Goal: Information Seeking & Learning: Learn about a topic

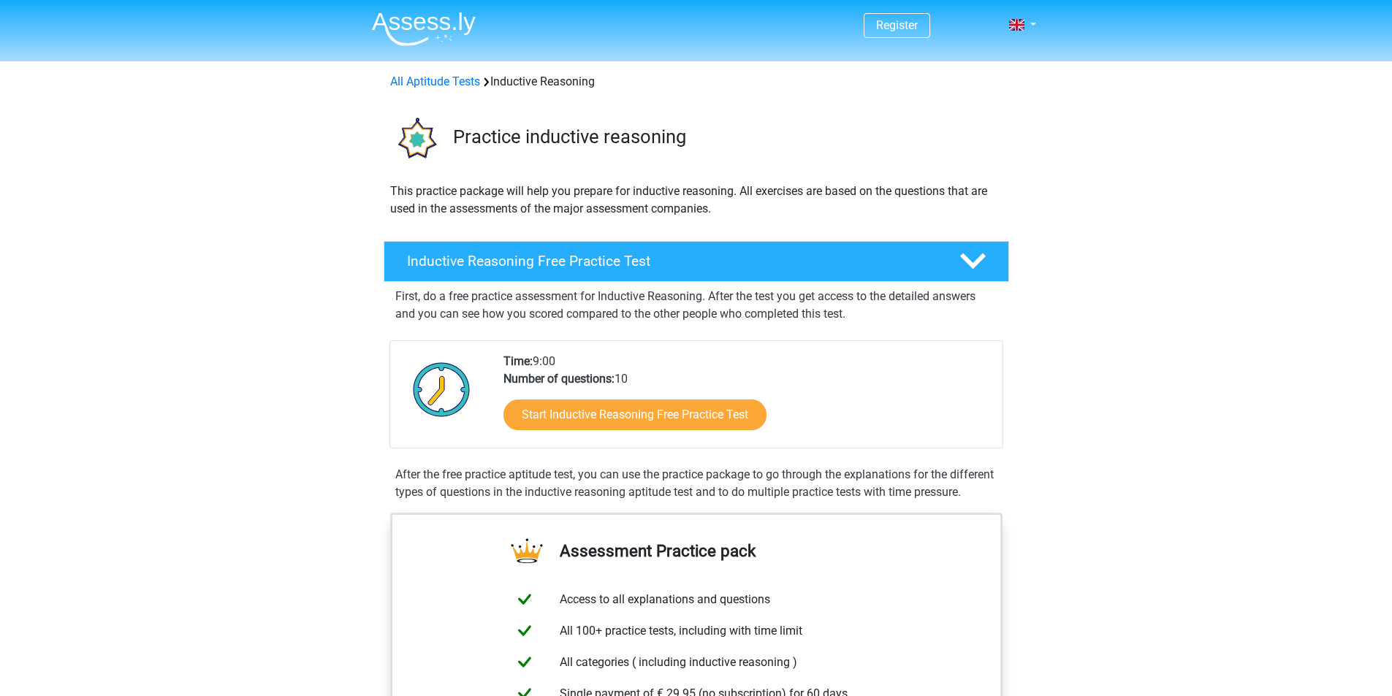
click at [643, 425] on link "Start Inductive Reasoning Free Practice Test" at bounding box center [634, 415] width 263 height 31
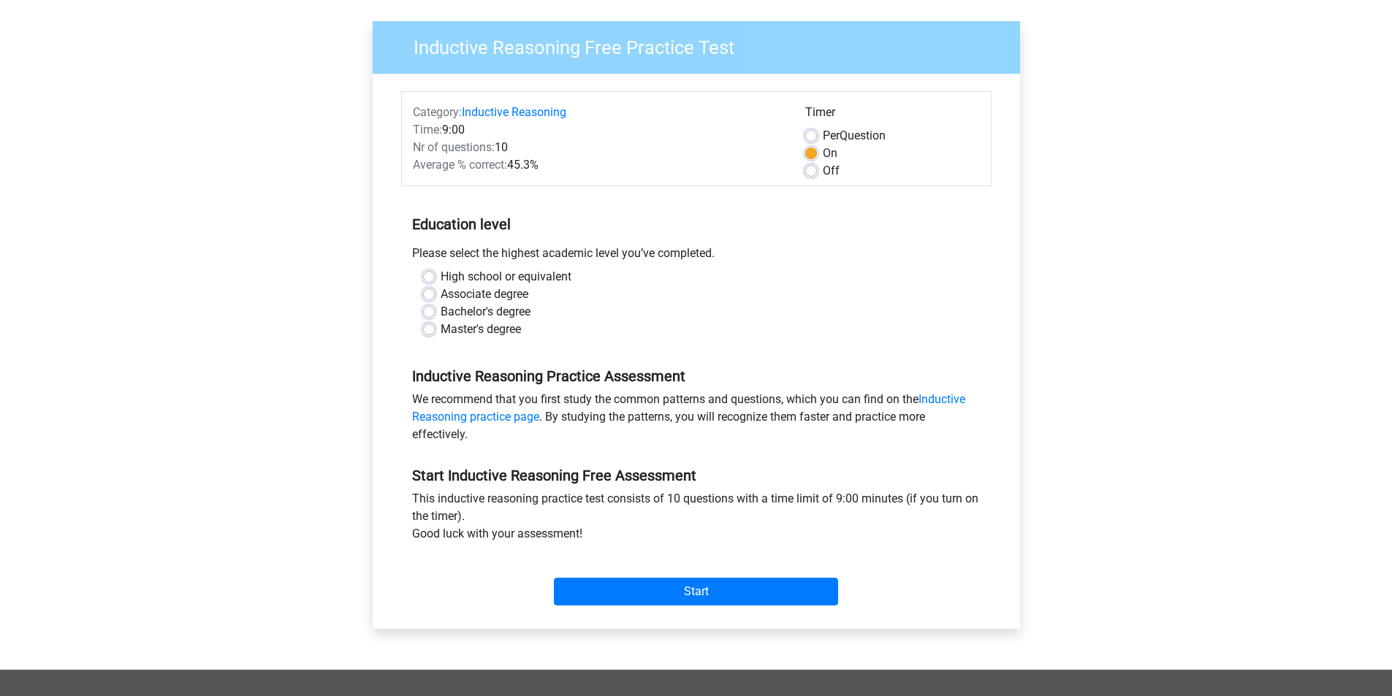
scroll to position [73, 0]
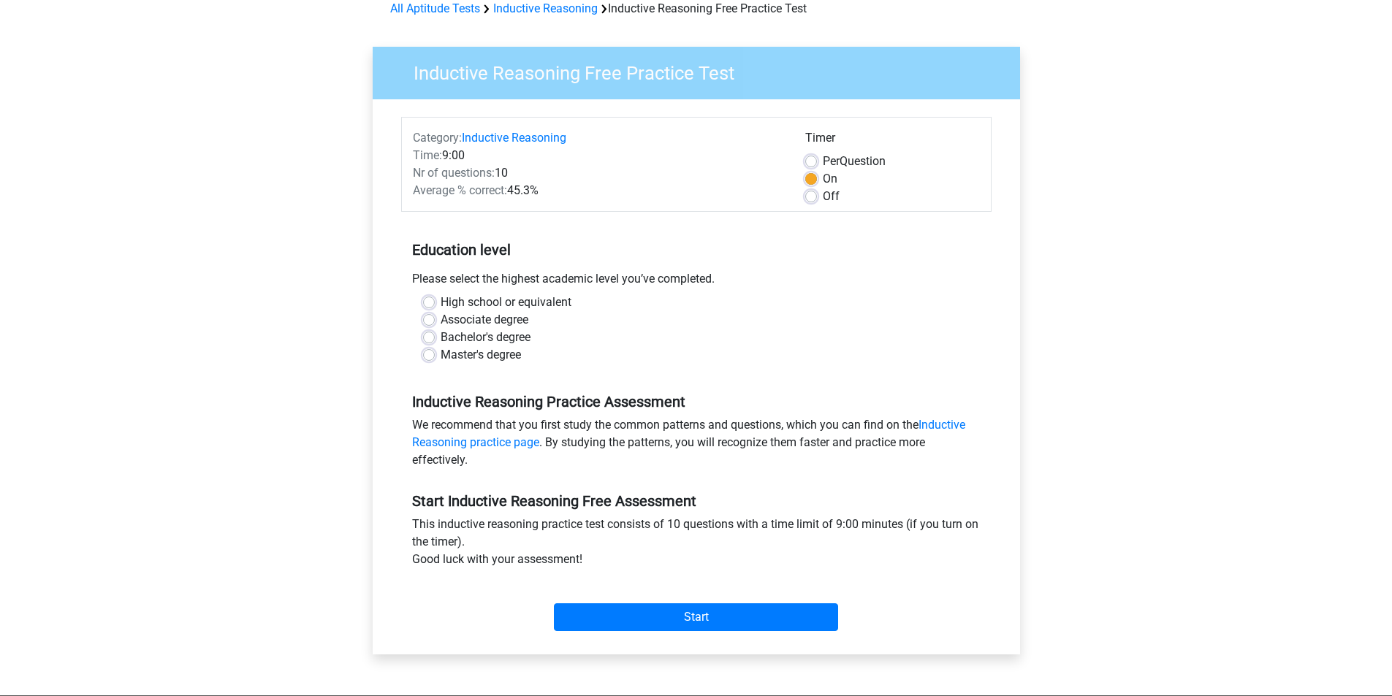
click at [437, 337] on div "Bachelor's degree" at bounding box center [696, 338] width 546 height 18
click at [426, 330] on div "Bachelor's degree" at bounding box center [696, 338] width 546 height 18
click at [437, 343] on div "Bachelor's degree" at bounding box center [696, 338] width 546 height 18
click at [440, 340] on label "Bachelor's degree" at bounding box center [485, 338] width 90 height 18
click at [432, 340] on input "Bachelor's degree" at bounding box center [429, 336] width 12 height 15
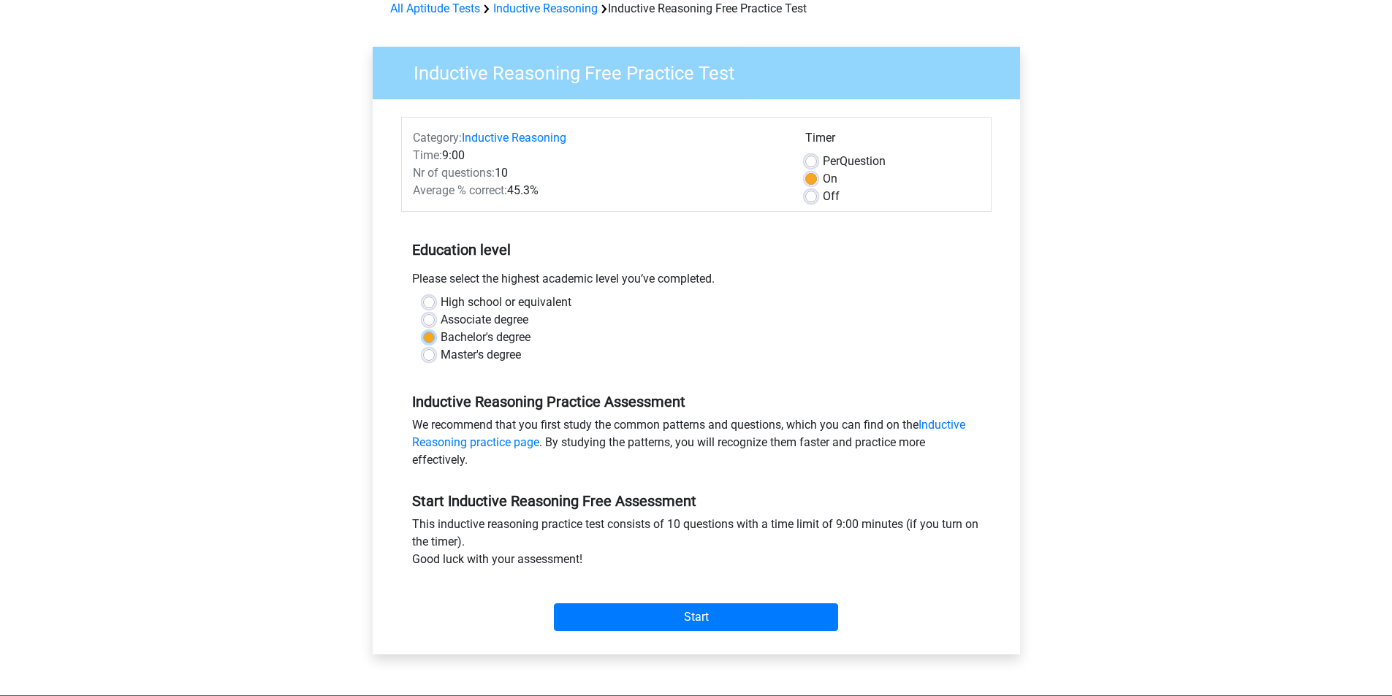
radio input "true"
click at [440, 340] on label "Bachelor's degree" at bounding box center [485, 338] width 90 height 18
click at [432, 340] on input "Bachelor's degree" at bounding box center [429, 336] width 12 height 15
click at [823, 200] on label "Off" at bounding box center [831, 197] width 17 height 18
click at [809, 200] on input "Off" at bounding box center [811, 195] width 12 height 15
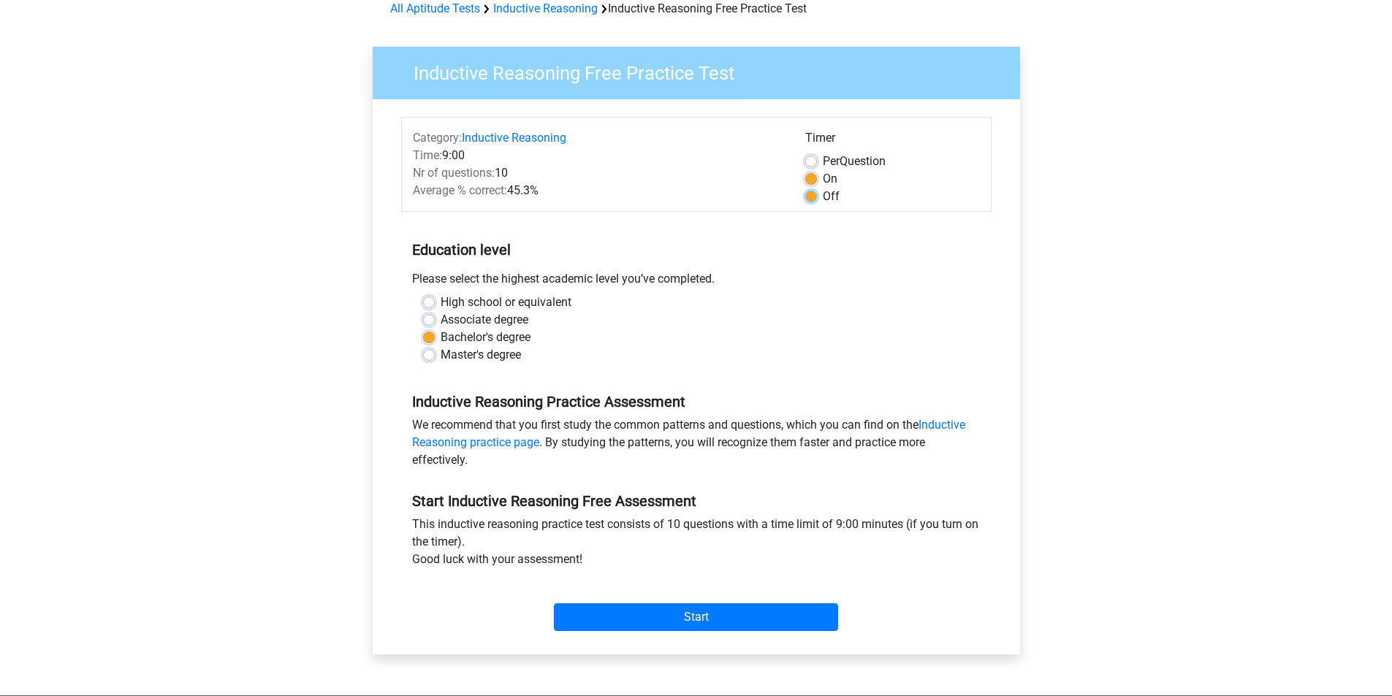
radio input "true"
click at [823, 194] on label "Off" at bounding box center [831, 197] width 17 height 18
click at [817, 194] on input "Off" at bounding box center [811, 195] width 12 height 15
click at [823, 180] on label "On" at bounding box center [830, 179] width 15 height 18
click at [812, 180] on input "On" at bounding box center [811, 177] width 12 height 15
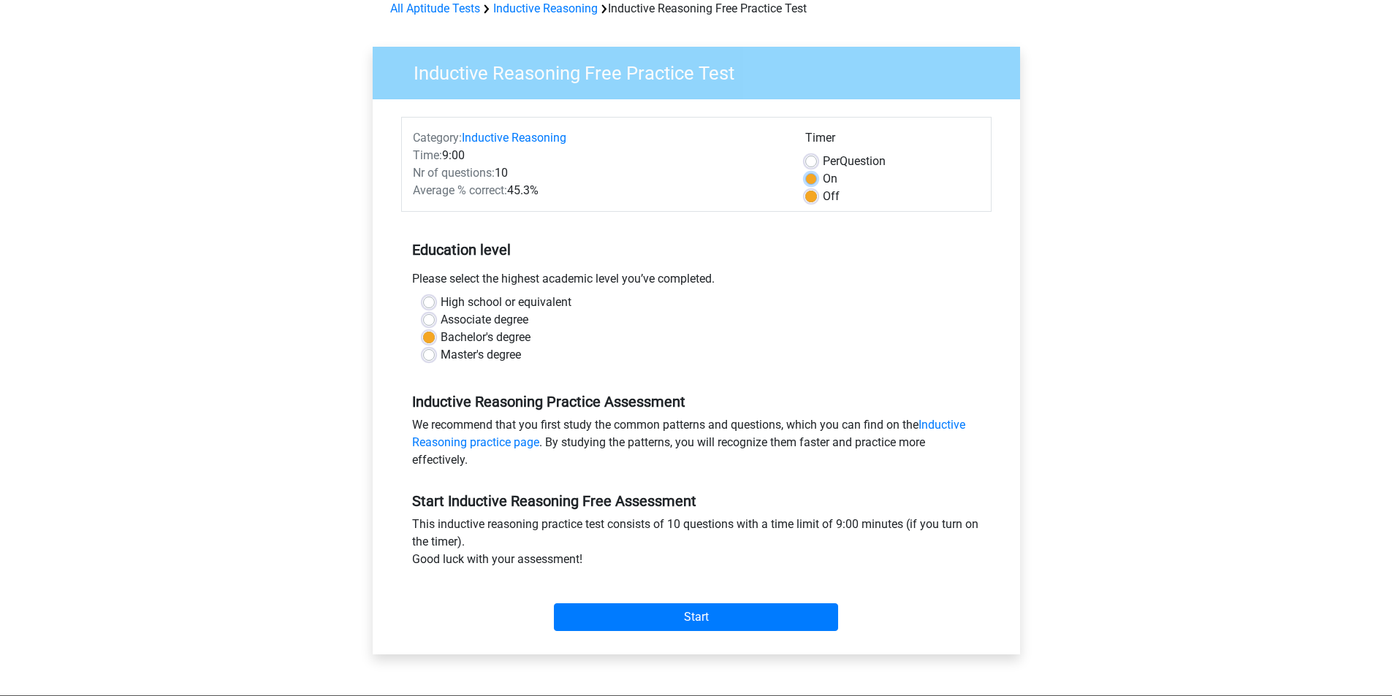
radio input "true"
click at [823, 202] on label "Off" at bounding box center [831, 197] width 17 height 18
click at [813, 202] on input "Off" at bounding box center [811, 195] width 12 height 15
radio input "true"
click at [601, 618] on input "Start" at bounding box center [696, 617] width 284 height 28
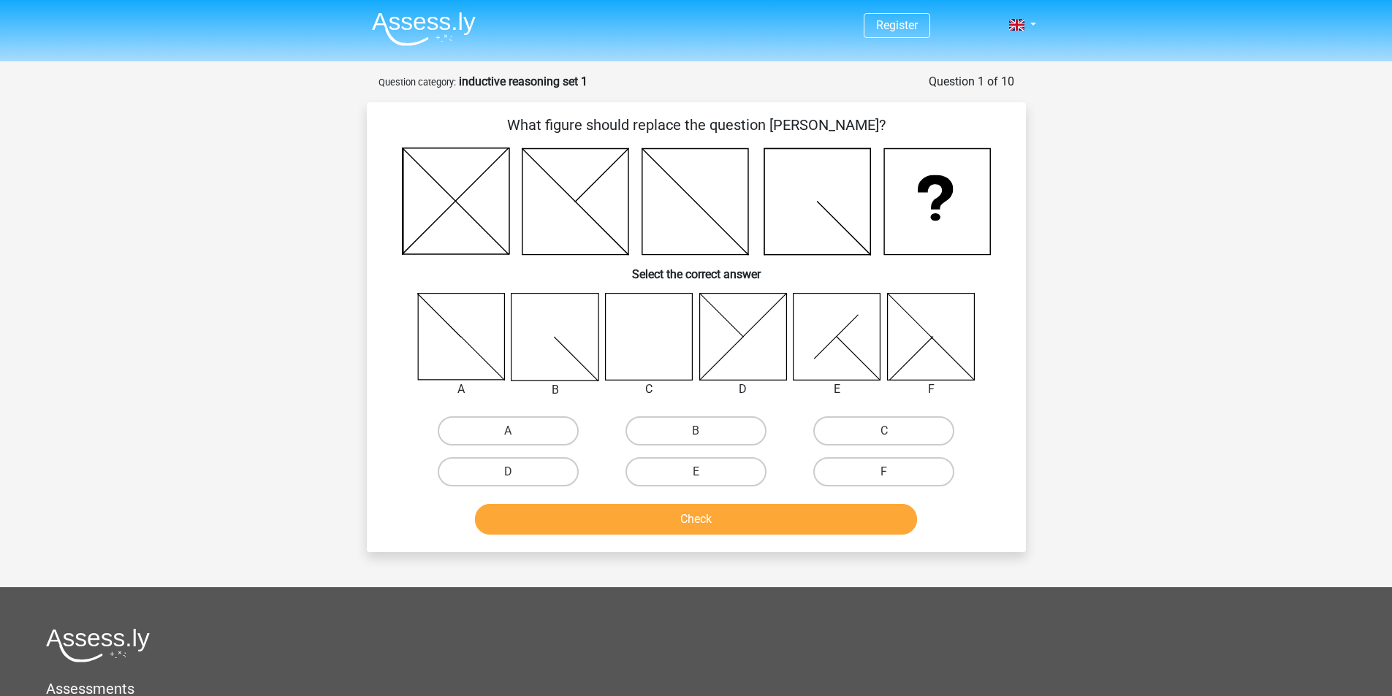
click at [644, 342] on icon at bounding box center [648, 336] width 87 height 87
click at [828, 435] on label "C" at bounding box center [883, 430] width 141 height 29
click at [884, 435] on input "C" at bounding box center [888, 435] width 9 height 9
radio input "true"
click at [787, 533] on button "Check" at bounding box center [696, 519] width 442 height 31
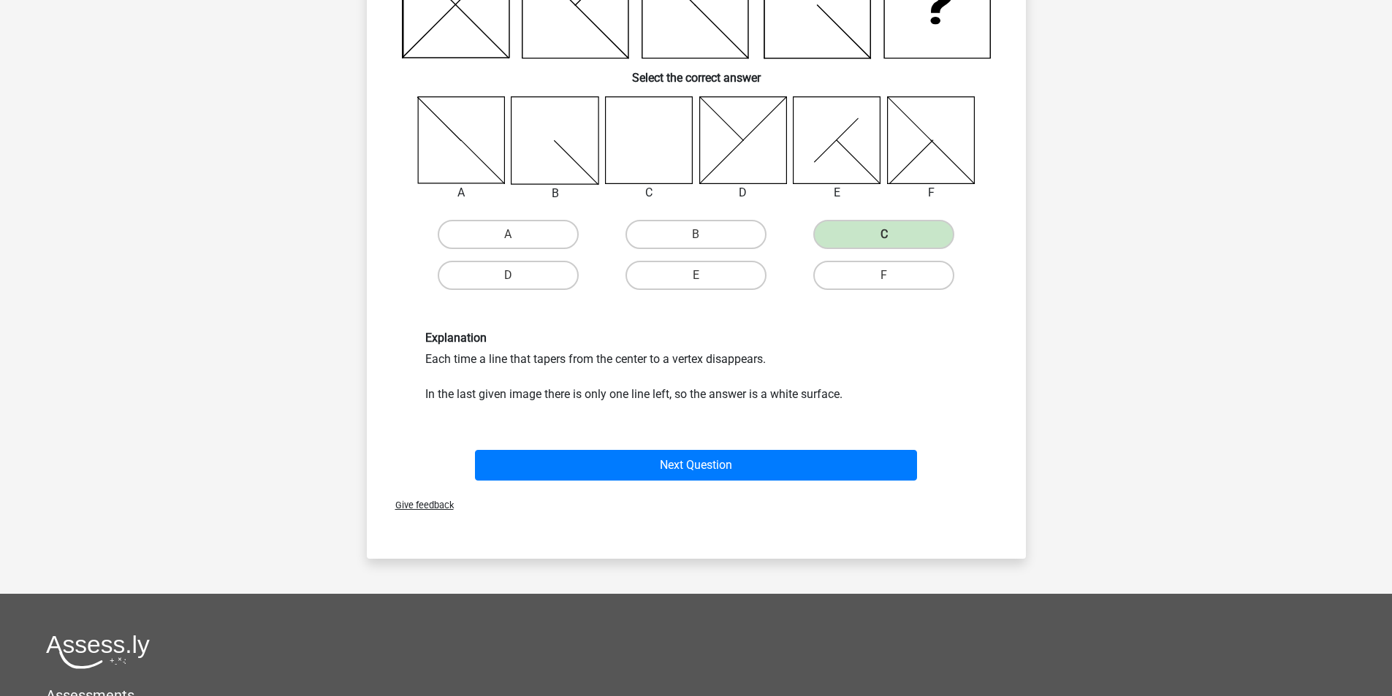
scroll to position [146, 0]
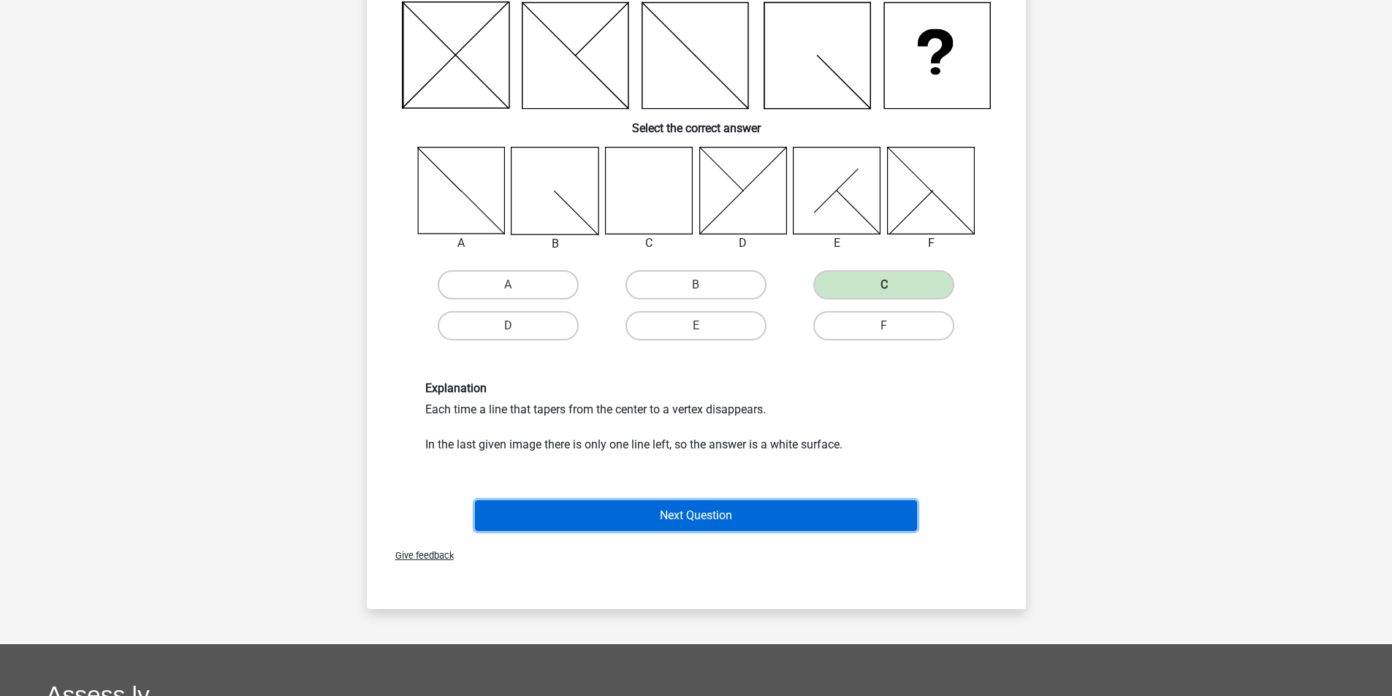
click at [613, 514] on button "Next Question" at bounding box center [696, 515] width 442 height 31
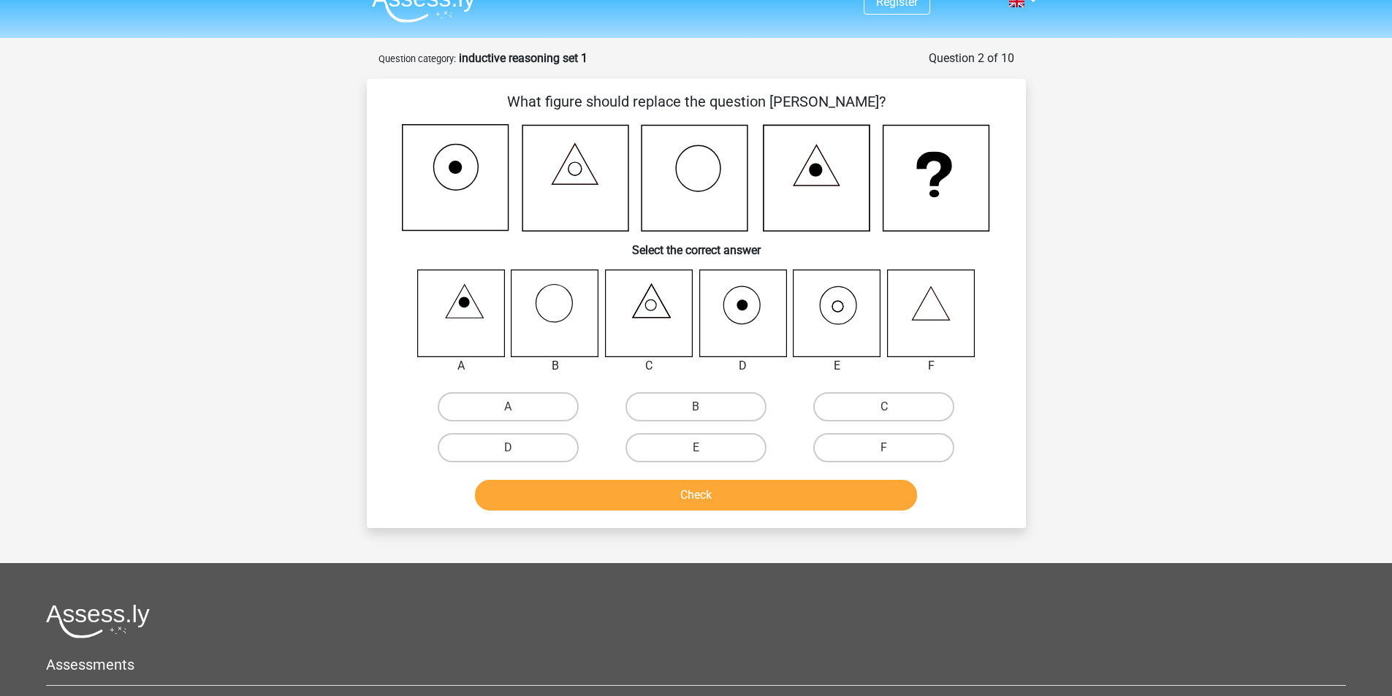
scroll to position [0, 0]
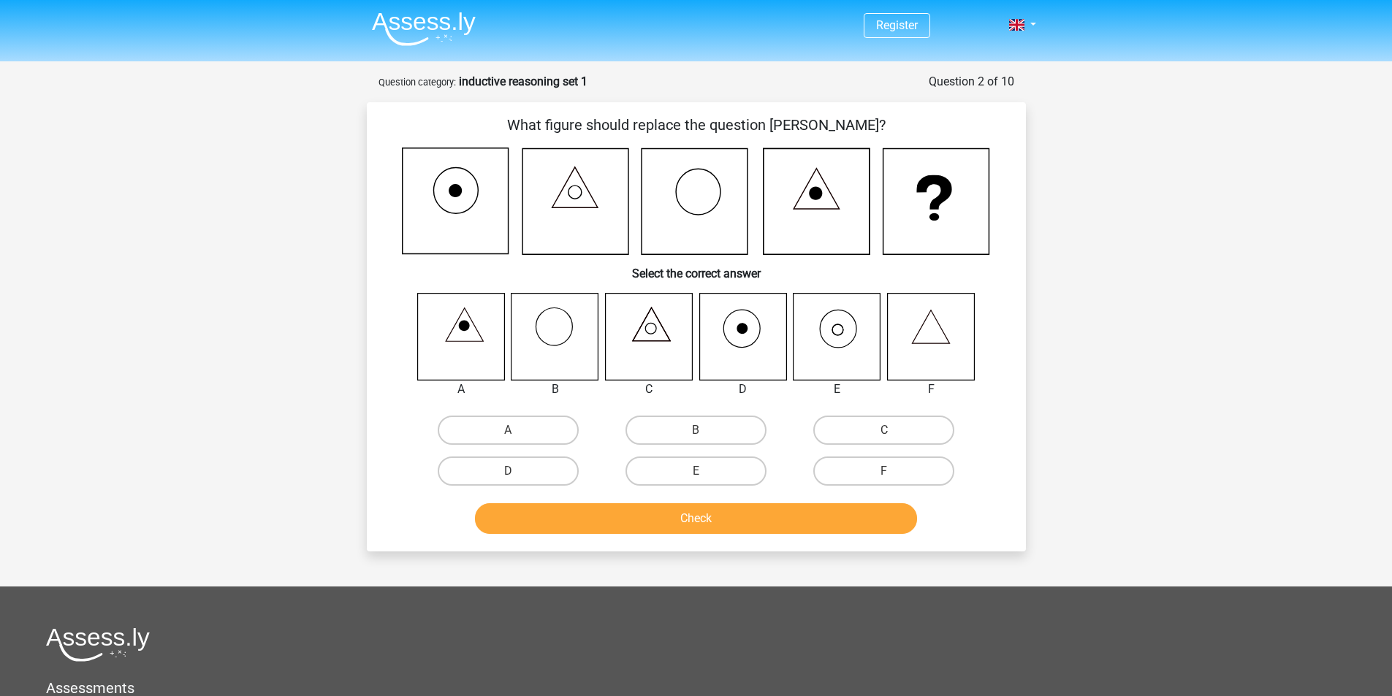
click at [836, 354] on icon at bounding box center [836, 336] width 87 height 87
click at [836, 332] on icon at bounding box center [836, 336] width 87 height 87
click at [672, 470] on label "E" at bounding box center [695, 471] width 141 height 29
click at [695, 471] on input "E" at bounding box center [699, 475] width 9 height 9
radio input "true"
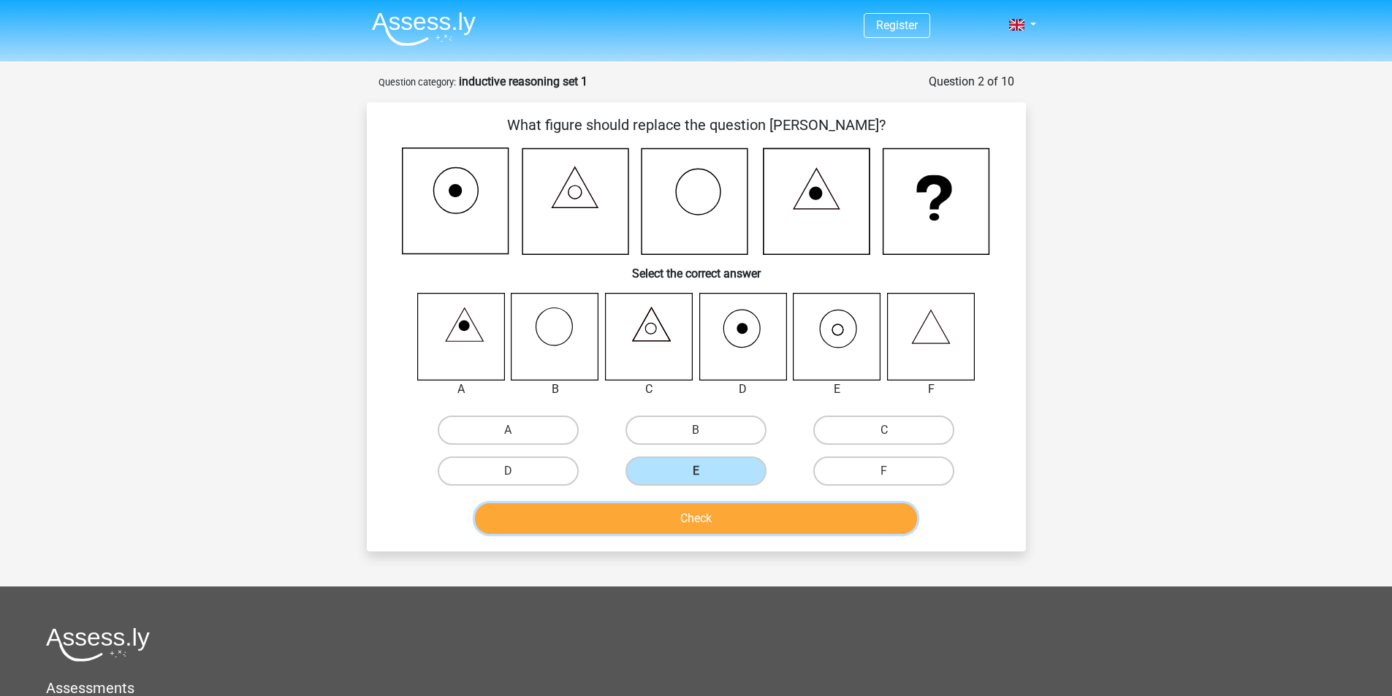
click at [682, 529] on button "Check" at bounding box center [696, 518] width 442 height 31
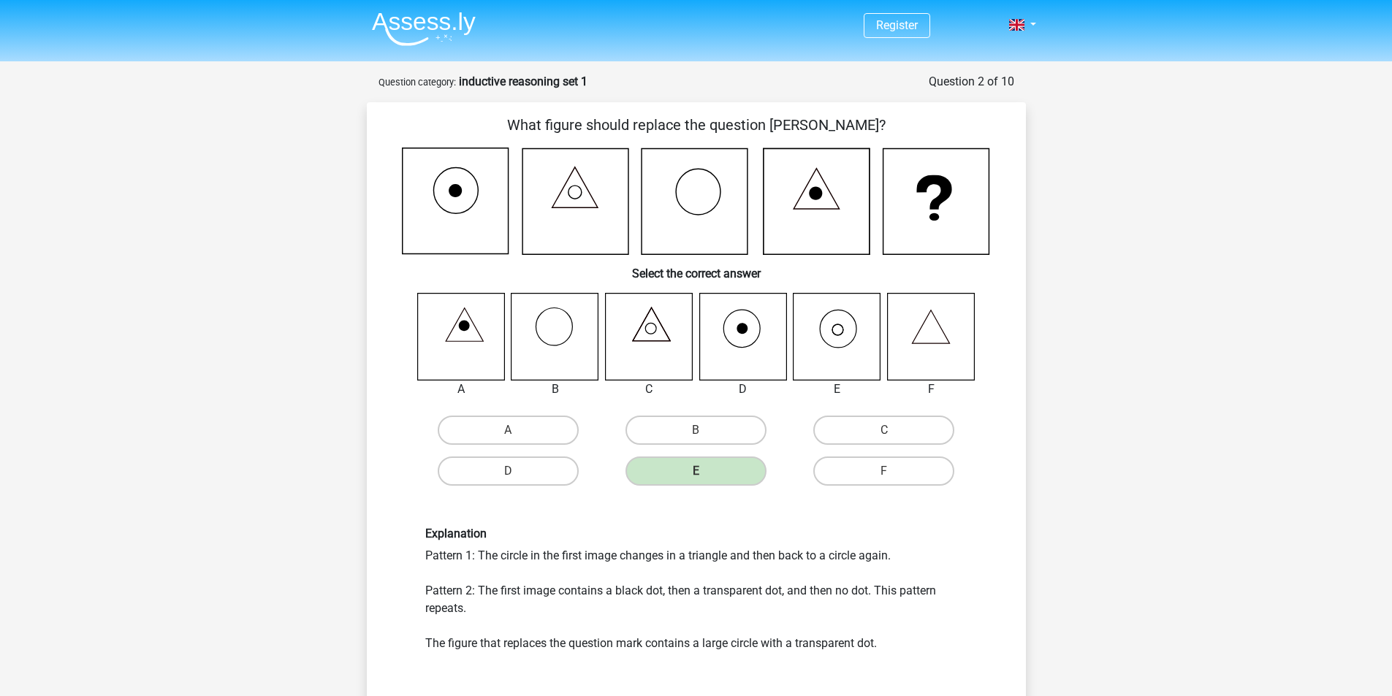
click at [660, 560] on div "Explanation Pattern 1: The circle in the first image changes in a triangle and …" at bounding box center [696, 589] width 564 height 125
click at [656, 590] on div "Explanation Pattern 1: The circle in the first image changes in a triangle and …" at bounding box center [696, 589] width 564 height 125
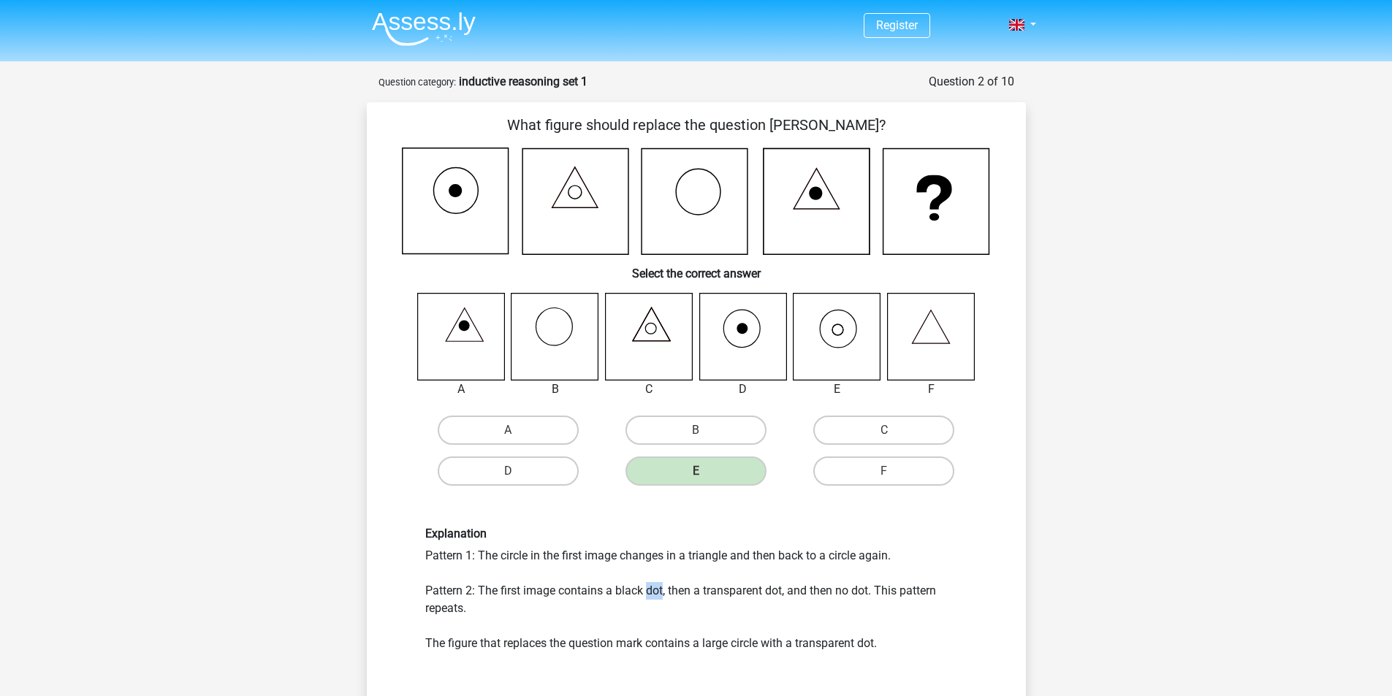
click at [656, 590] on div "Explanation Pattern 1: The circle in the first image changes in a triangle and …" at bounding box center [696, 589] width 564 height 125
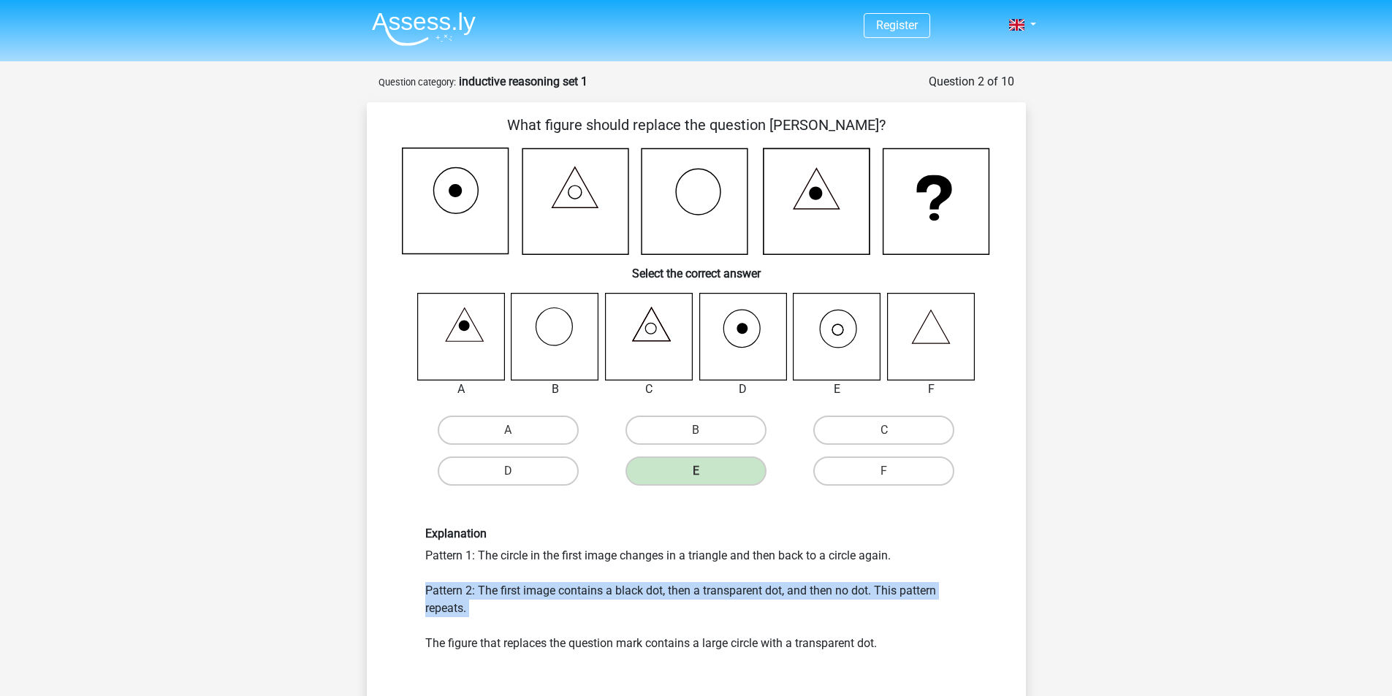
click at [655, 592] on div "Explanation Pattern 1: The circle in the first image changes in a triangle and …" at bounding box center [696, 589] width 564 height 125
click at [609, 609] on div "Explanation Pattern 1: The circle in the first image changes in a triangle and …" at bounding box center [696, 589] width 564 height 125
drag, startPoint x: 480, startPoint y: 584, endPoint x: 573, endPoint y: 597, distance: 94.3
click at [573, 597] on div "Explanation Pattern 1: The circle in the first image changes in a triangle and …" at bounding box center [696, 589] width 564 height 125
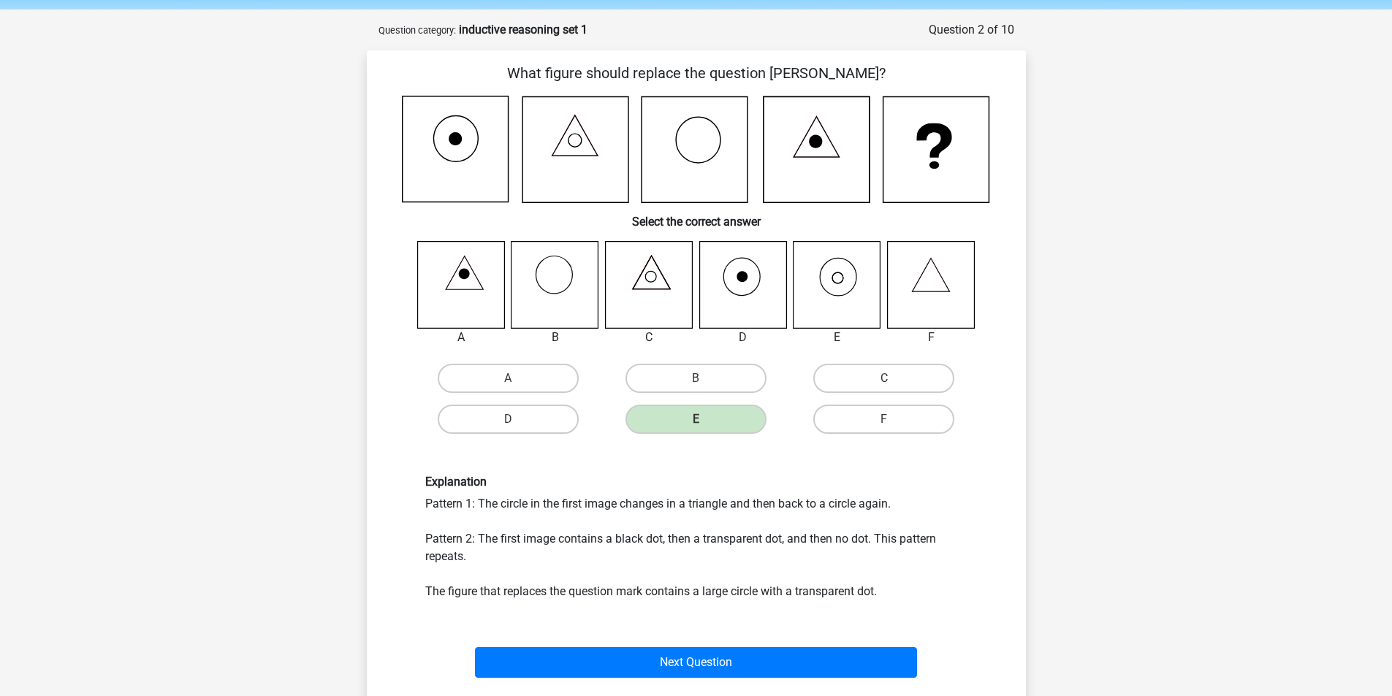
scroll to position [73, 0]
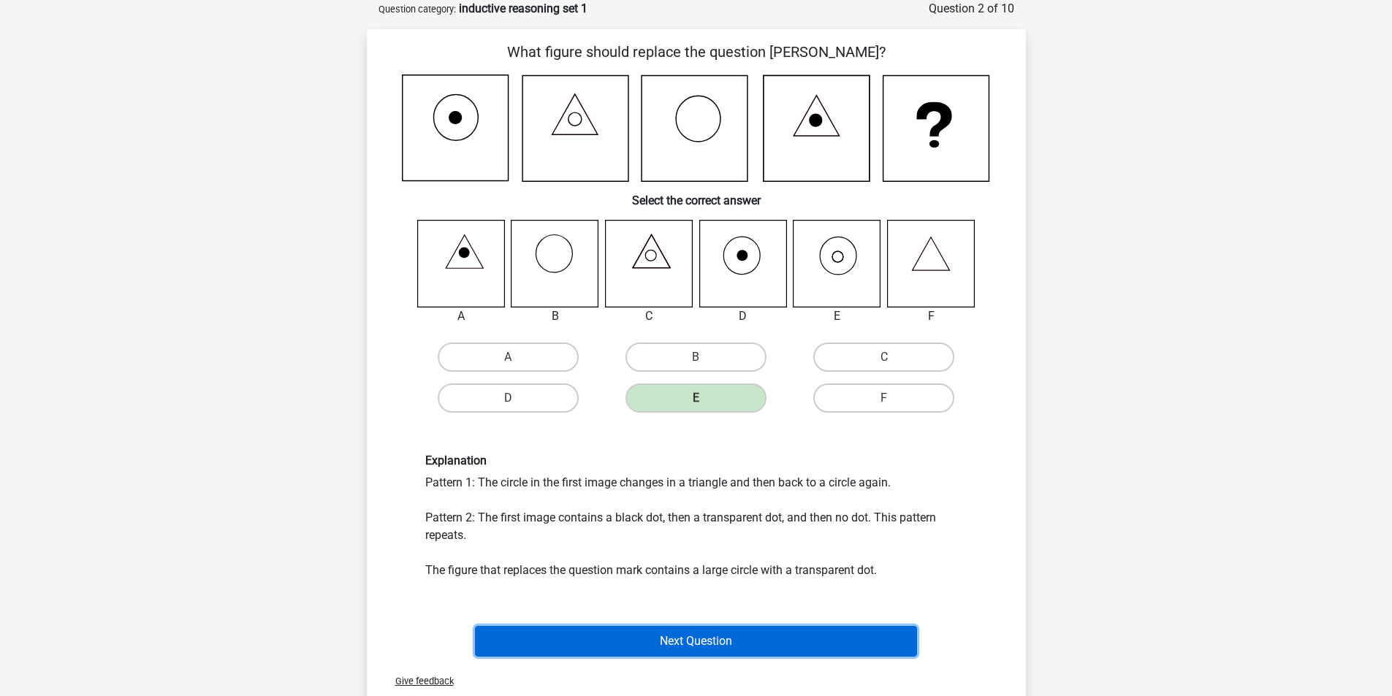
drag, startPoint x: 625, startPoint y: 637, endPoint x: 633, endPoint y: 637, distance: 8.0
click at [631, 637] on button "Next Question" at bounding box center [696, 641] width 442 height 31
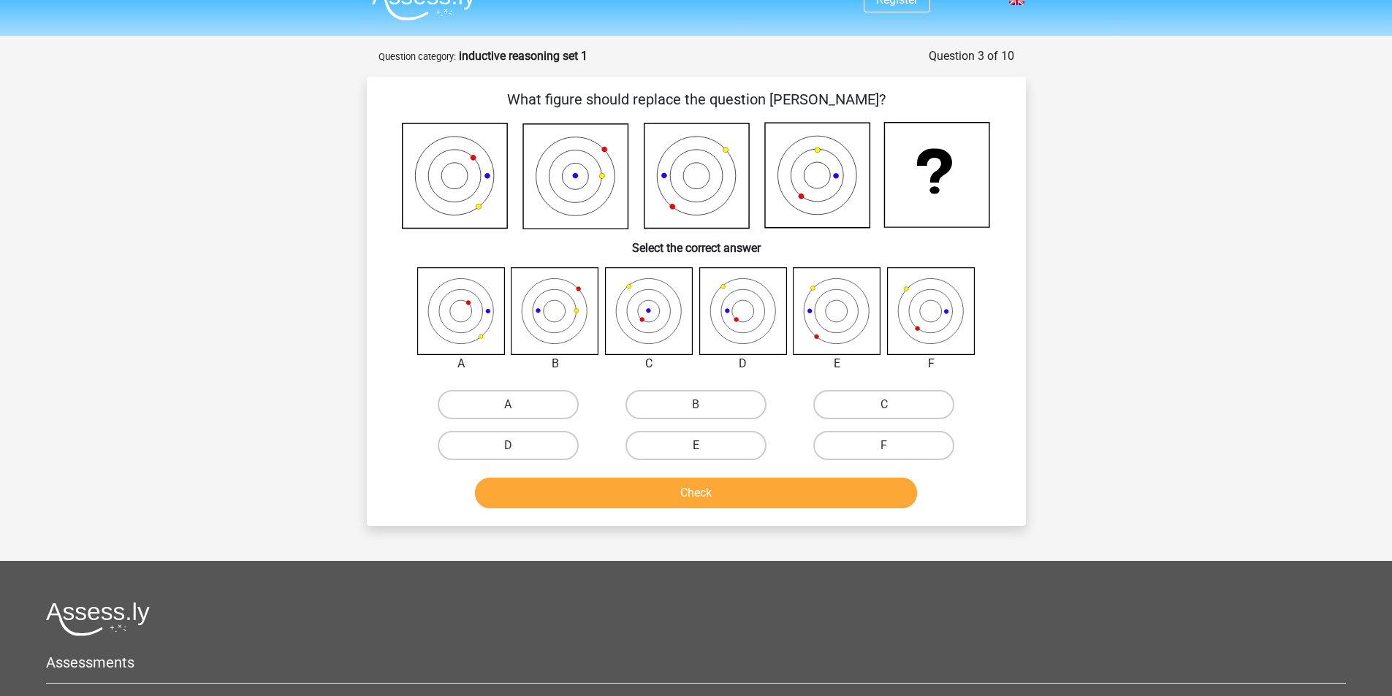
scroll to position [0, 0]
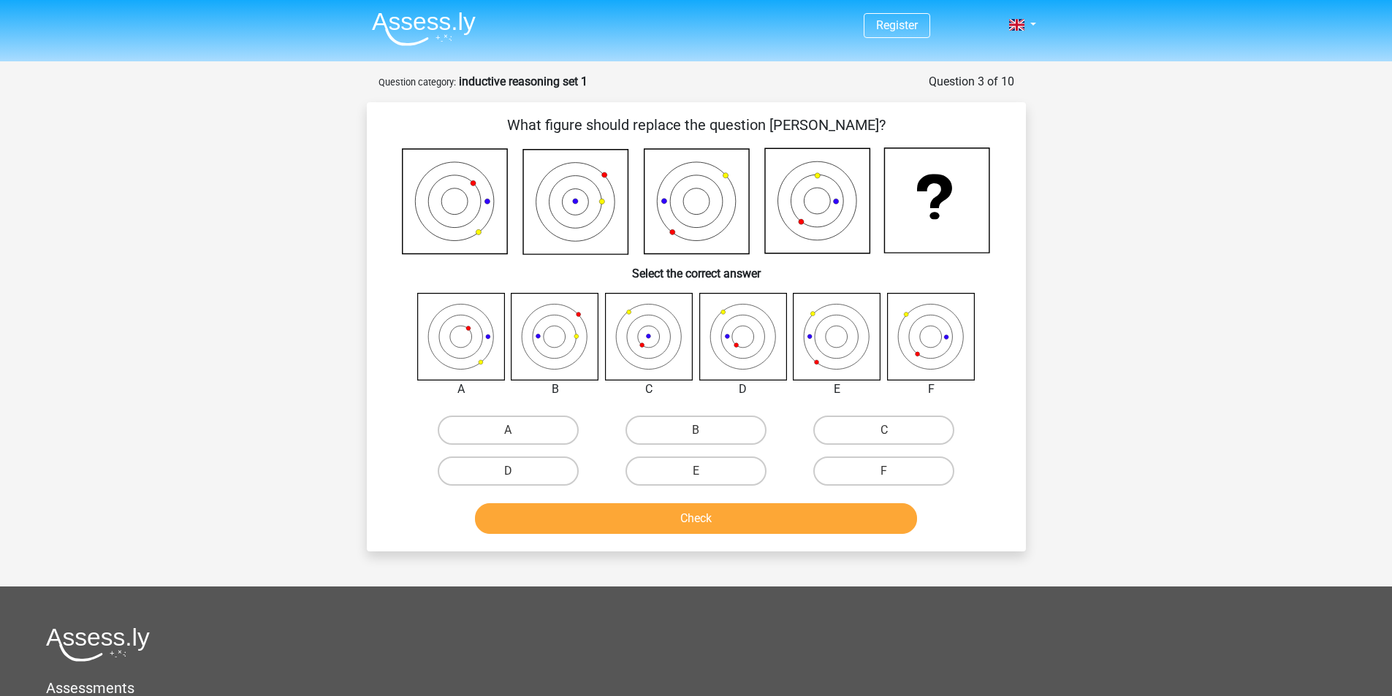
click at [552, 354] on icon at bounding box center [554, 336] width 87 height 87
click at [657, 354] on icon at bounding box center [648, 336] width 87 height 87
click at [515, 438] on input "A" at bounding box center [512, 434] width 9 height 9
radio input "true"
click at [583, 520] on button "Check" at bounding box center [696, 518] width 442 height 31
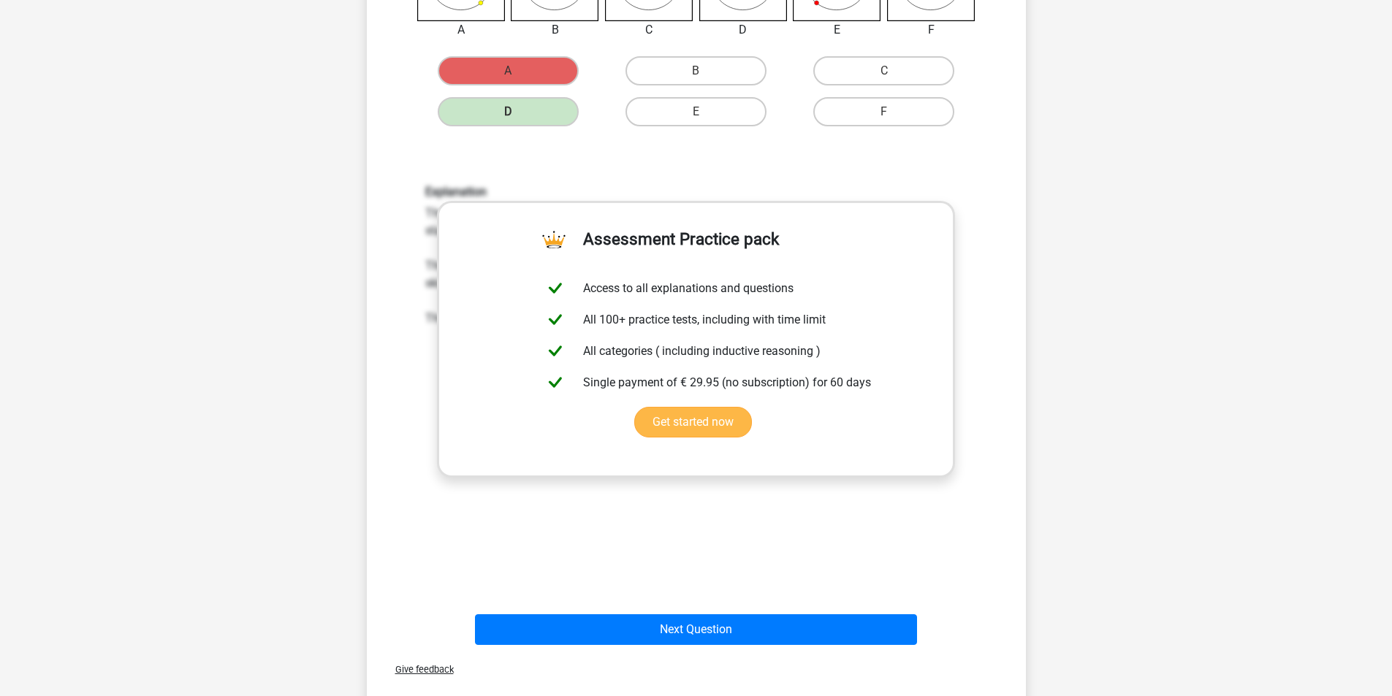
scroll to position [365, 0]
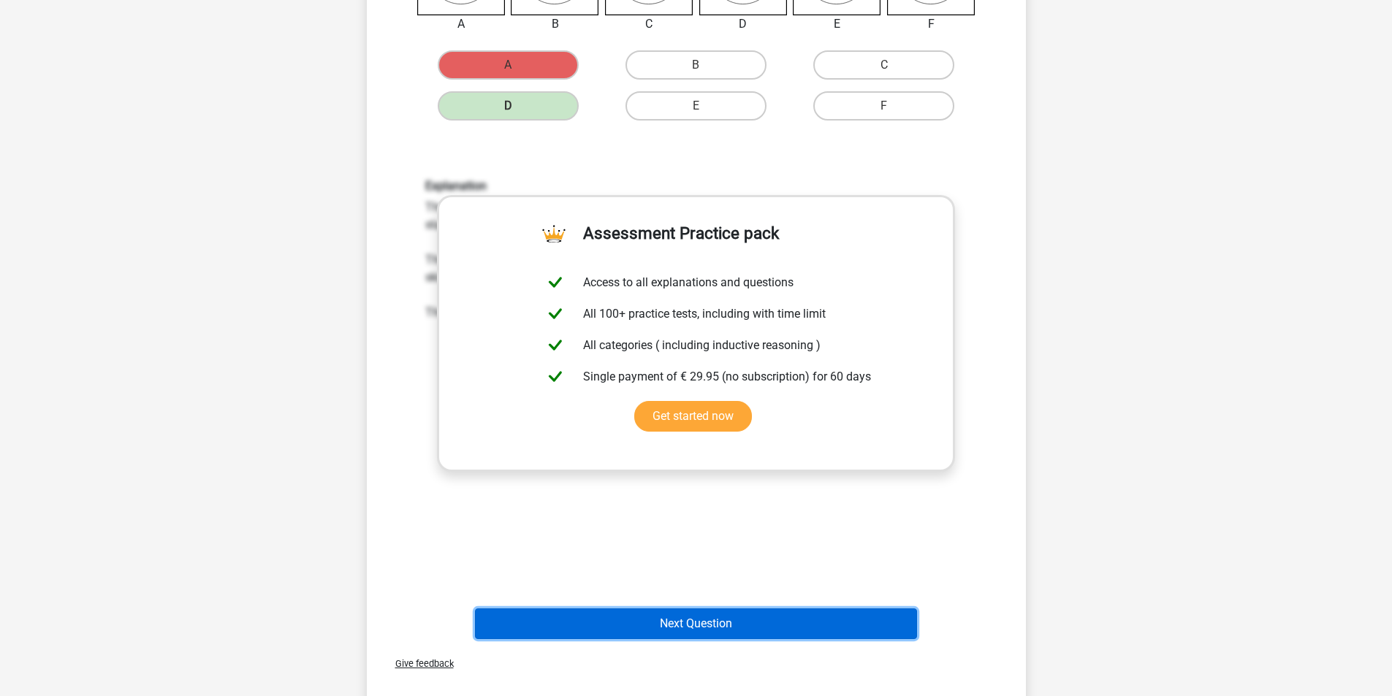
click at [733, 613] on button "Next Question" at bounding box center [696, 624] width 442 height 31
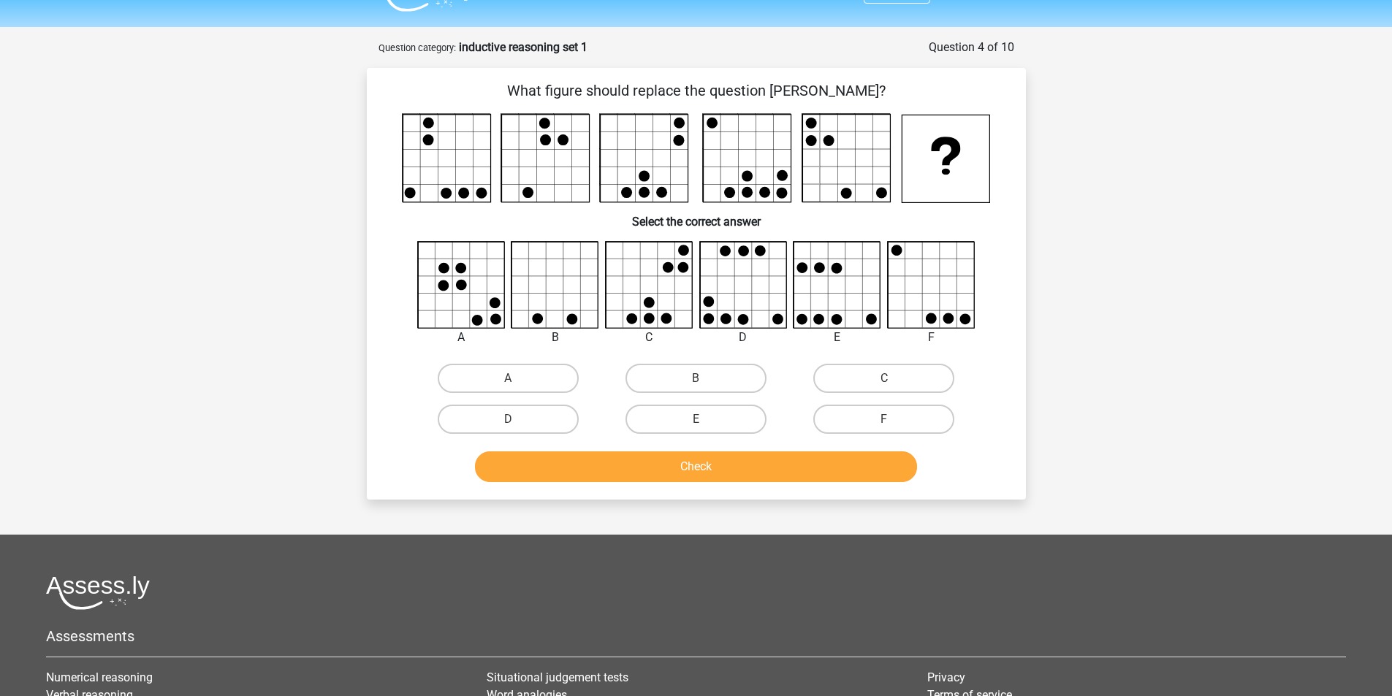
scroll to position [0, 0]
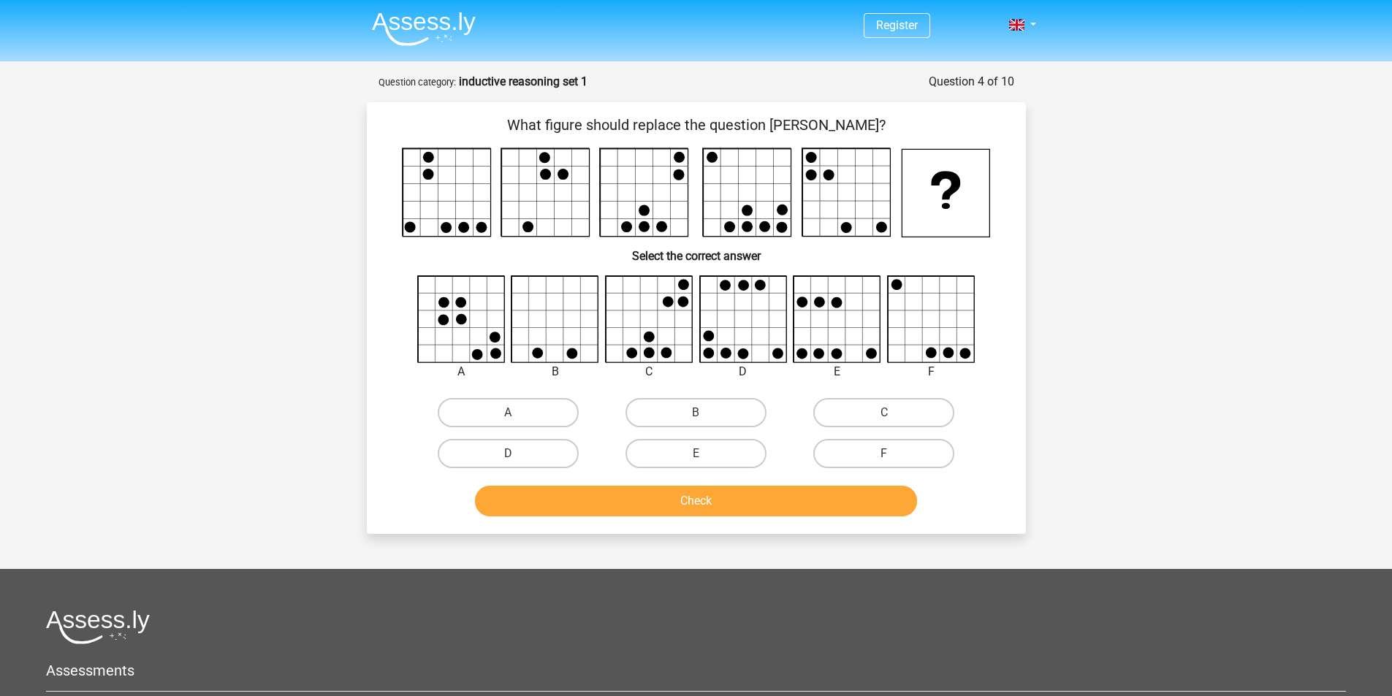
click at [506, 85] on strong "inductive reasoning set 1" at bounding box center [523, 82] width 129 height 14
click at [528, 343] on icon at bounding box center [555, 319] width 87 height 87
click at [479, 348] on icon at bounding box center [461, 319] width 87 height 87
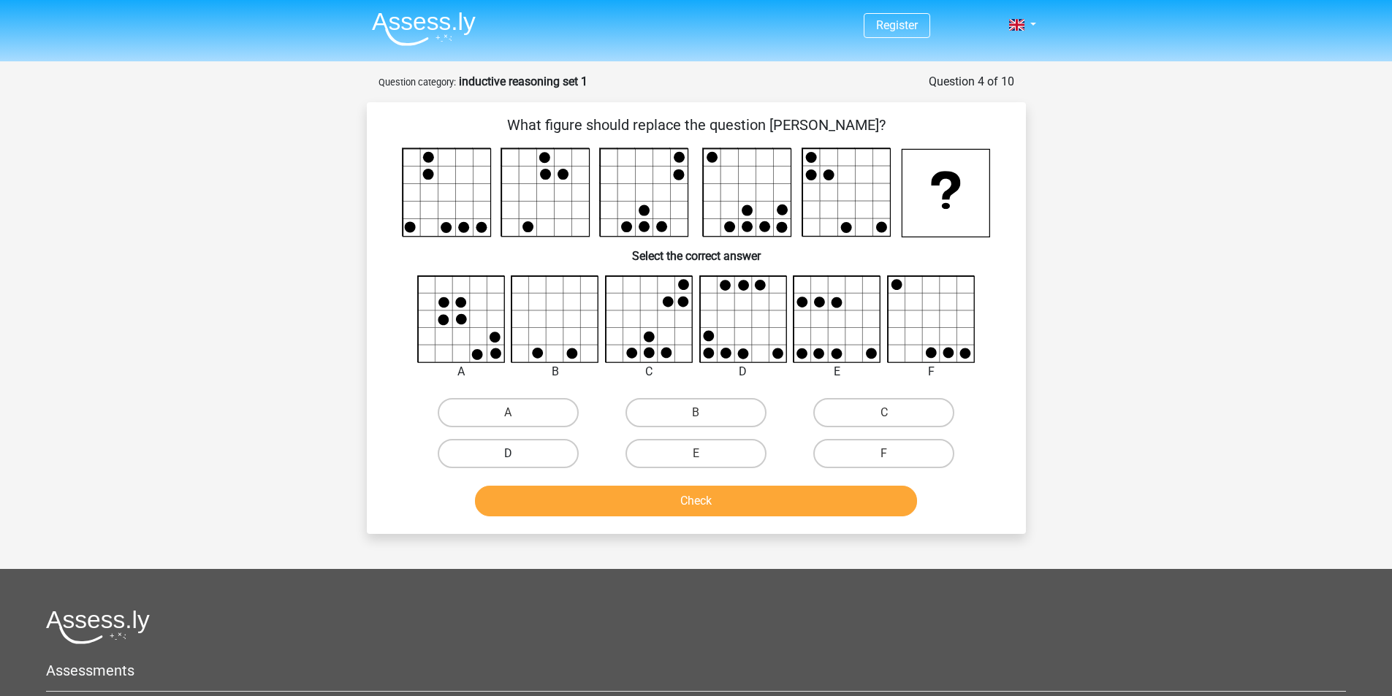
click at [502, 458] on label "D" at bounding box center [508, 453] width 141 height 29
click at [508, 458] on input "D" at bounding box center [512, 458] width 9 height 9
radio input "true"
click at [919, 429] on div "C" at bounding box center [884, 412] width 188 height 41
click at [899, 449] on label "F" at bounding box center [883, 453] width 141 height 29
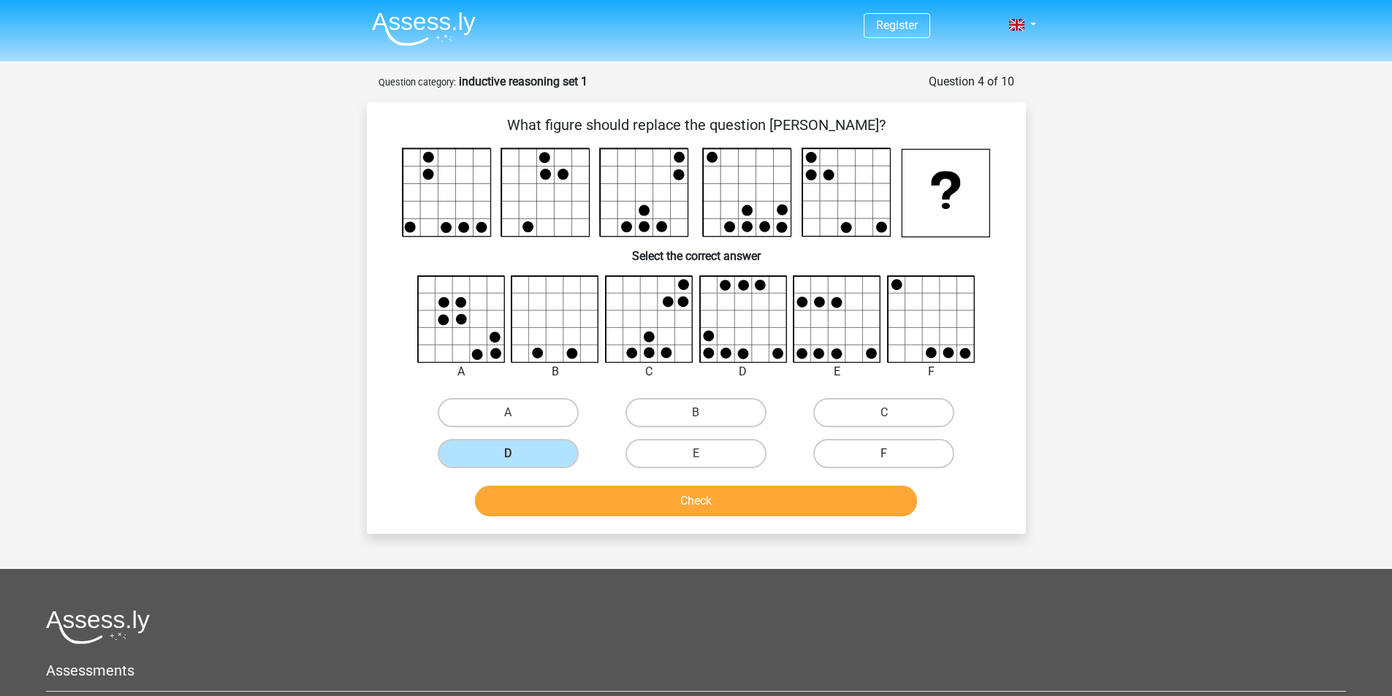
click at [893, 454] on input "F" at bounding box center [888, 458] width 9 height 9
radio input "true"
click at [836, 522] on div "Check" at bounding box center [696, 504] width 564 height 37
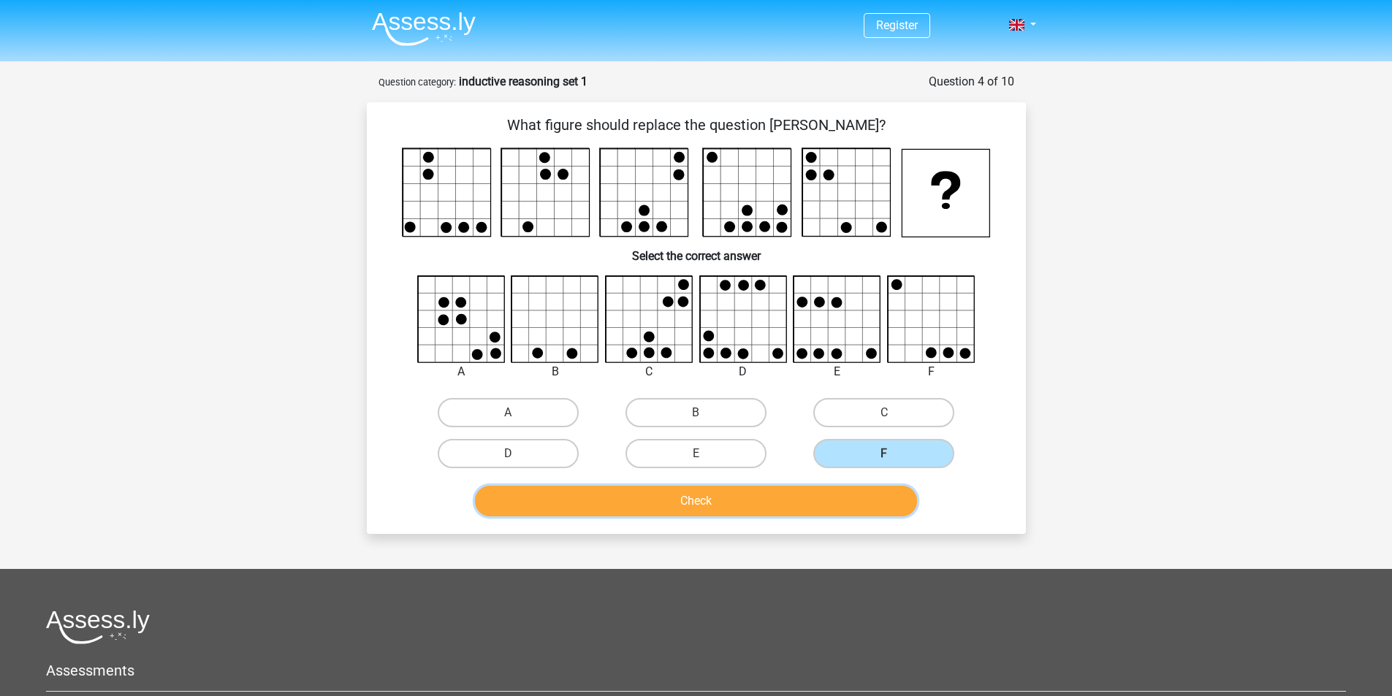
click at [833, 488] on button "Check" at bounding box center [696, 501] width 442 height 31
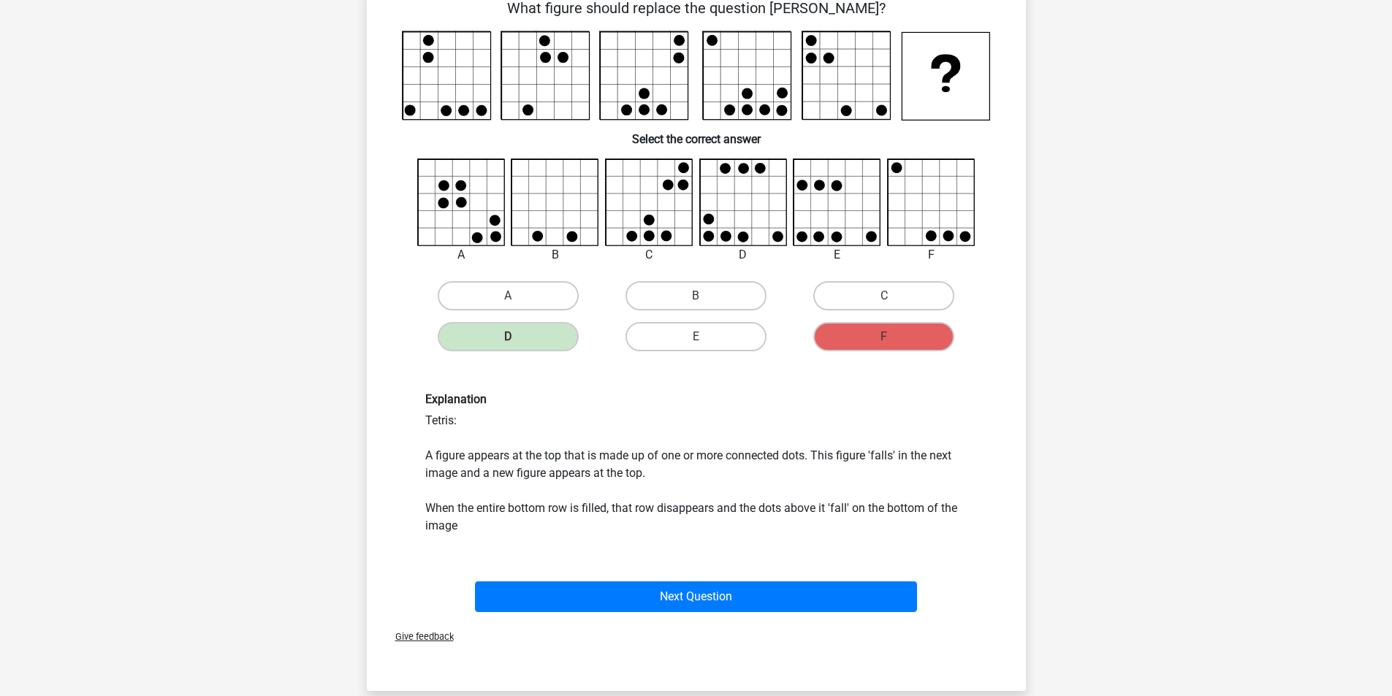
scroll to position [259, 0]
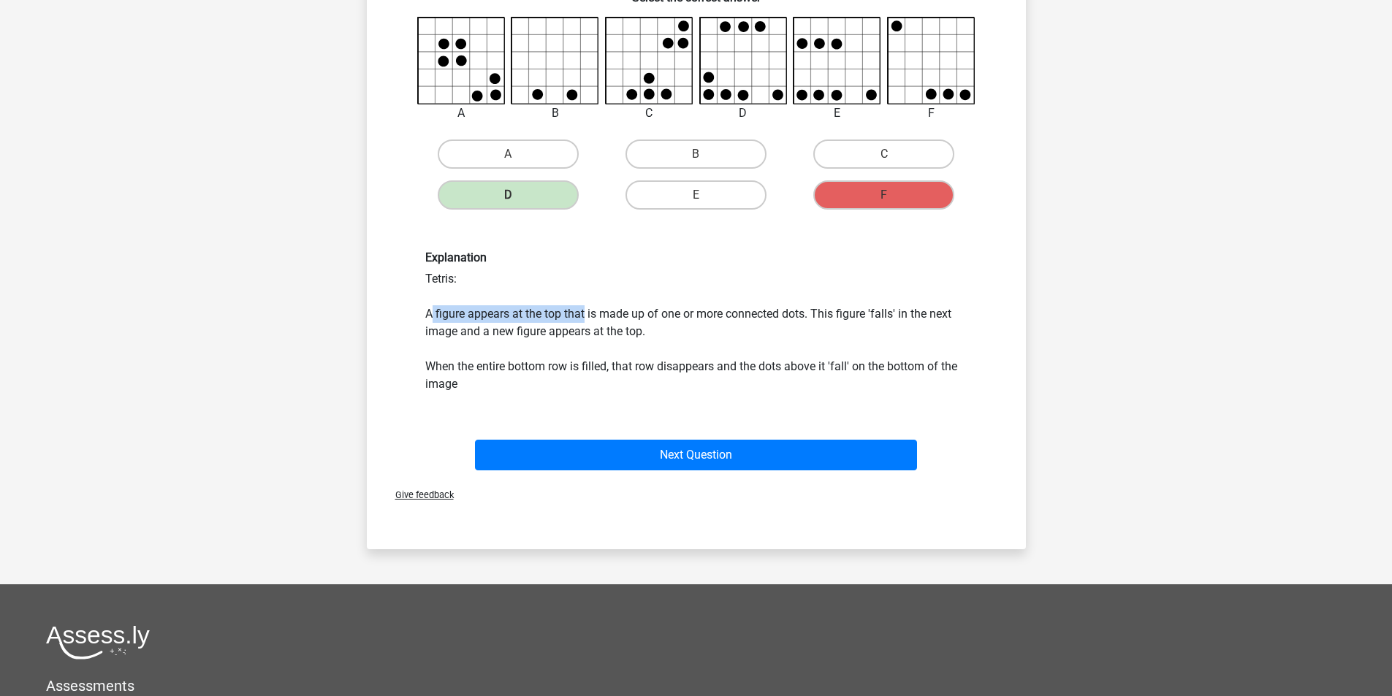
drag, startPoint x: 429, startPoint y: 314, endPoint x: 585, endPoint y: 313, distance: 156.3
click at [585, 313] on div "Explanation Tetris: A figure appears at the top that is made up of one or more …" at bounding box center [696, 322] width 564 height 142
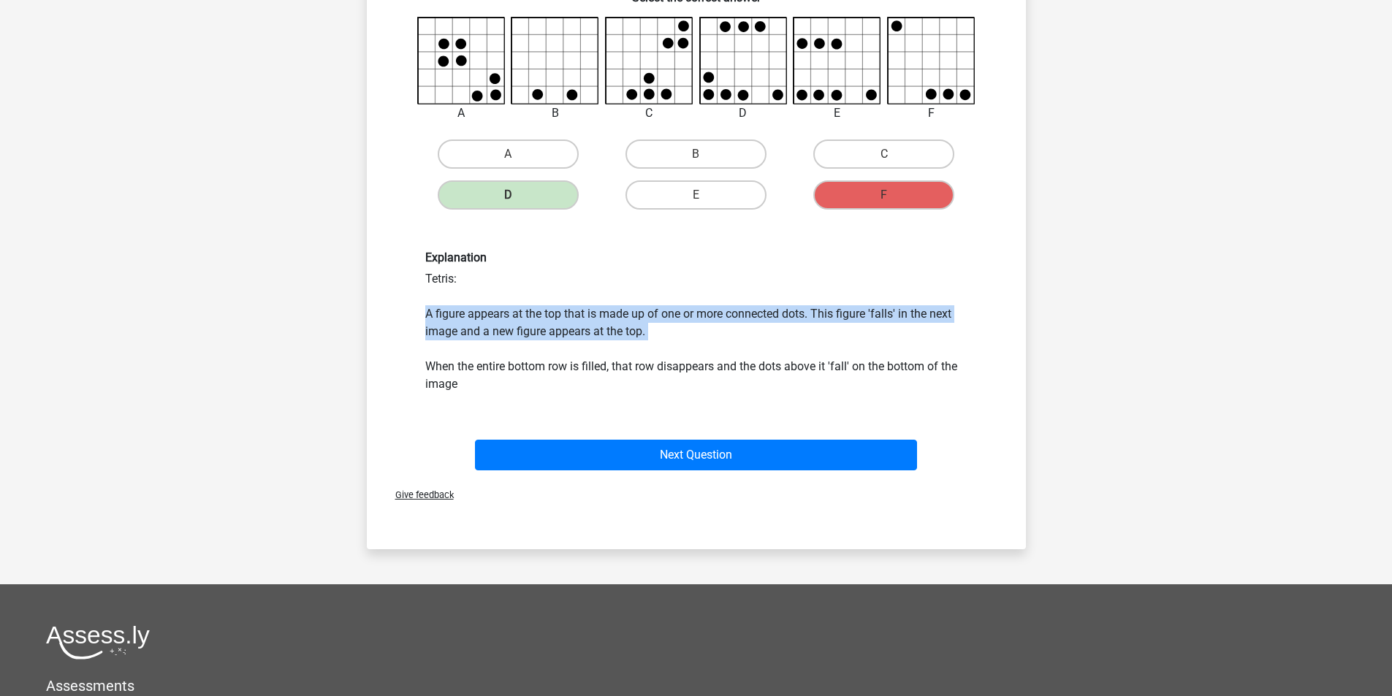
click at [585, 313] on div "Explanation Tetris: A figure appears at the top that is made up of one or more …" at bounding box center [696, 322] width 564 height 142
click at [749, 318] on div "Explanation Tetris: A figure appears at the top that is made up of one or more …" at bounding box center [696, 322] width 564 height 142
drag, startPoint x: 638, startPoint y: 348, endPoint x: 443, endPoint y: 308, distance: 199.1
click at [425, 313] on div "Explanation Tetris: A figure appears at the top that is made up of one or more …" at bounding box center [696, 322] width 564 height 142
click at [686, 306] on div "Explanation Tetris: A figure appears at the top that is made up of one or more …" at bounding box center [696, 322] width 564 height 142
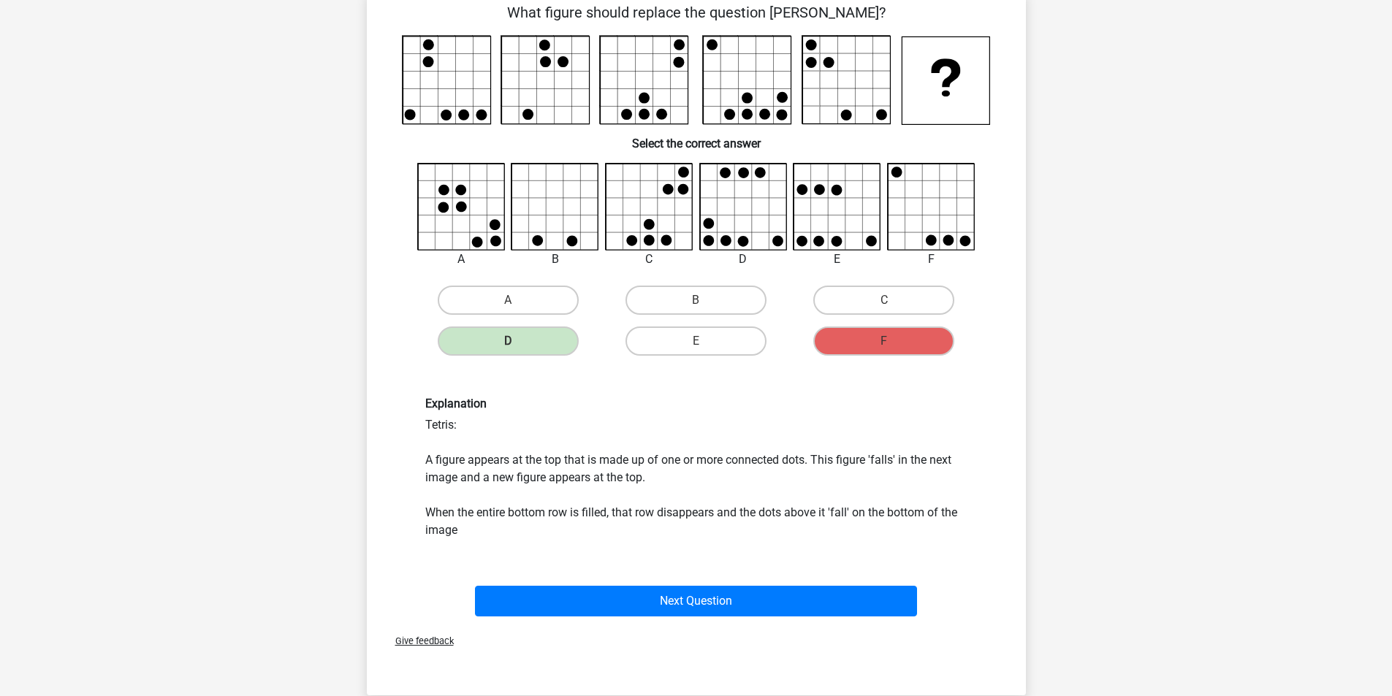
scroll to position [39, 0]
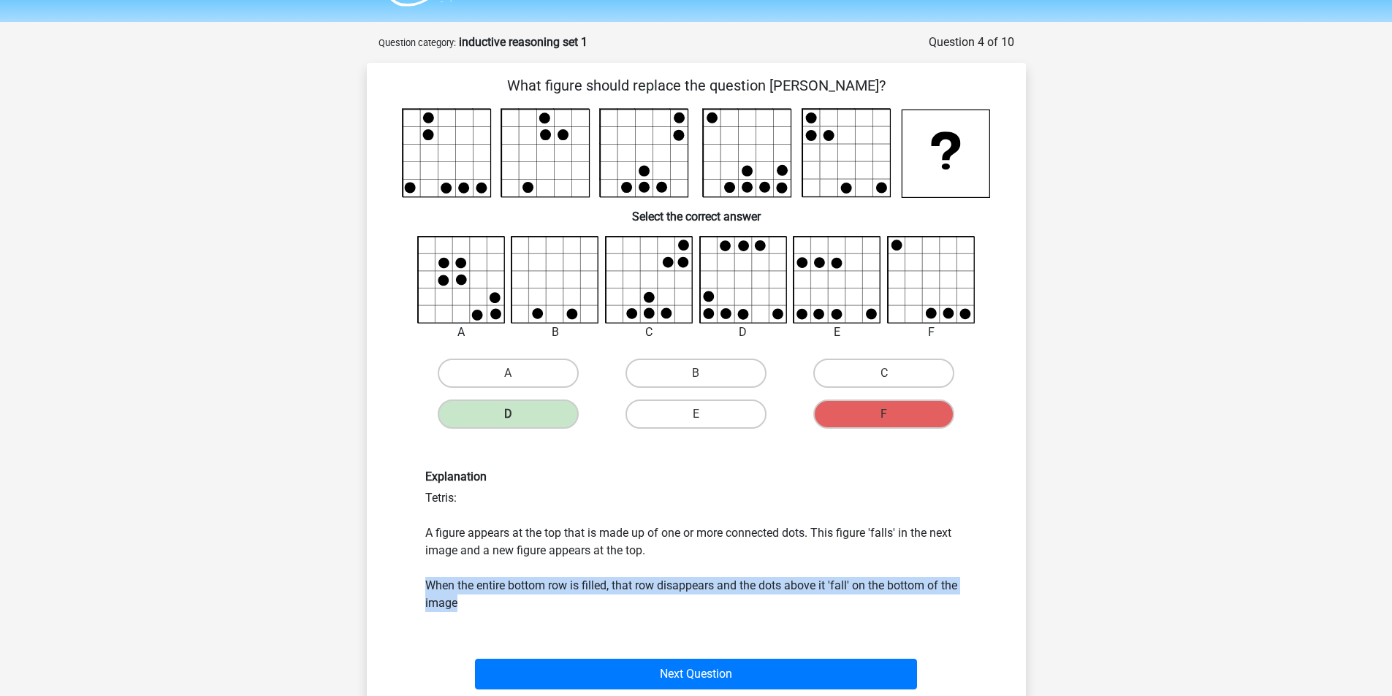
drag, startPoint x: 424, startPoint y: 581, endPoint x: 553, endPoint y: 602, distance: 130.3
click at [553, 602] on div "Explanation Tetris: A figure appears at the top that is made up of one or more …" at bounding box center [696, 541] width 564 height 142
click at [565, 585] on div "Explanation Tetris: A figure appears at the top that is made up of one or more …" at bounding box center [696, 541] width 564 height 142
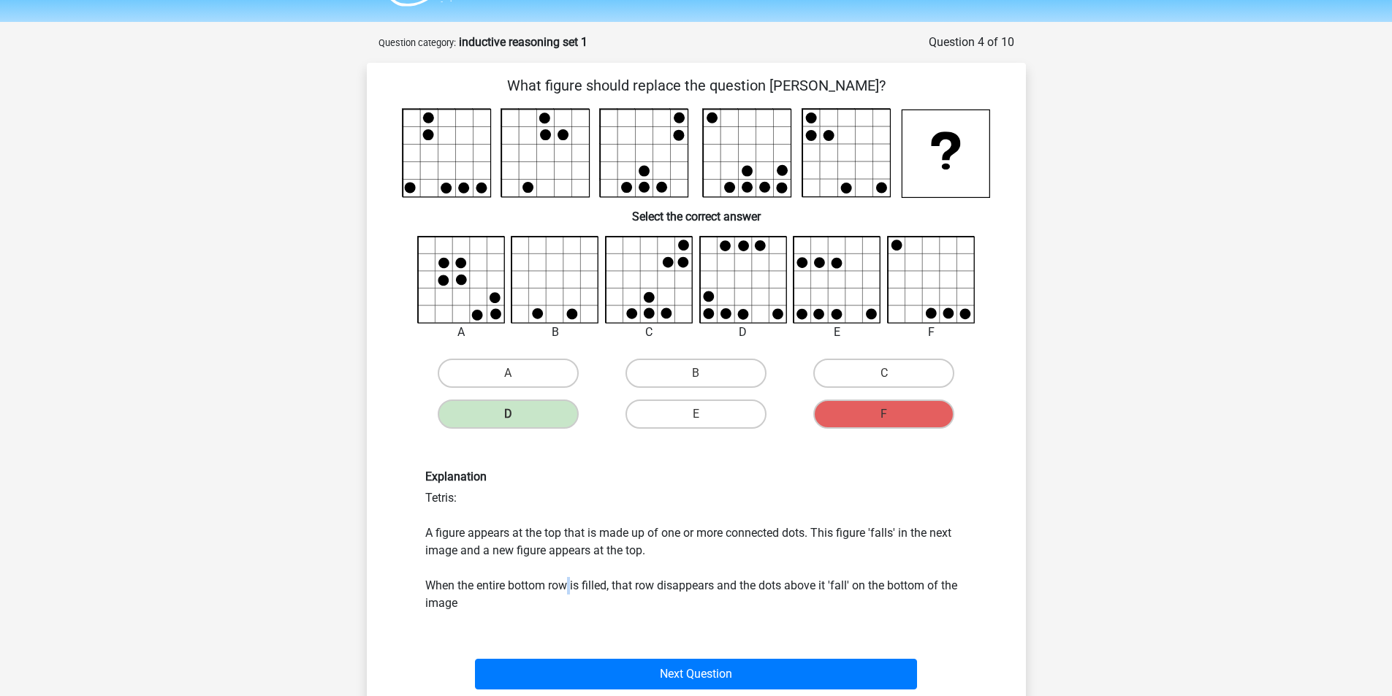
click at [565, 585] on div "Explanation Tetris: A figure appears at the top that is made up of one or more …" at bounding box center [696, 541] width 564 height 142
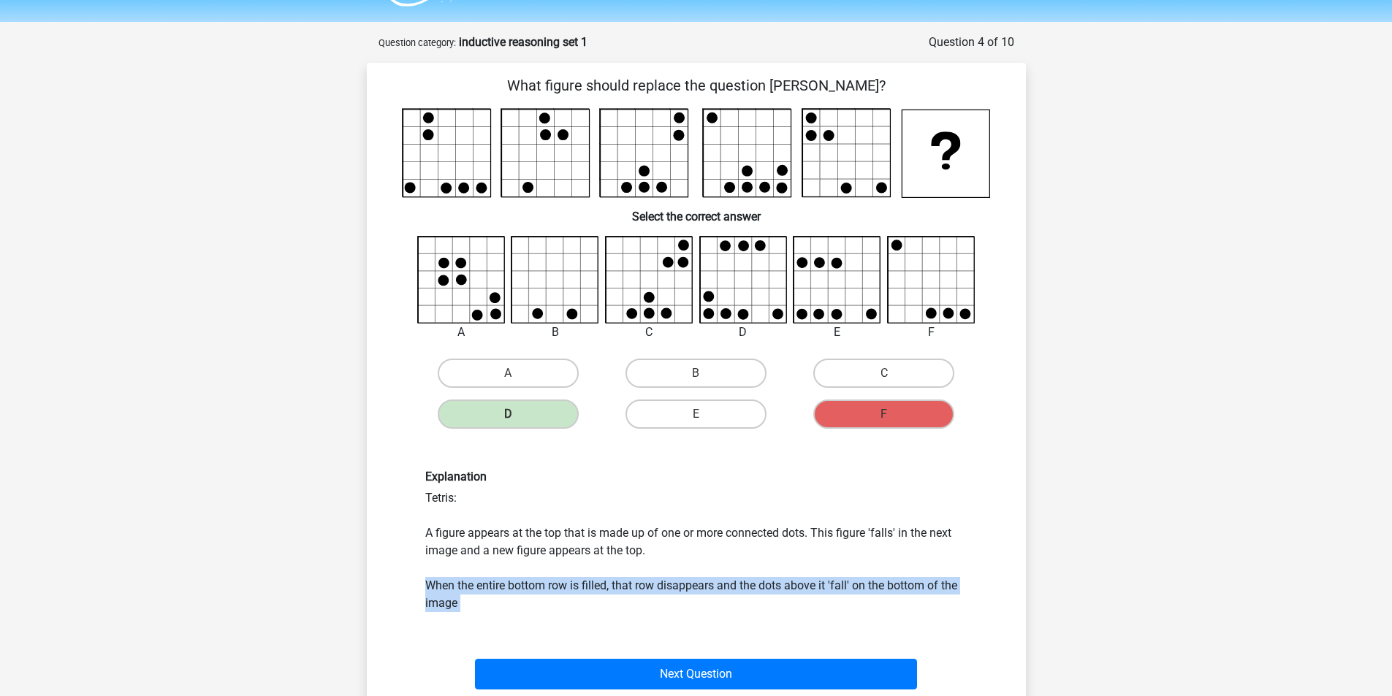
click at [565, 585] on div "Explanation Tetris: A figure appears at the top that is made up of one or more …" at bounding box center [696, 541] width 564 height 142
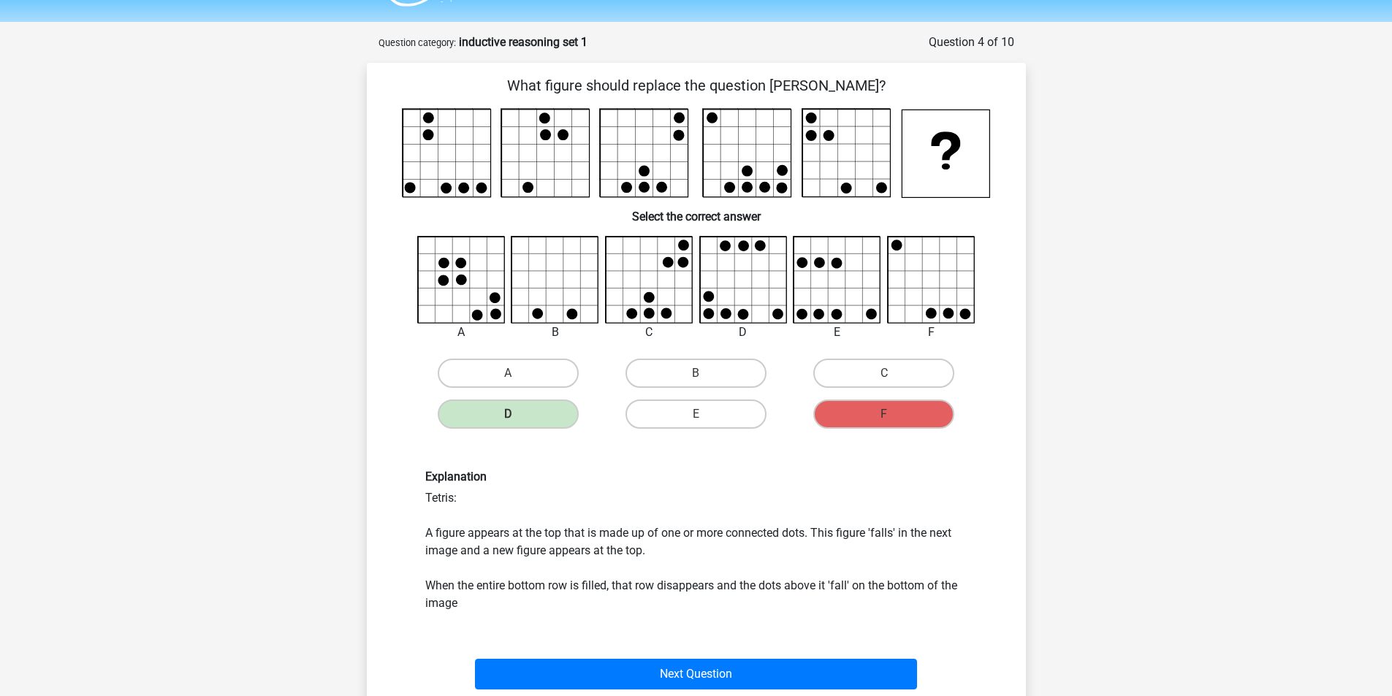
click at [645, 576] on div "Explanation Tetris: A figure appears at the top that is made up of one or more …" at bounding box center [696, 541] width 564 height 142
click at [780, 652] on div "Next Question" at bounding box center [696, 671] width 612 height 48
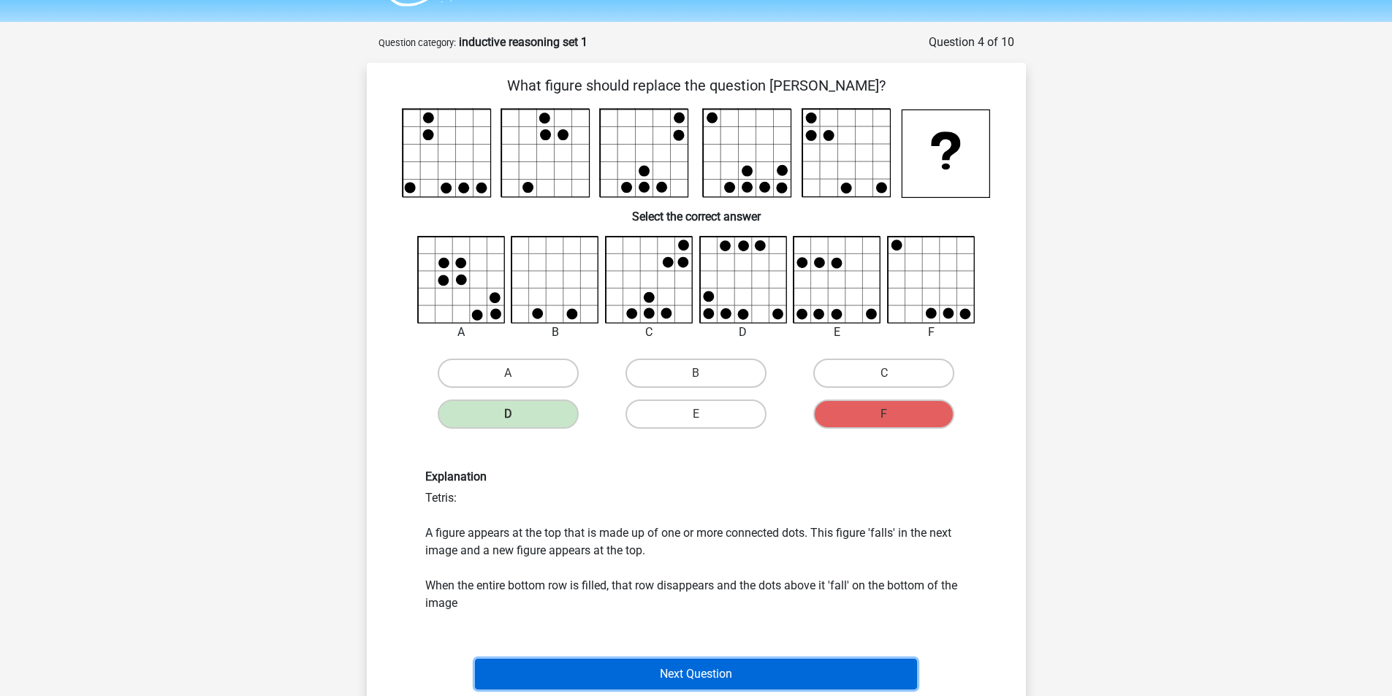
click at [785, 674] on button "Next Question" at bounding box center [696, 674] width 442 height 31
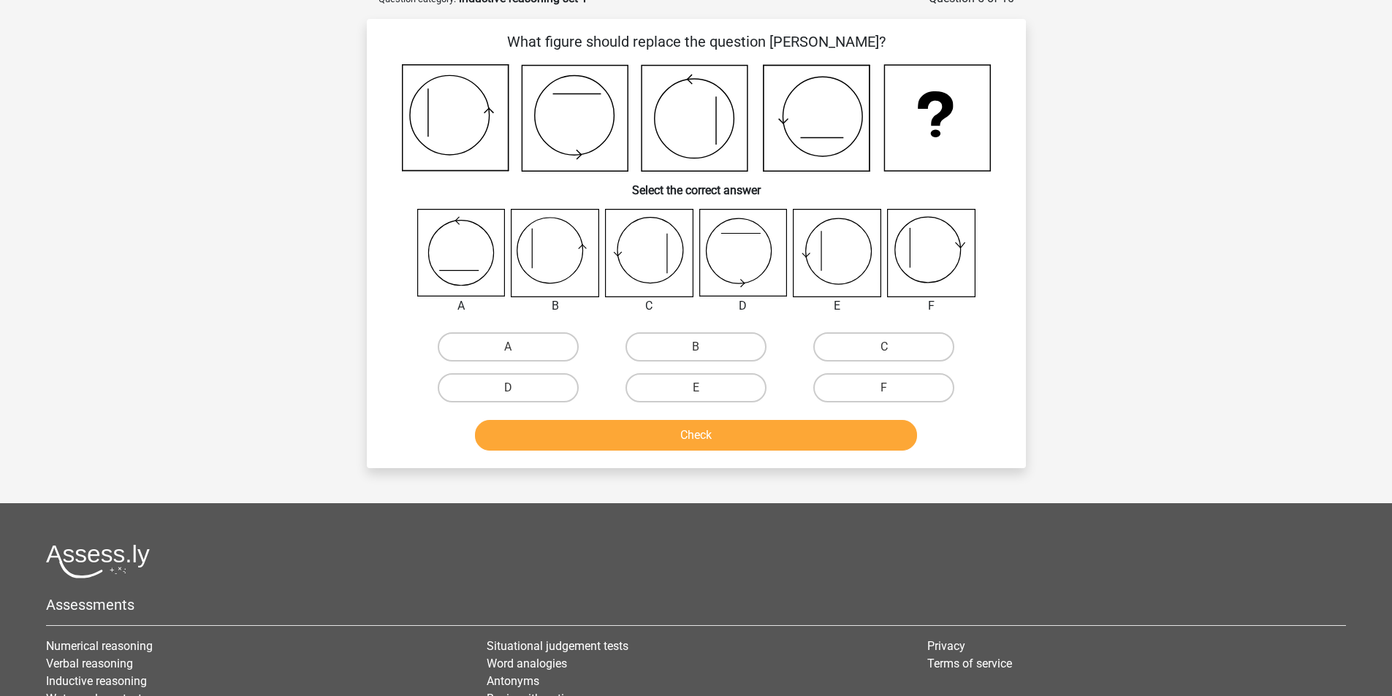
scroll to position [0, 0]
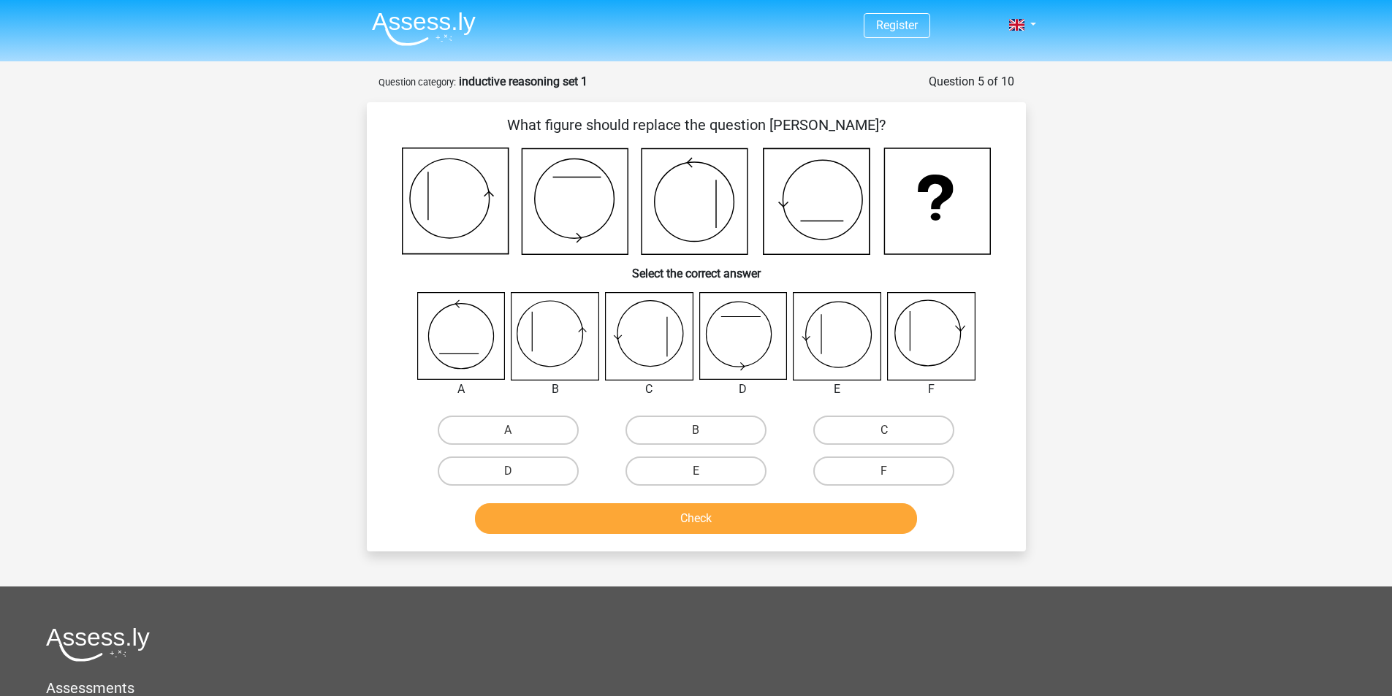
click at [744, 367] on icon at bounding box center [739, 335] width 66 height 66
click at [706, 432] on label "B" at bounding box center [695, 430] width 141 height 29
click at [705, 432] on input "B" at bounding box center [699, 434] width 9 height 9
radio input "true"
click at [530, 465] on label "D" at bounding box center [508, 471] width 141 height 29
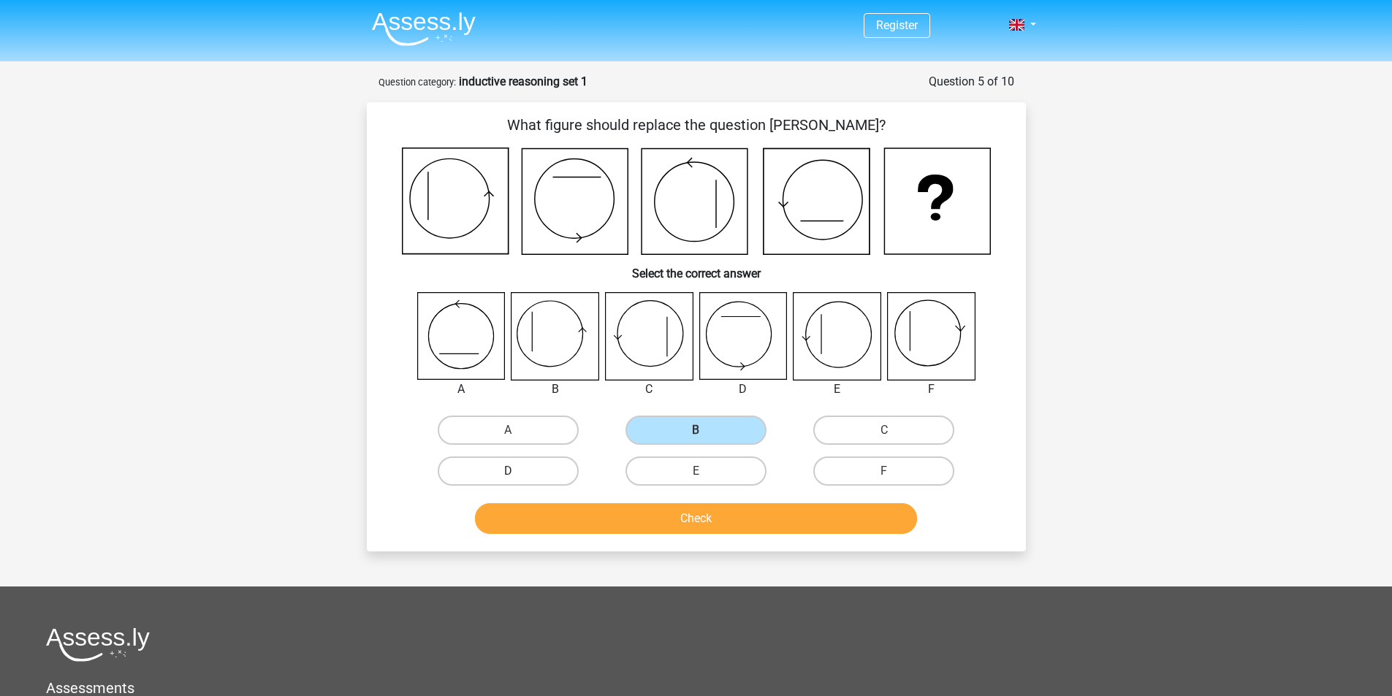
click at [517, 471] on input "D" at bounding box center [512, 475] width 9 height 9
radio input "true"
click at [579, 519] on button "Check" at bounding box center [696, 518] width 442 height 31
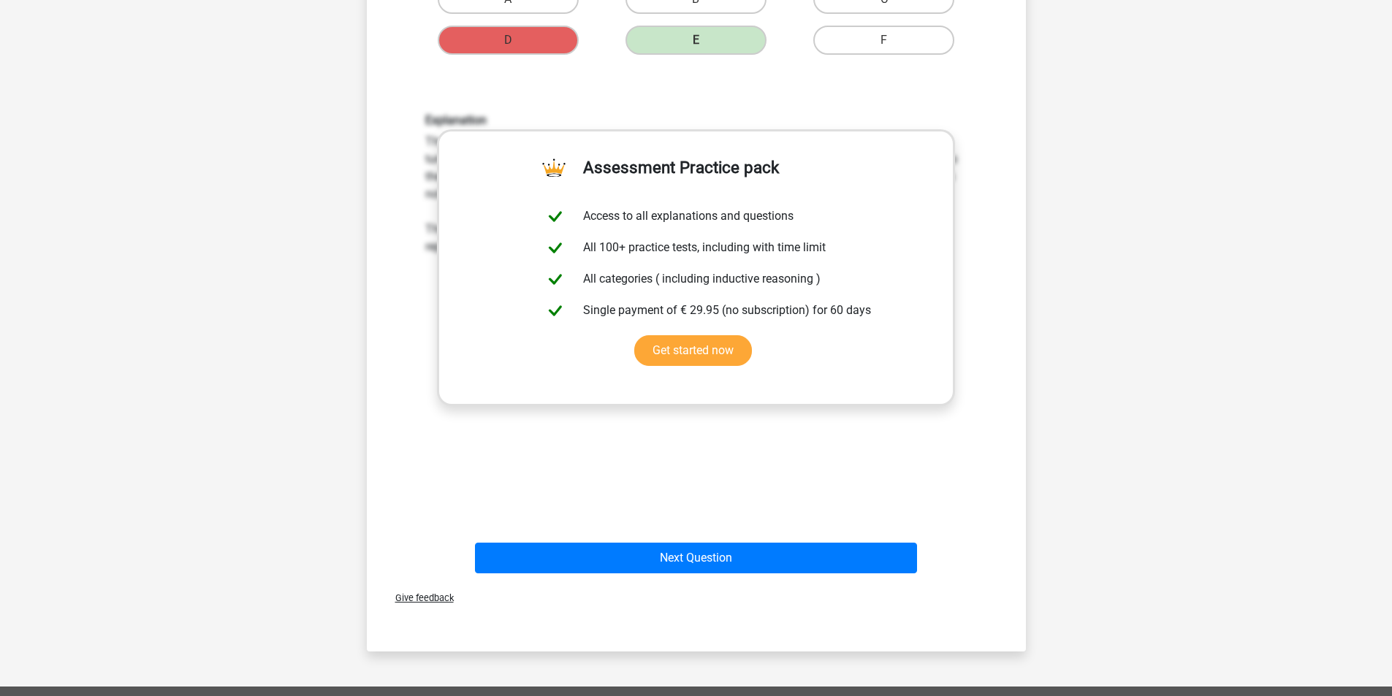
scroll to position [438, 0]
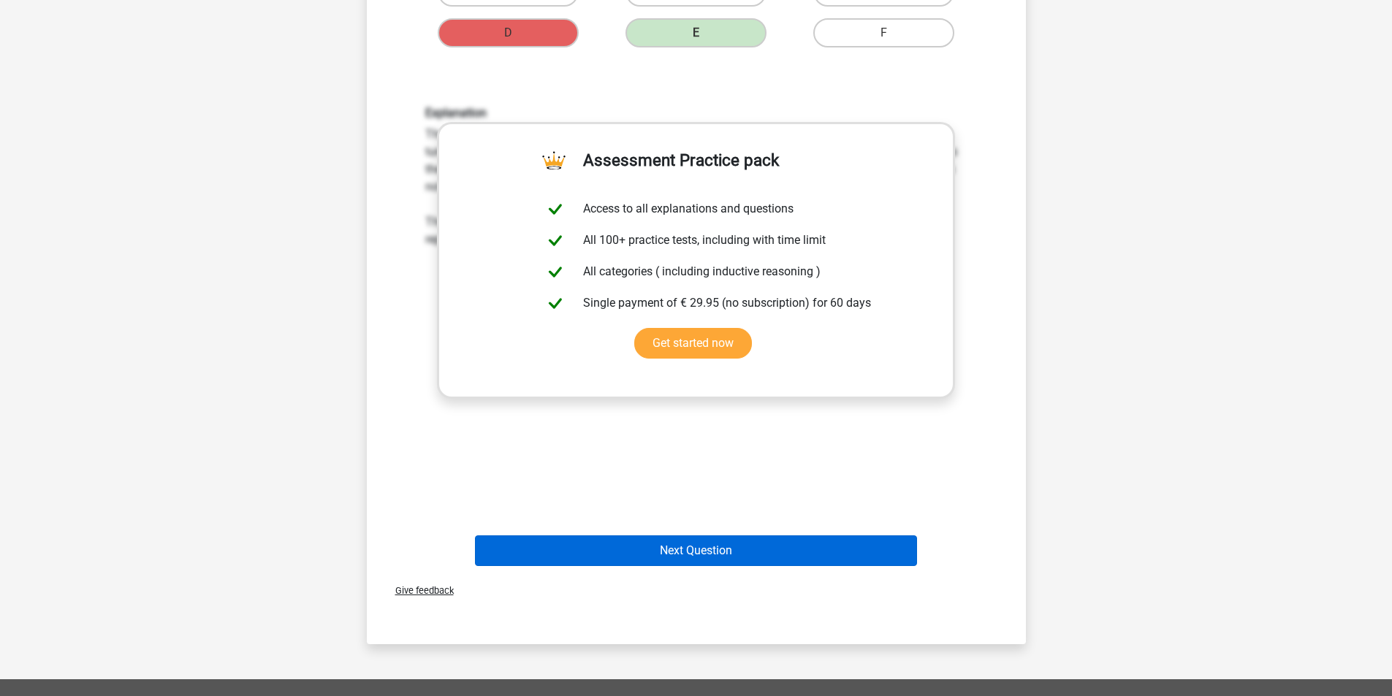
drag, startPoint x: 747, startPoint y: 526, endPoint x: 747, endPoint y: 541, distance: 14.6
click at [747, 541] on div "Next Question" at bounding box center [696, 548] width 612 height 48
click at [744, 552] on button "Next Question" at bounding box center [696, 550] width 442 height 31
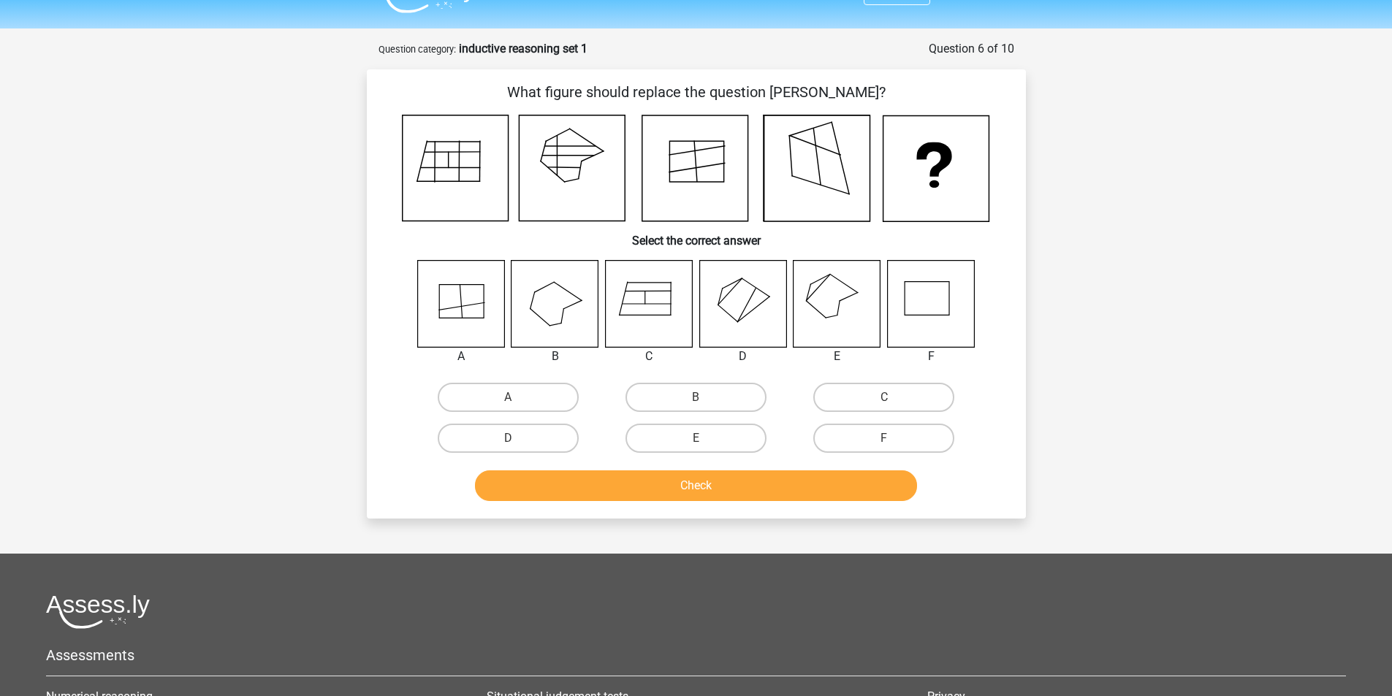
scroll to position [0, 0]
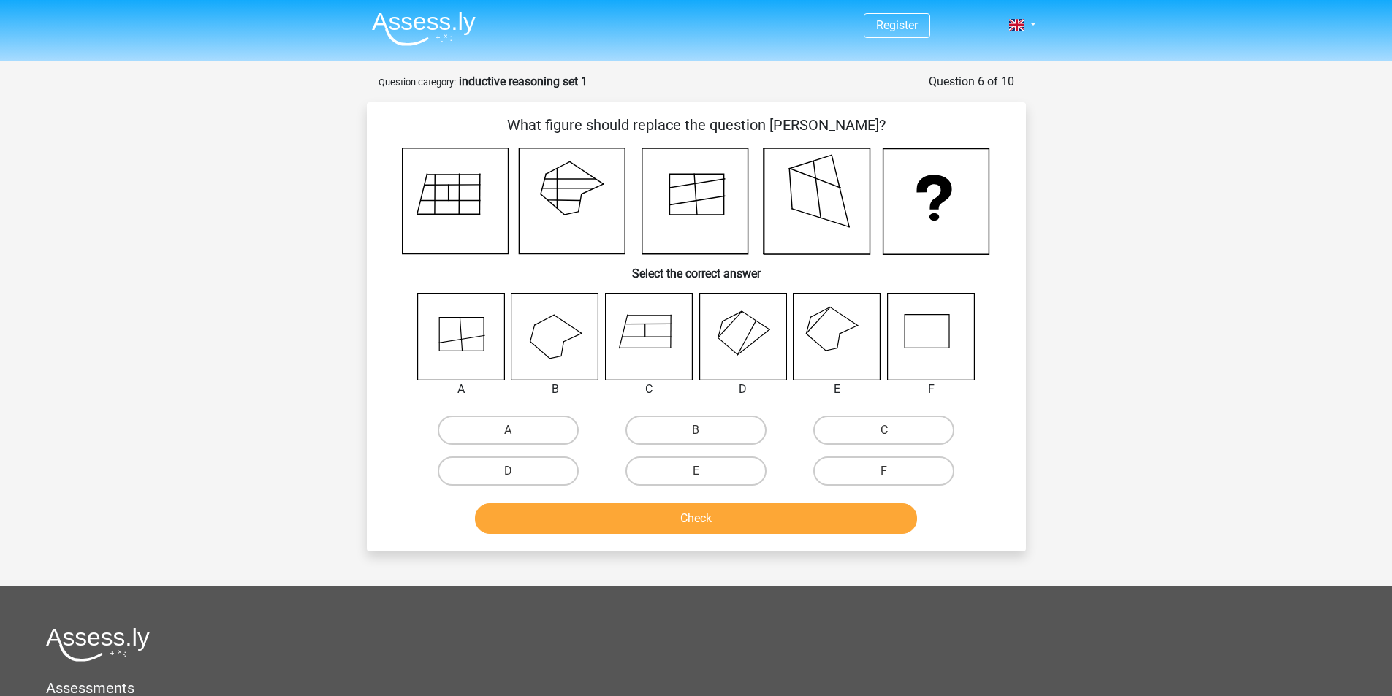
click at [844, 334] on icon at bounding box center [836, 336] width 87 height 87
click at [673, 479] on label "E" at bounding box center [695, 471] width 141 height 29
click at [695, 479] on input "E" at bounding box center [699, 475] width 9 height 9
radio input "true"
click at [674, 519] on button "Check" at bounding box center [696, 518] width 442 height 31
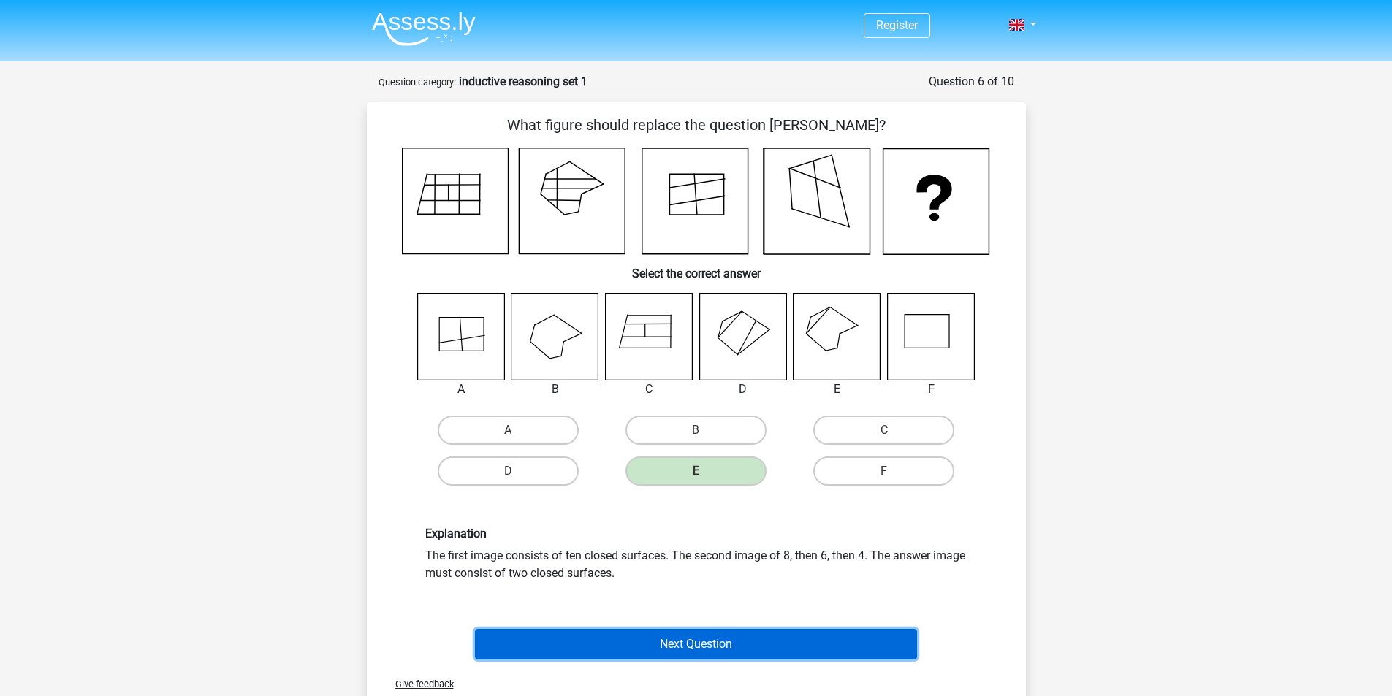
click at [581, 639] on button "Next Question" at bounding box center [696, 644] width 442 height 31
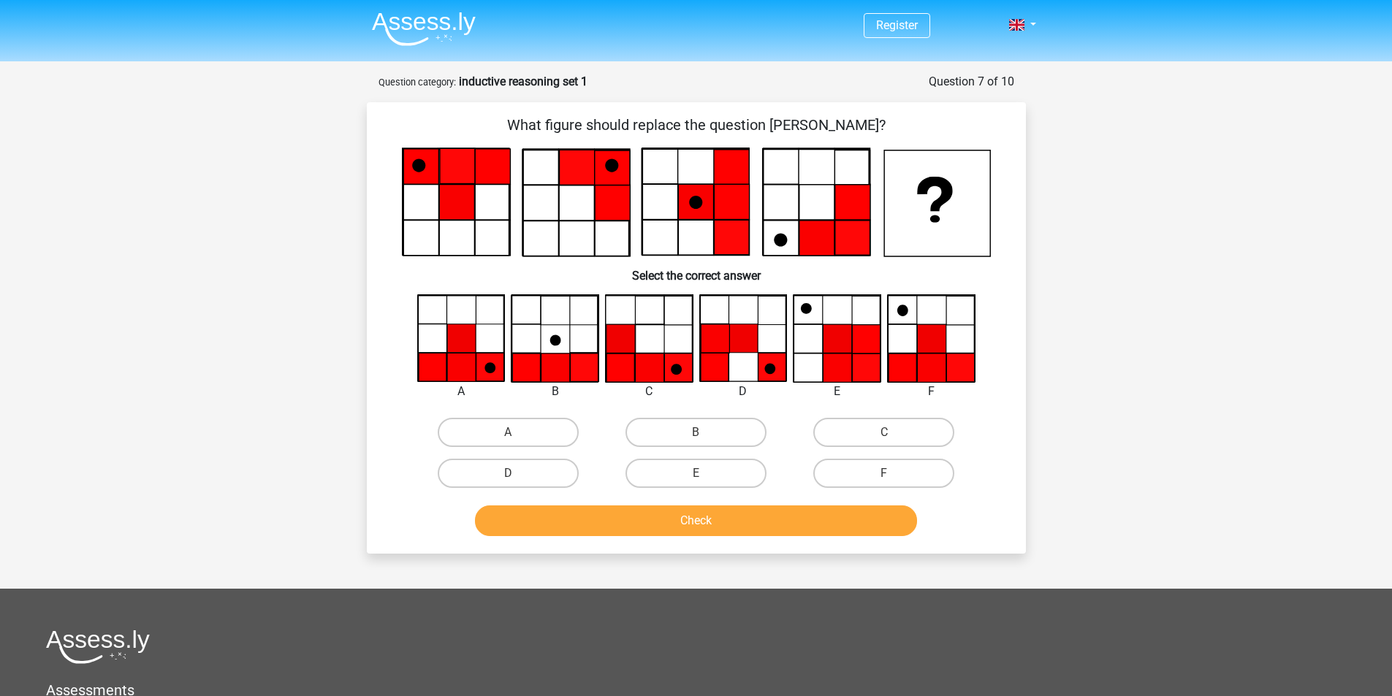
click at [928, 366] on icon at bounding box center [931, 368] width 28 height 28
click at [881, 470] on label "F" at bounding box center [883, 473] width 141 height 29
click at [884, 473] on input "F" at bounding box center [888, 477] width 9 height 9
radio input "true"
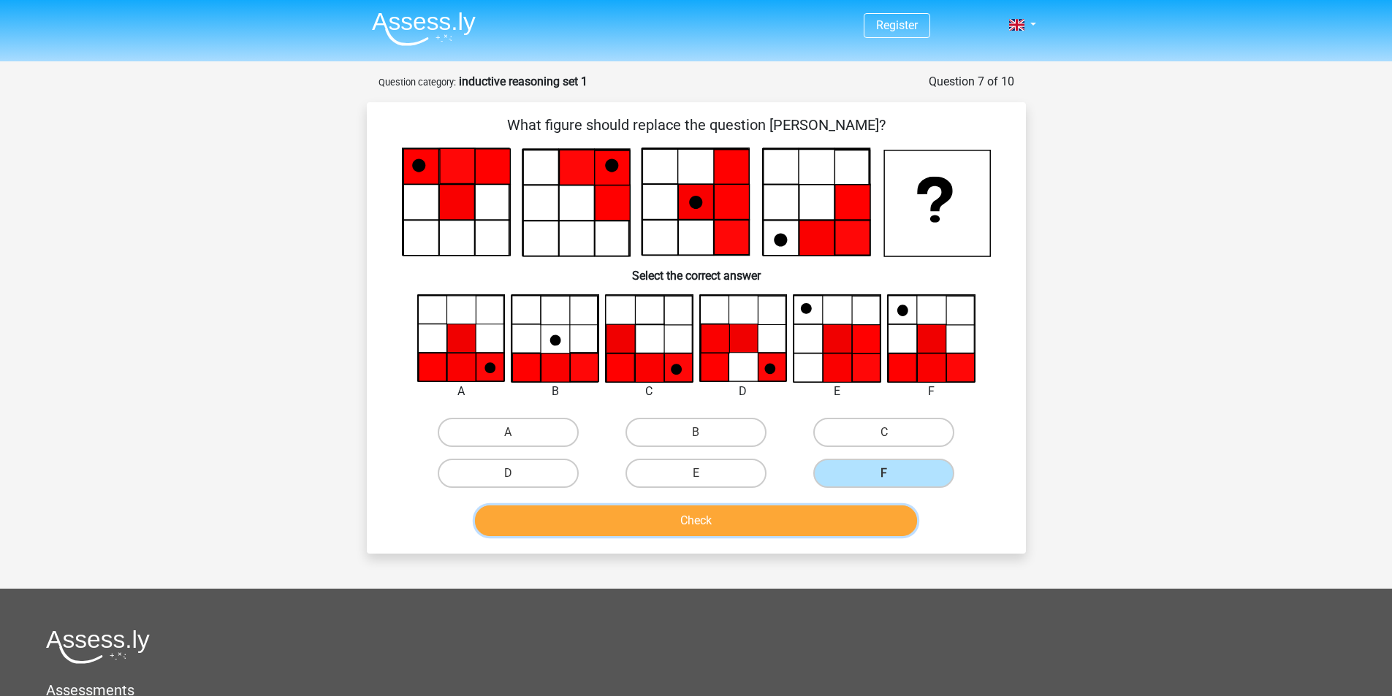
click at [818, 522] on button "Check" at bounding box center [696, 521] width 442 height 31
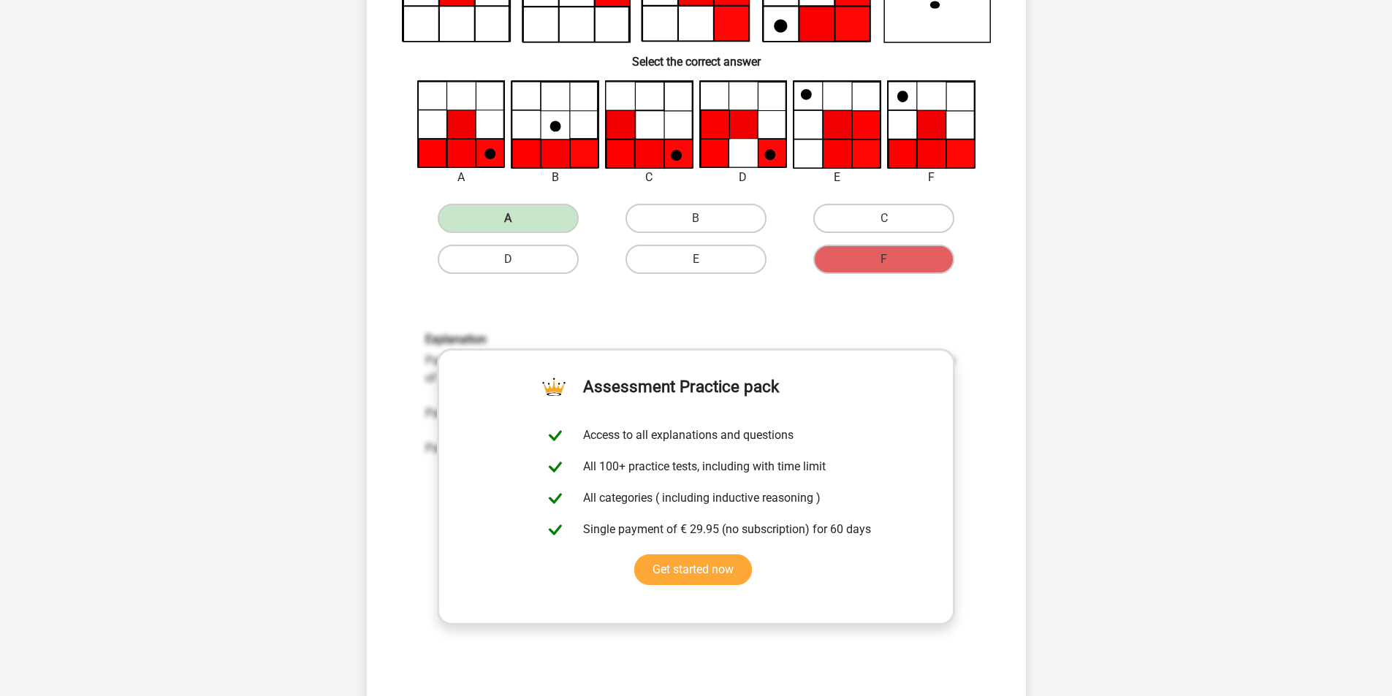
scroll to position [219, 0]
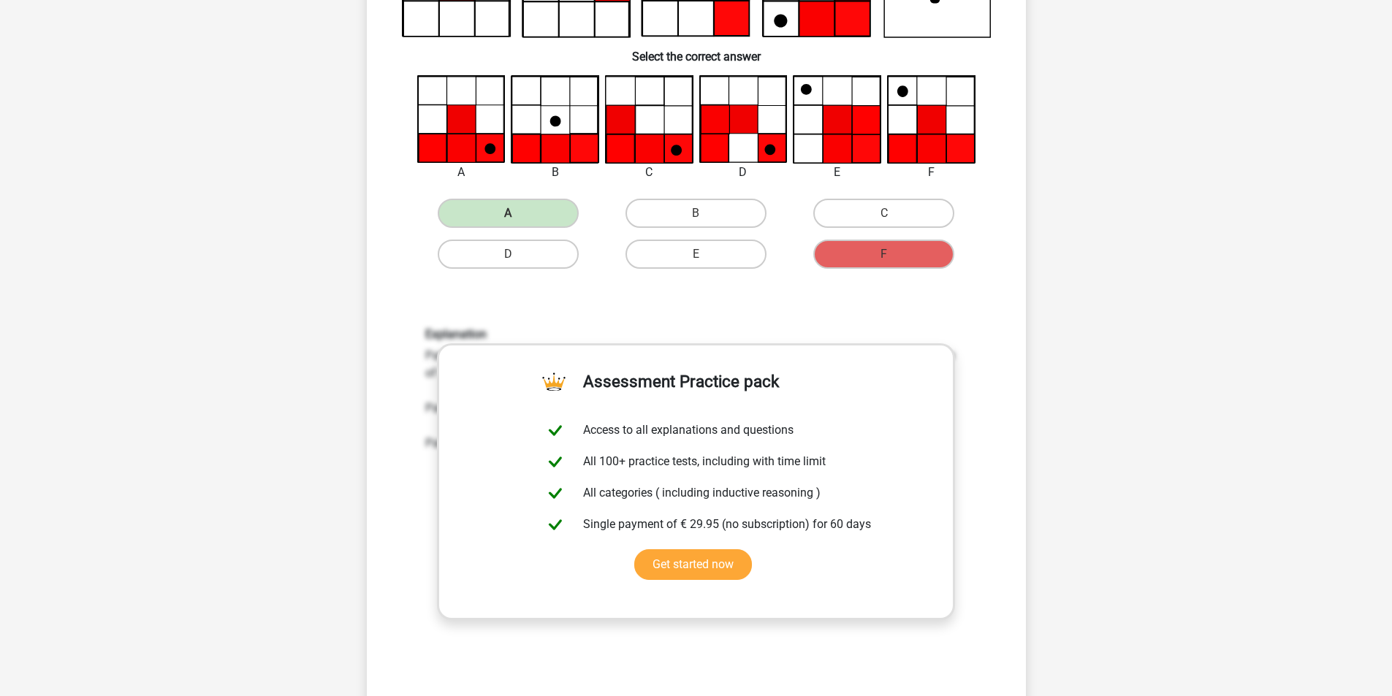
drag, startPoint x: 1058, startPoint y: 307, endPoint x: 1052, endPoint y: 317, distance: 11.8
click at [1059, 307] on div "Register Nederlands English" at bounding box center [696, 534] width 1392 height 1506
click at [983, 325] on div "Explanation Pattern 1: The black dot moves two steps to the right each time and…" at bounding box center [696, 518] width 612 height 453
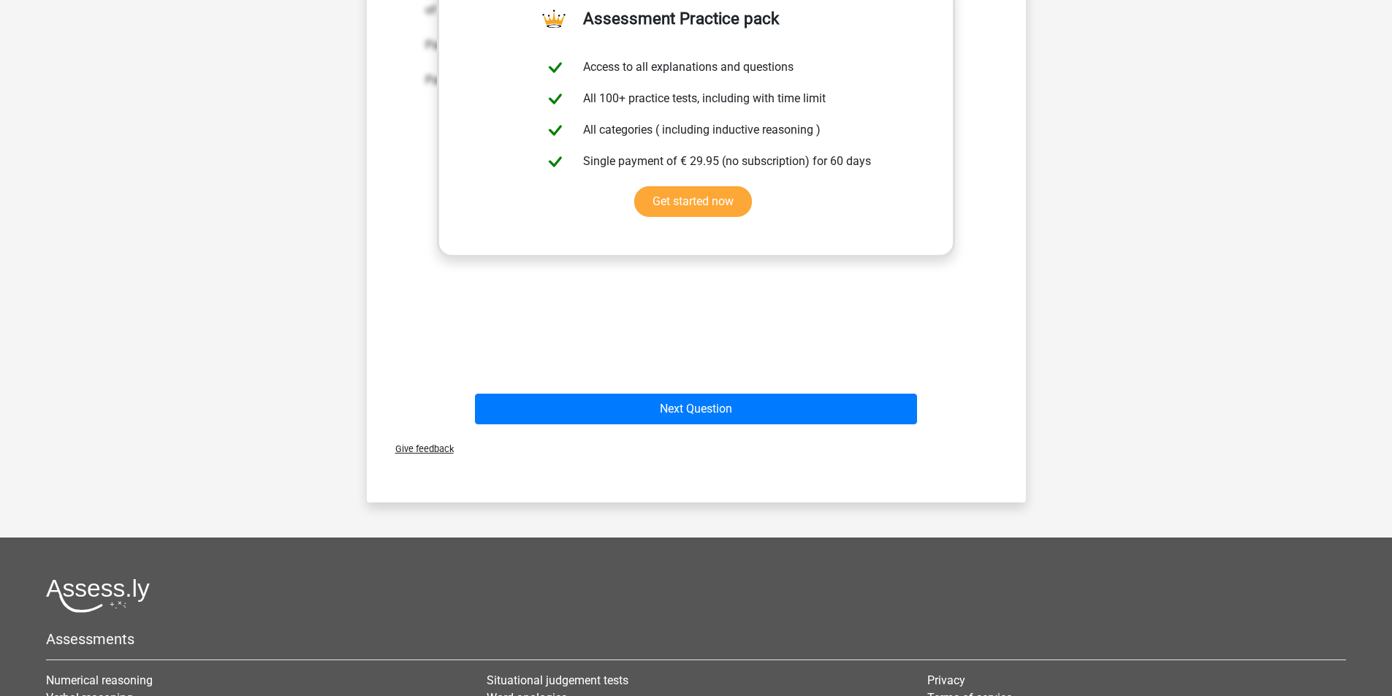
scroll to position [584, 0]
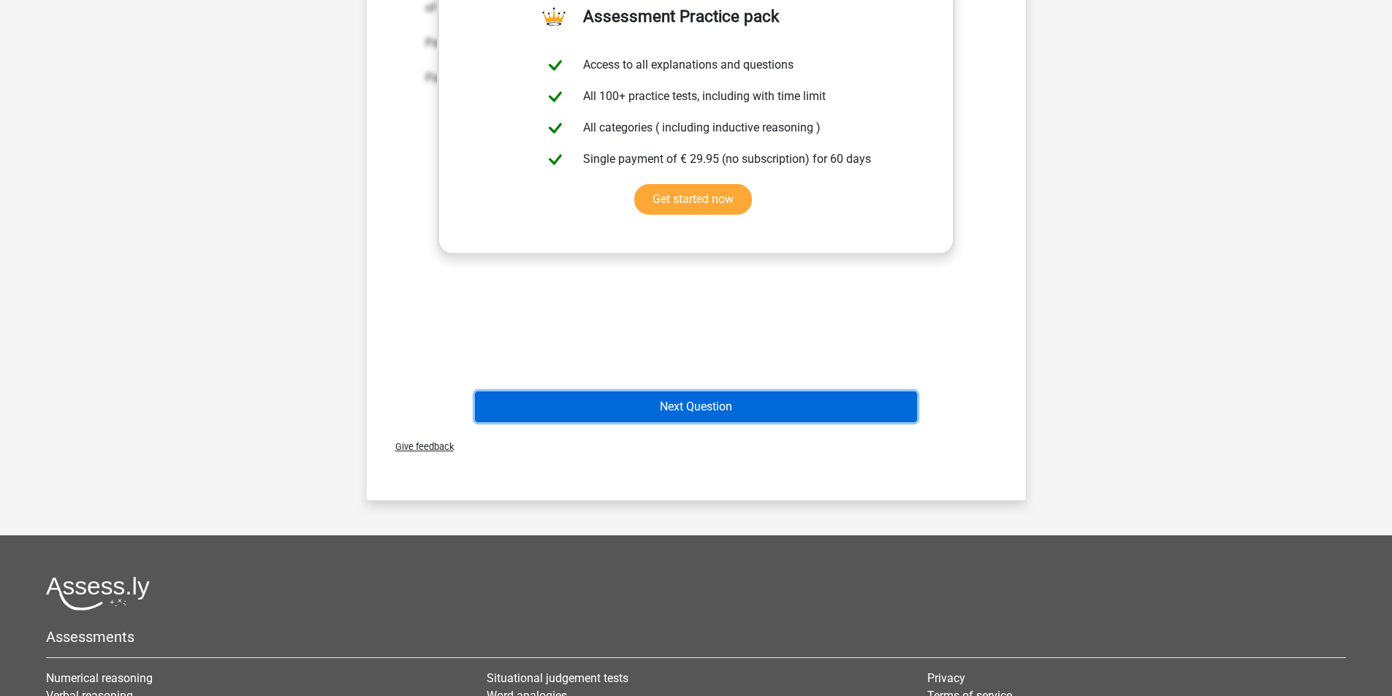
click at [765, 408] on button "Next Question" at bounding box center [696, 407] width 442 height 31
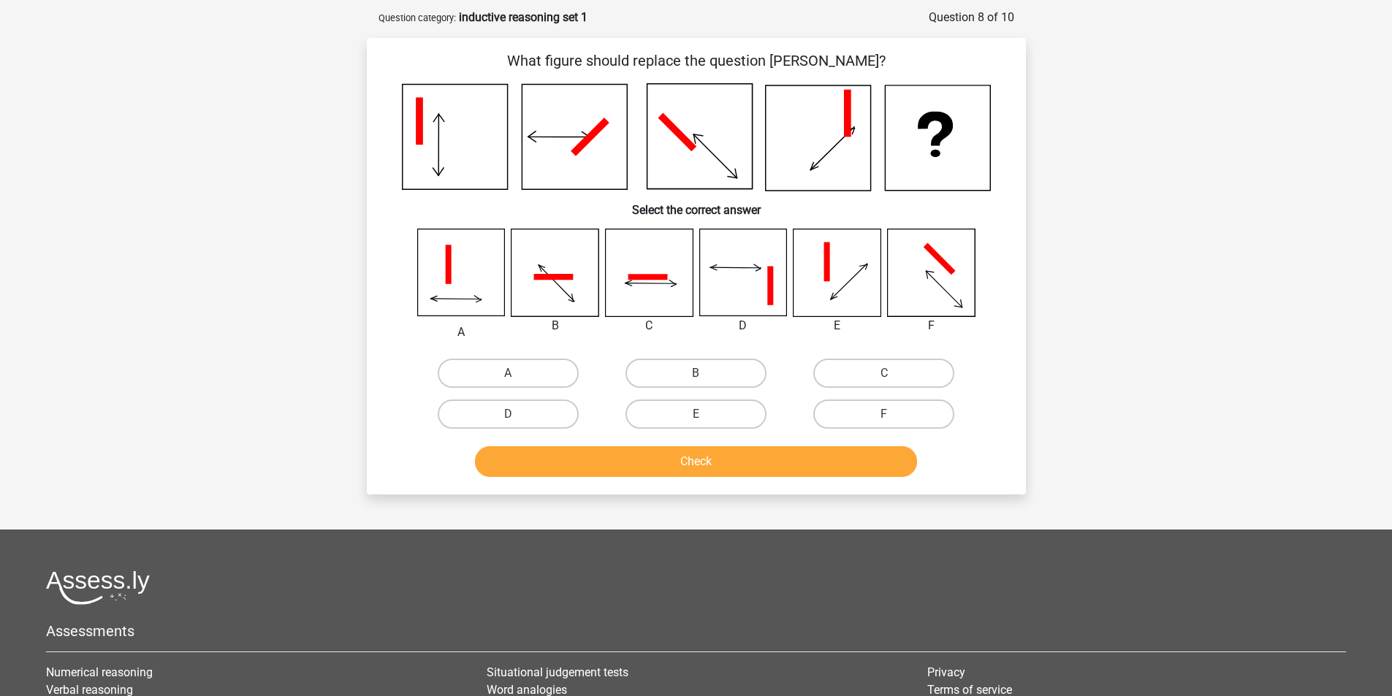
scroll to position [0, 0]
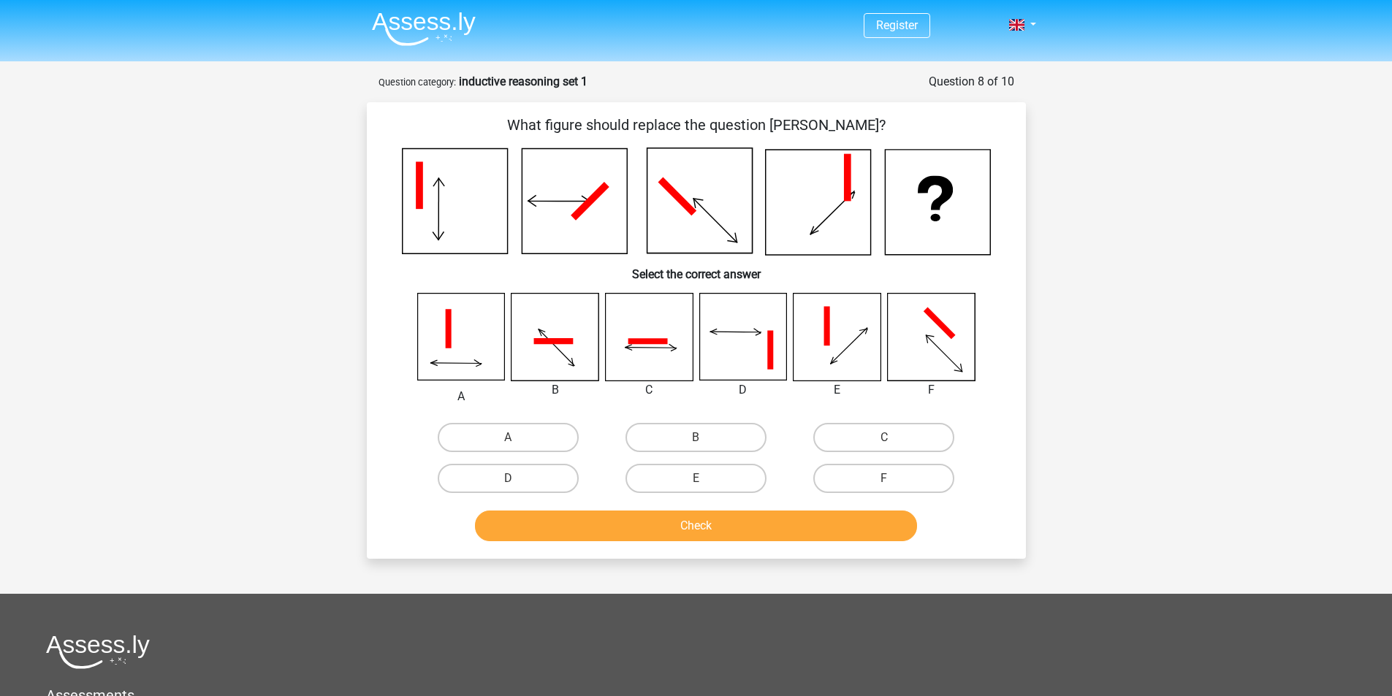
drag, startPoint x: 557, startPoint y: 130, endPoint x: 739, endPoint y: 131, distance: 181.9
click at [739, 131] on p "What figure should replace the question mark?" at bounding box center [696, 125] width 612 height 22
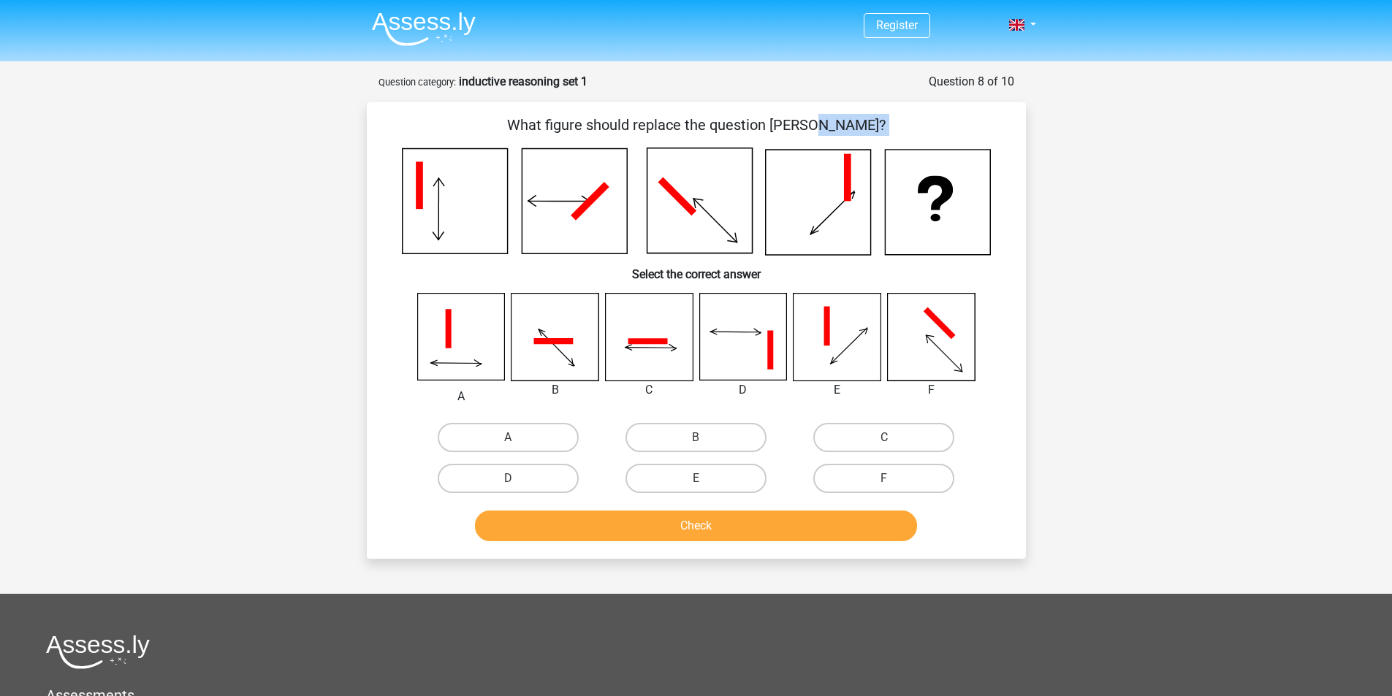
click at [538, 104] on div "What figure should replace the question mark? Select the correct answer A" at bounding box center [696, 330] width 659 height 457
click at [872, 476] on label "F" at bounding box center [883, 478] width 141 height 29
click at [884, 478] on input "F" at bounding box center [888, 482] width 9 height 9
radio input "true"
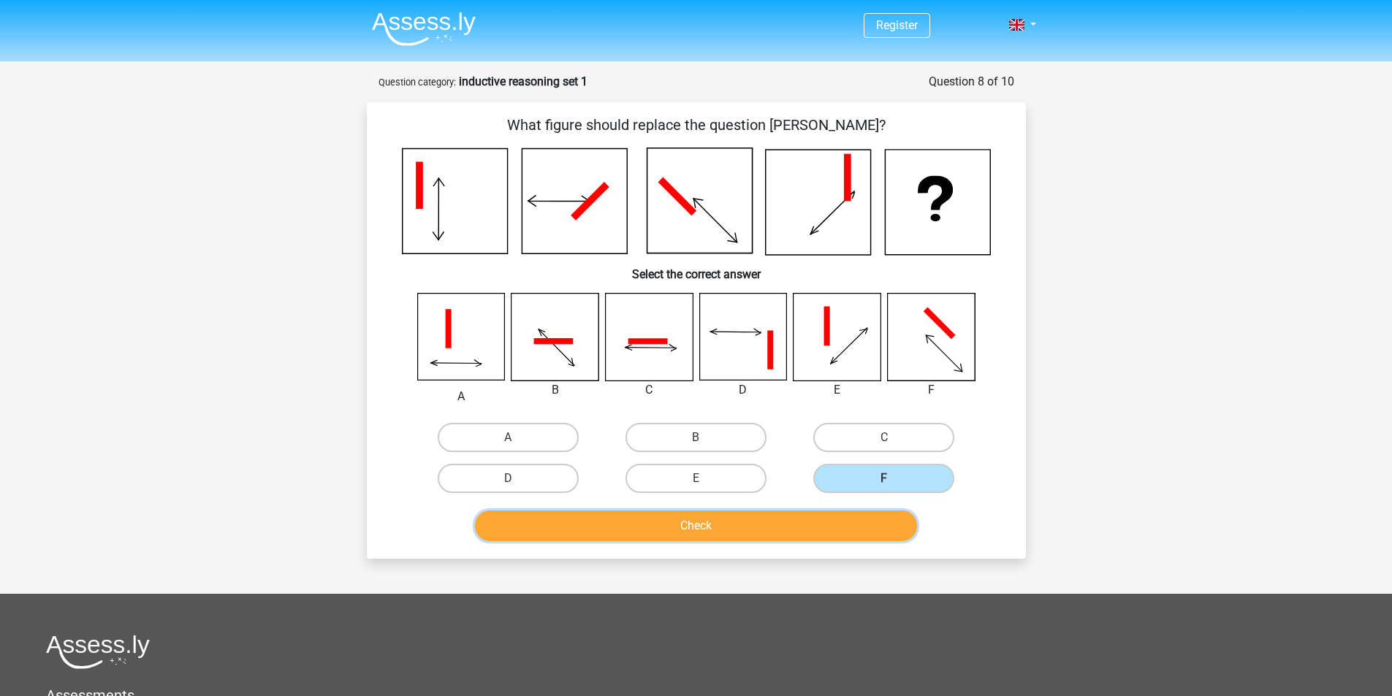
click at [855, 519] on button "Check" at bounding box center [696, 526] width 442 height 31
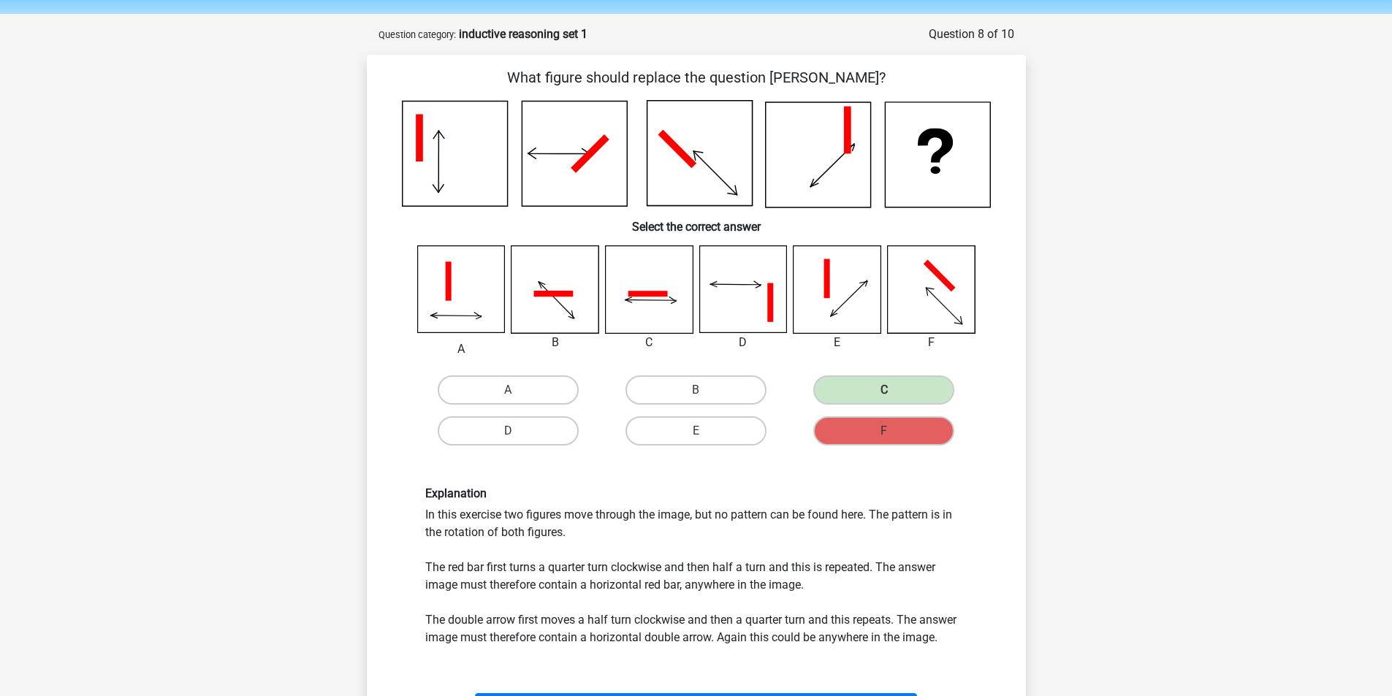
scroll to position [73, 0]
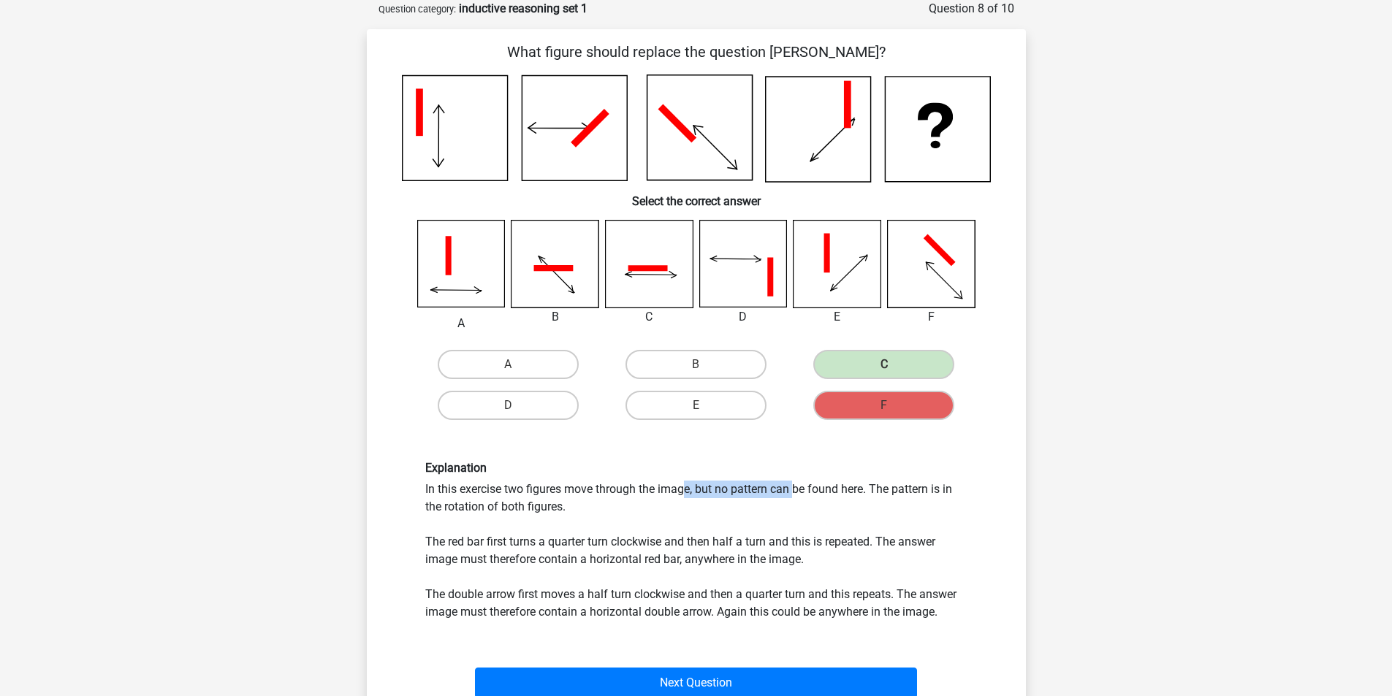
drag, startPoint x: 487, startPoint y: 485, endPoint x: 603, endPoint y: 498, distance: 116.9
click at [603, 498] on div "Explanation In this exercise two figures move through the image, but no pattern…" at bounding box center [696, 541] width 564 height 160
click at [583, 497] on div "Explanation In this exercise two figures move through the image, but no pattern…" at bounding box center [696, 541] width 564 height 160
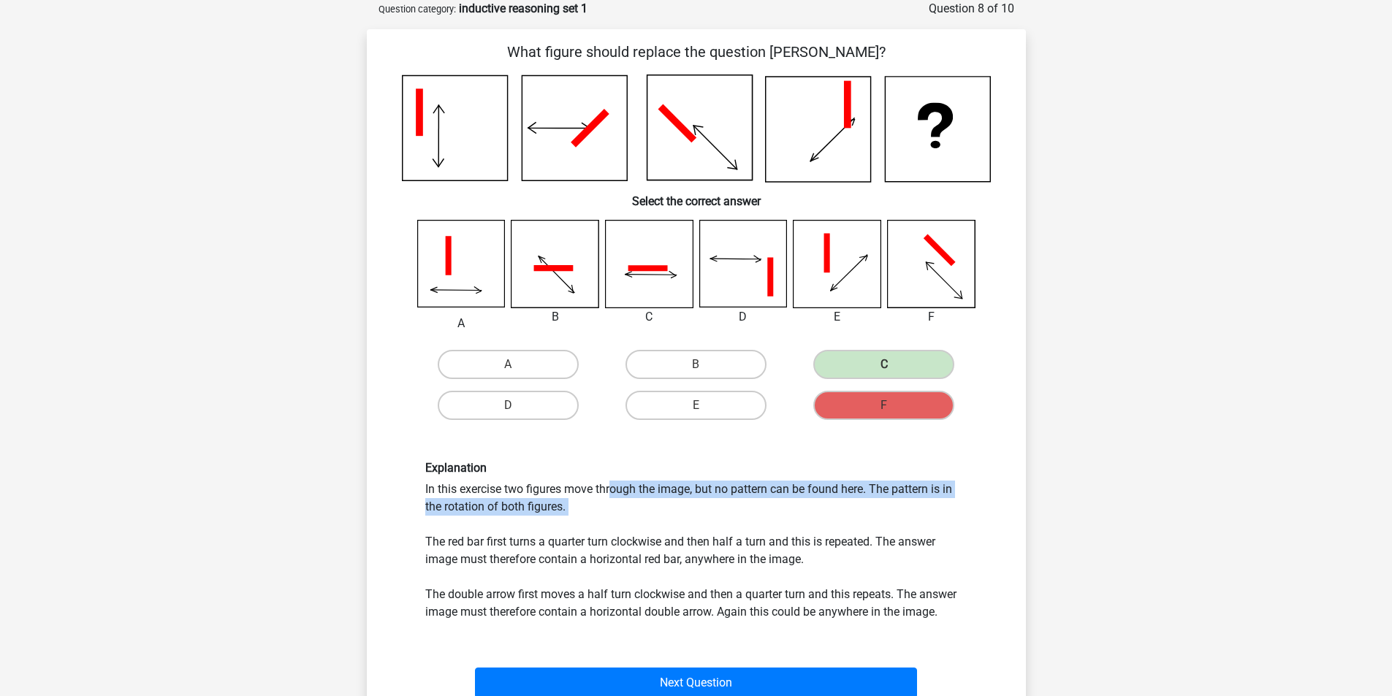
drag, startPoint x: 535, startPoint y: 495, endPoint x: 683, endPoint y: 490, distance: 148.4
click at [534, 495] on div "Explanation In this exercise two figures move through the image, but no pattern…" at bounding box center [696, 541] width 564 height 160
click at [714, 483] on div "Explanation In this exercise two figures move through the image, but no pattern…" at bounding box center [696, 541] width 564 height 160
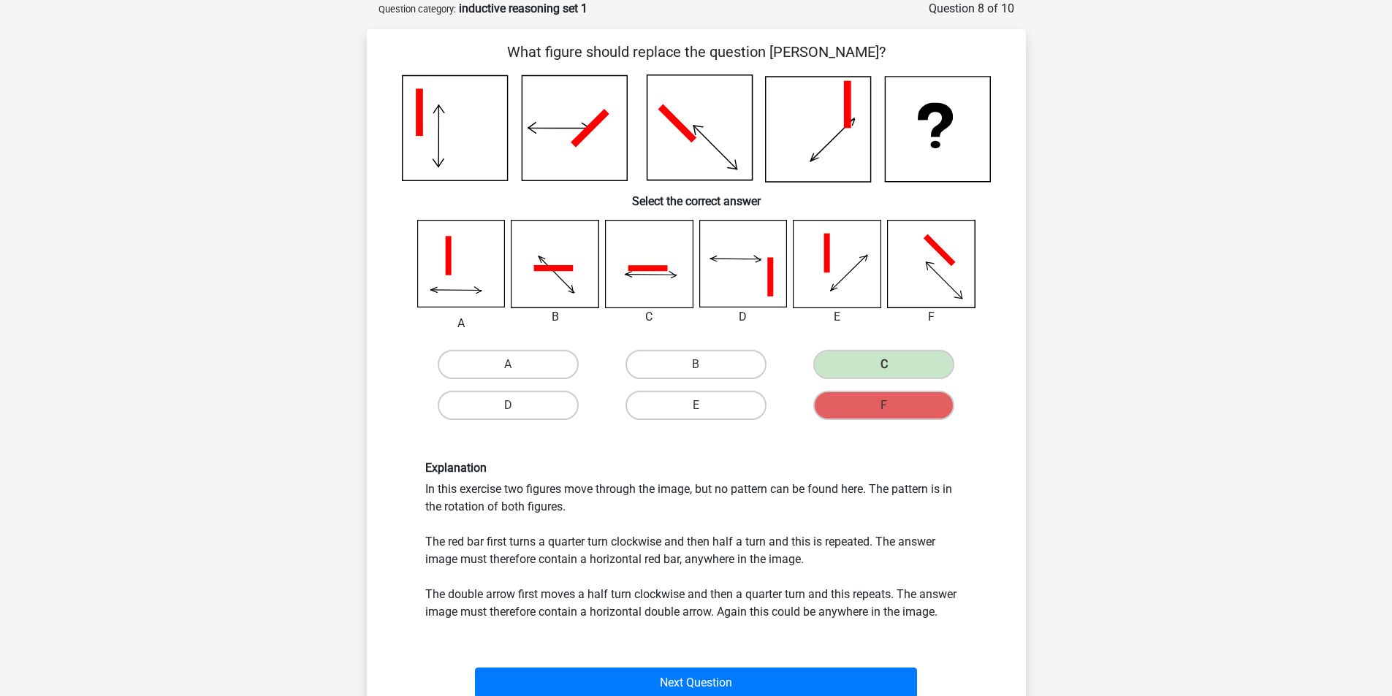
click at [528, 554] on div "Explanation In this exercise two figures move through the image, but no pattern…" at bounding box center [696, 541] width 564 height 160
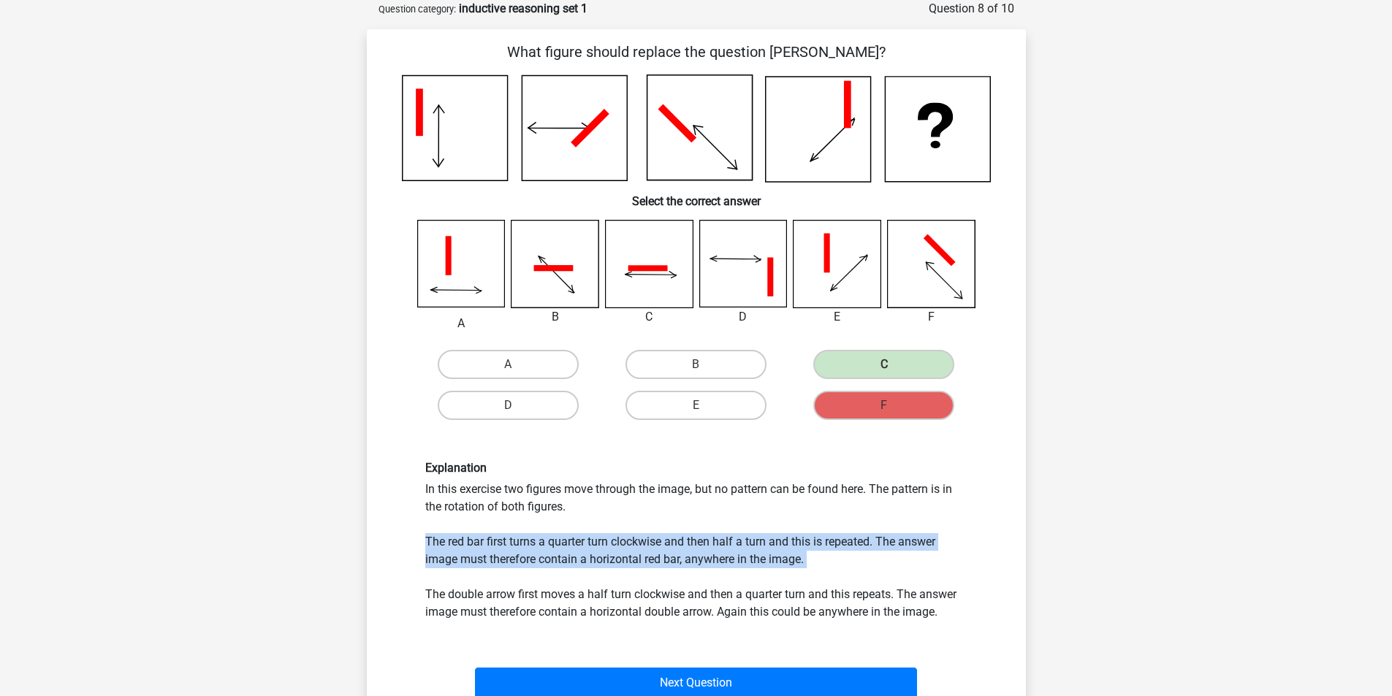
click at [528, 554] on div "Explanation In this exercise two figures move through the image, but no pattern…" at bounding box center [696, 541] width 564 height 160
click at [615, 554] on div "Explanation In this exercise two figures move through the image, but no pattern…" at bounding box center [696, 541] width 564 height 160
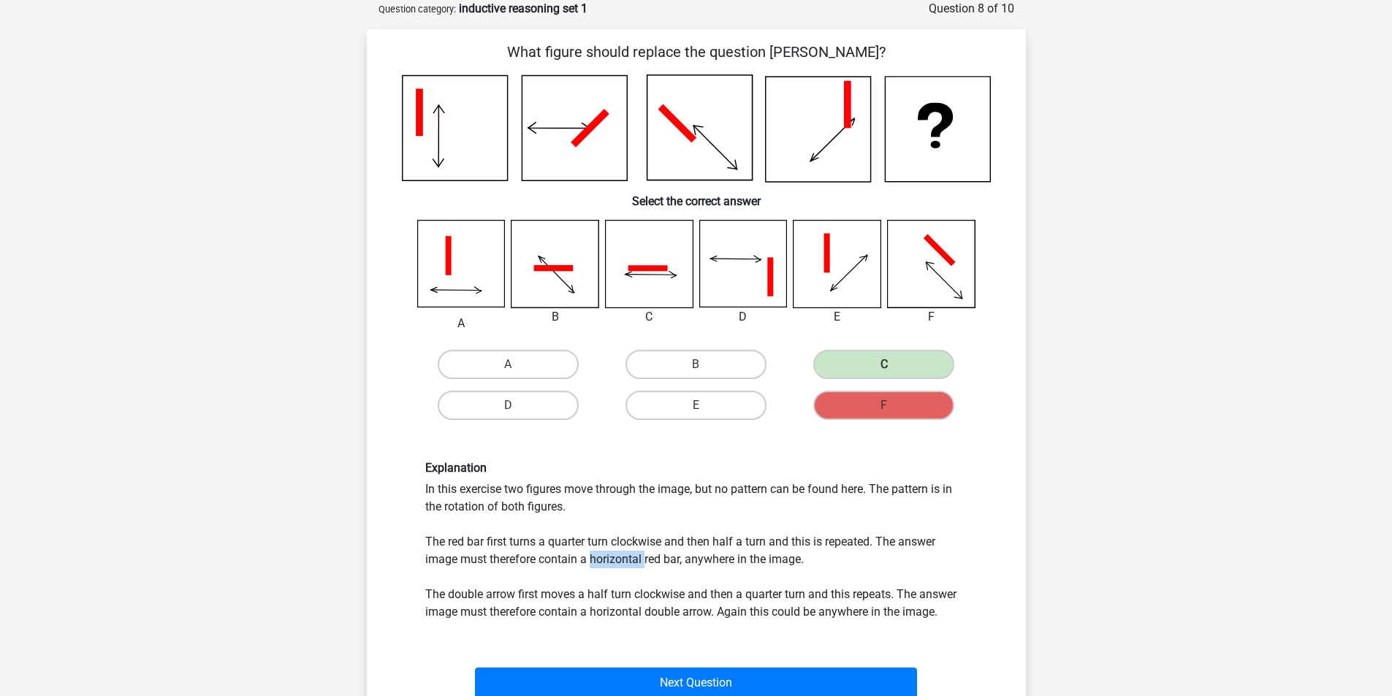
click at [615, 554] on div "Explanation In this exercise two figures move through the image, but no pattern…" at bounding box center [696, 541] width 564 height 160
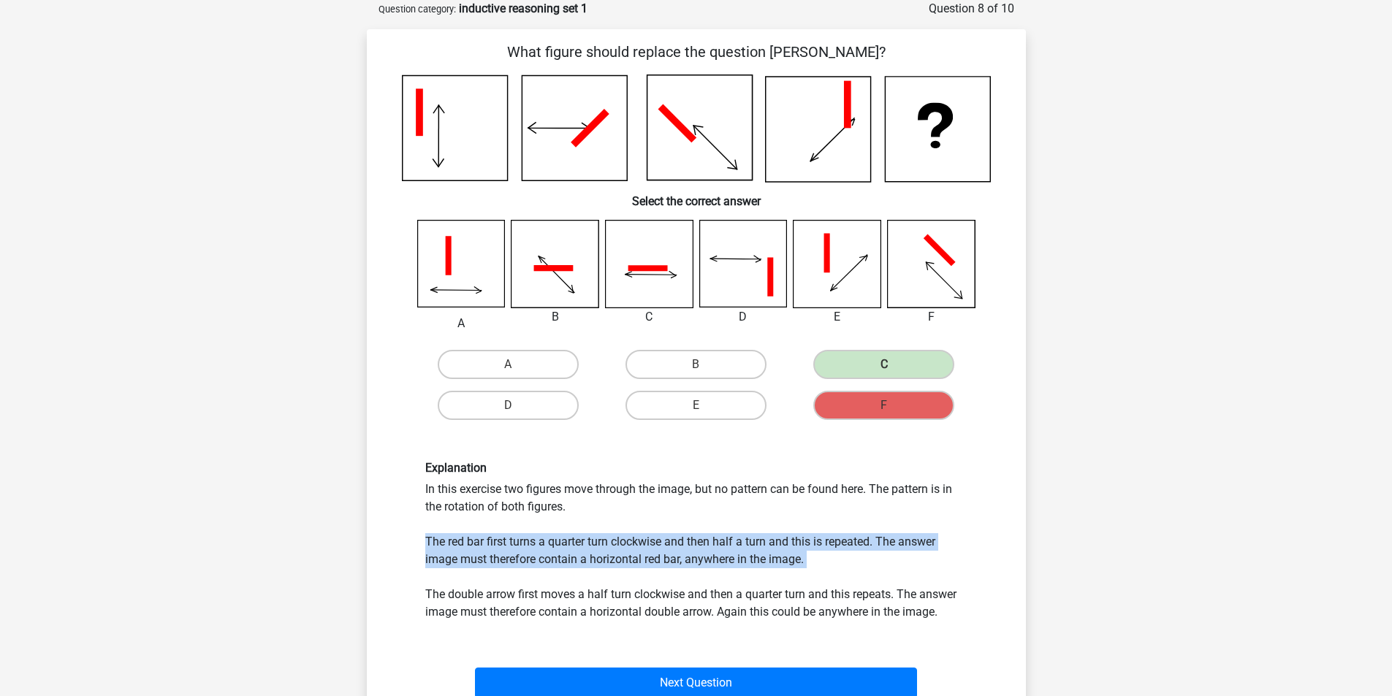
click at [615, 554] on div "Explanation In this exercise two figures move through the image, but no pattern…" at bounding box center [696, 541] width 564 height 160
click at [674, 553] on div "Explanation In this exercise two figures move through the image, but no pattern…" at bounding box center [696, 541] width 564 height 160
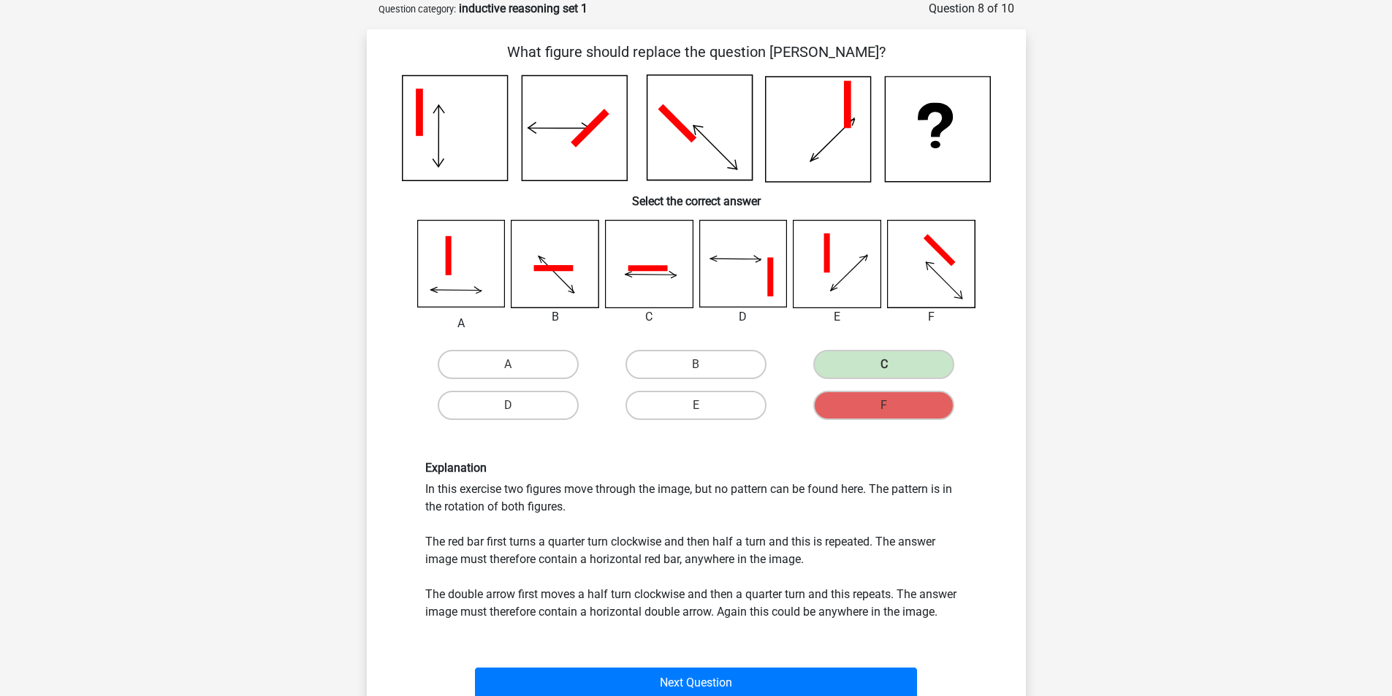
click at [614, 603] on div "Explanation In this exercise two figures move through the image, but no pattern…" at bounding box center [696, 541] width 564 height 160
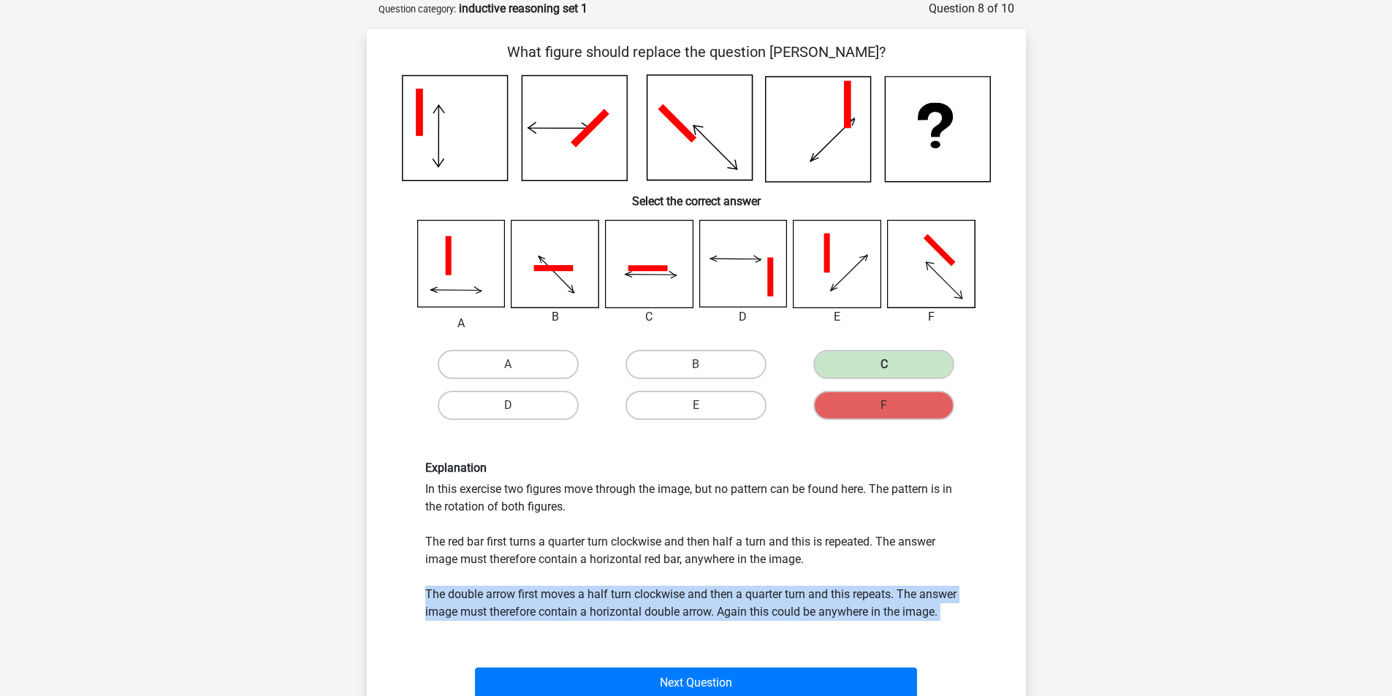
click at [614, 603] on div "Explanation In this exercise two figures move through the image, but no pattern…" at bounding box center [696, 541] width 564 height 160
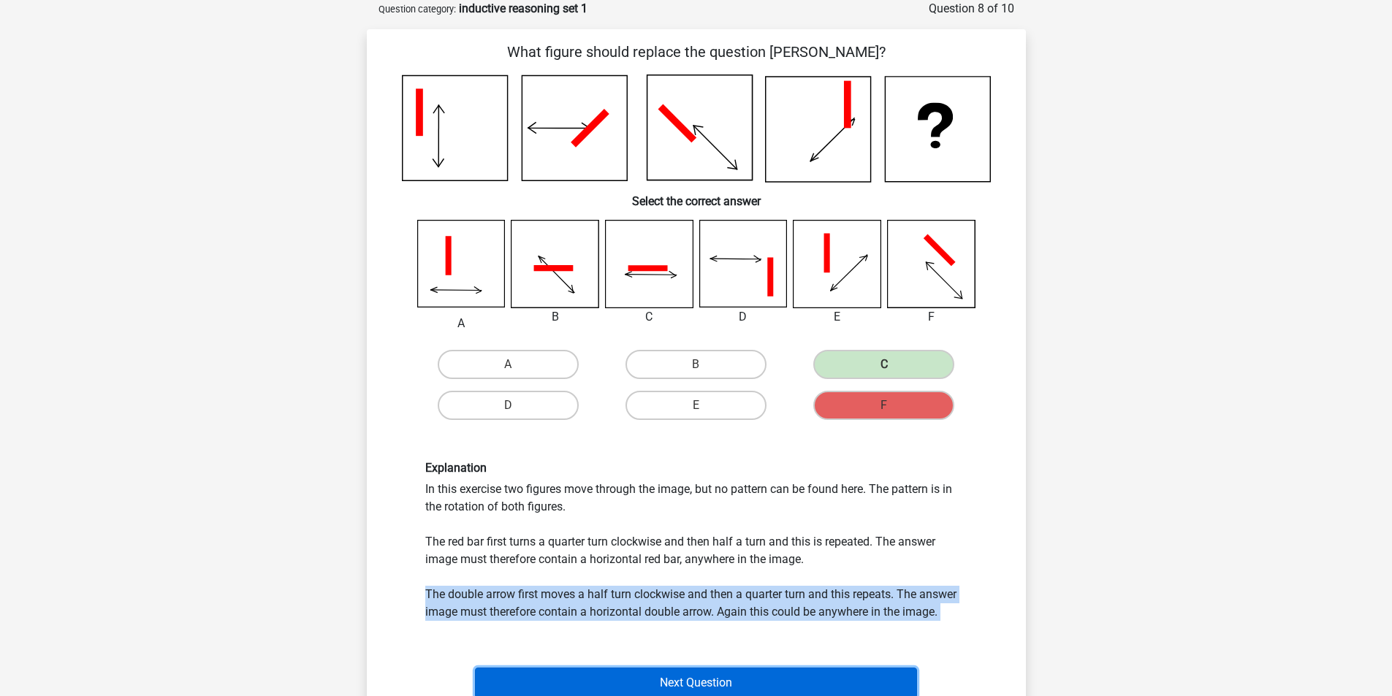
click at [629, 673] on button "Next Question" at bounding box center [696, 683] width 442 height 31
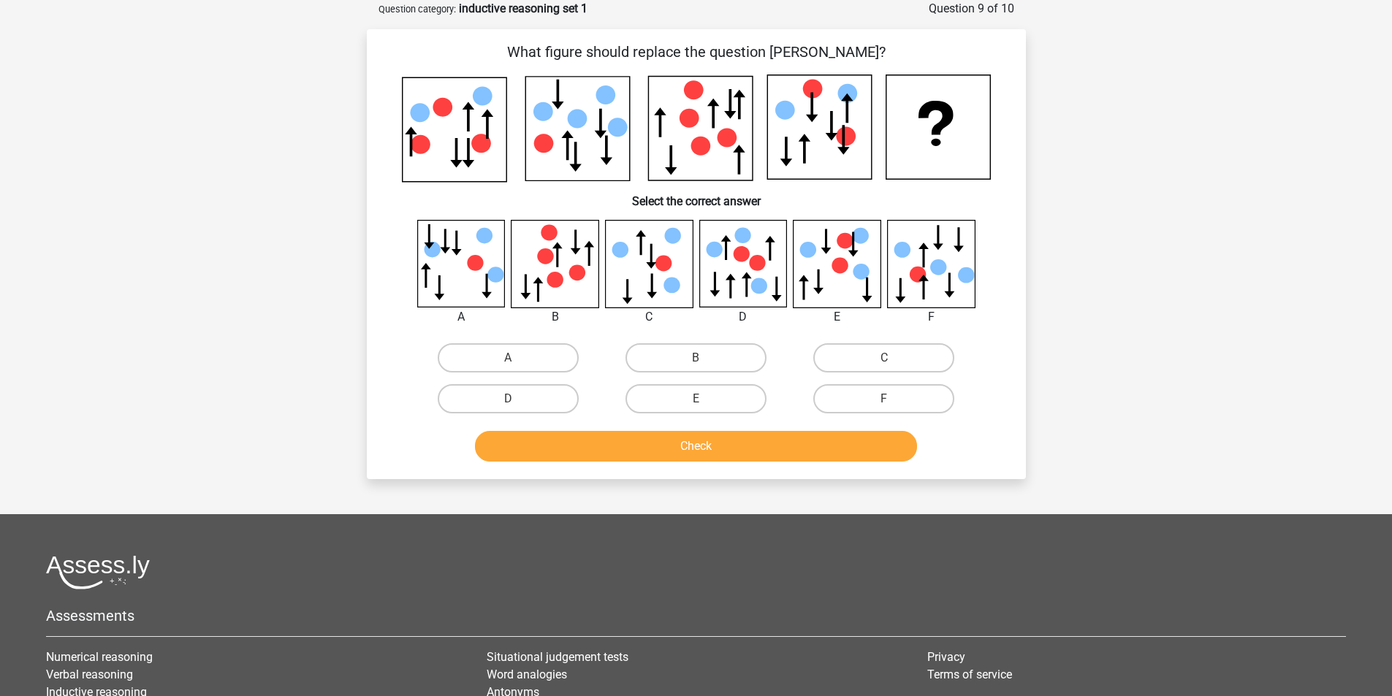
scroll to position [0, 0]
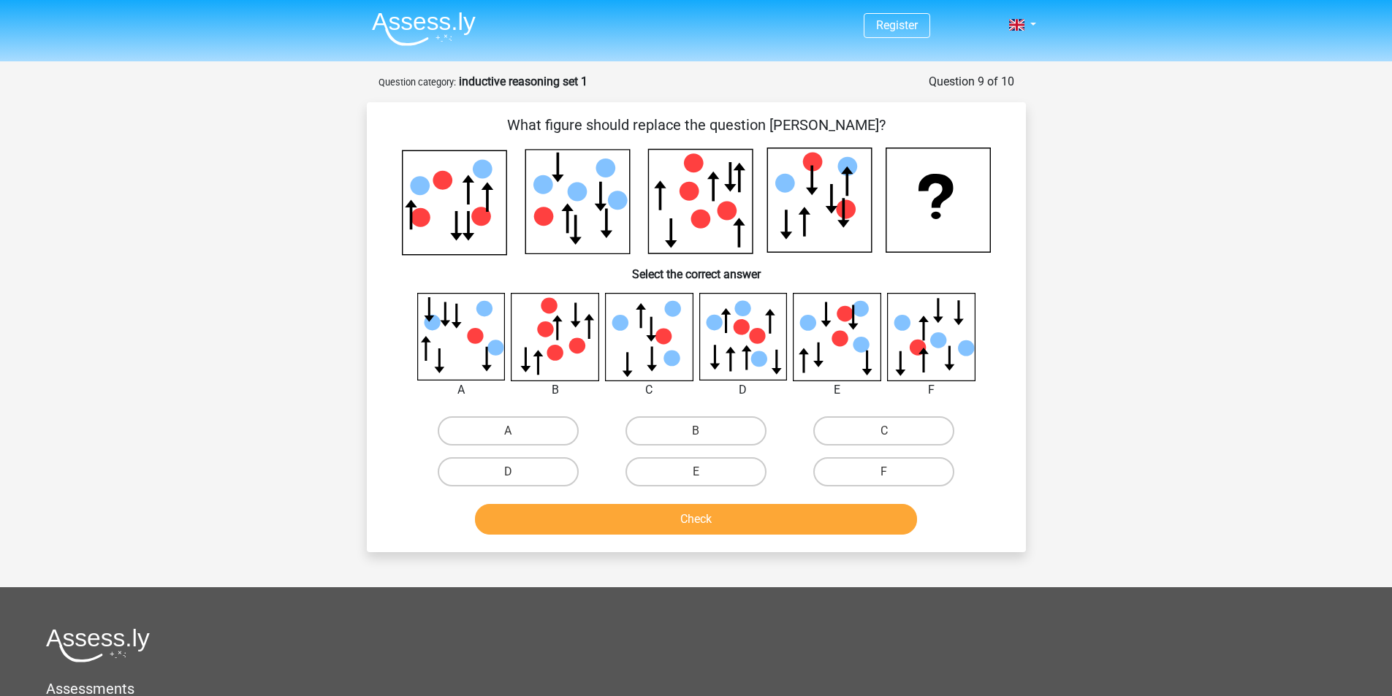
click at [649, 126] on p "What figure should replace the question mark?" at bounding box center [696, 125] width 612 height 22
click at [649, 129] on p "What figure should replace the question mark?" at bounding box center [696, 125] width 612 height 22
click at [684, 117] on p "What figure should replace the question mark?" at bounding box center [696, 125] width 612 height 22
click at [731, 468] on label "E" at bounding box center [695, 471] width 141 height 29
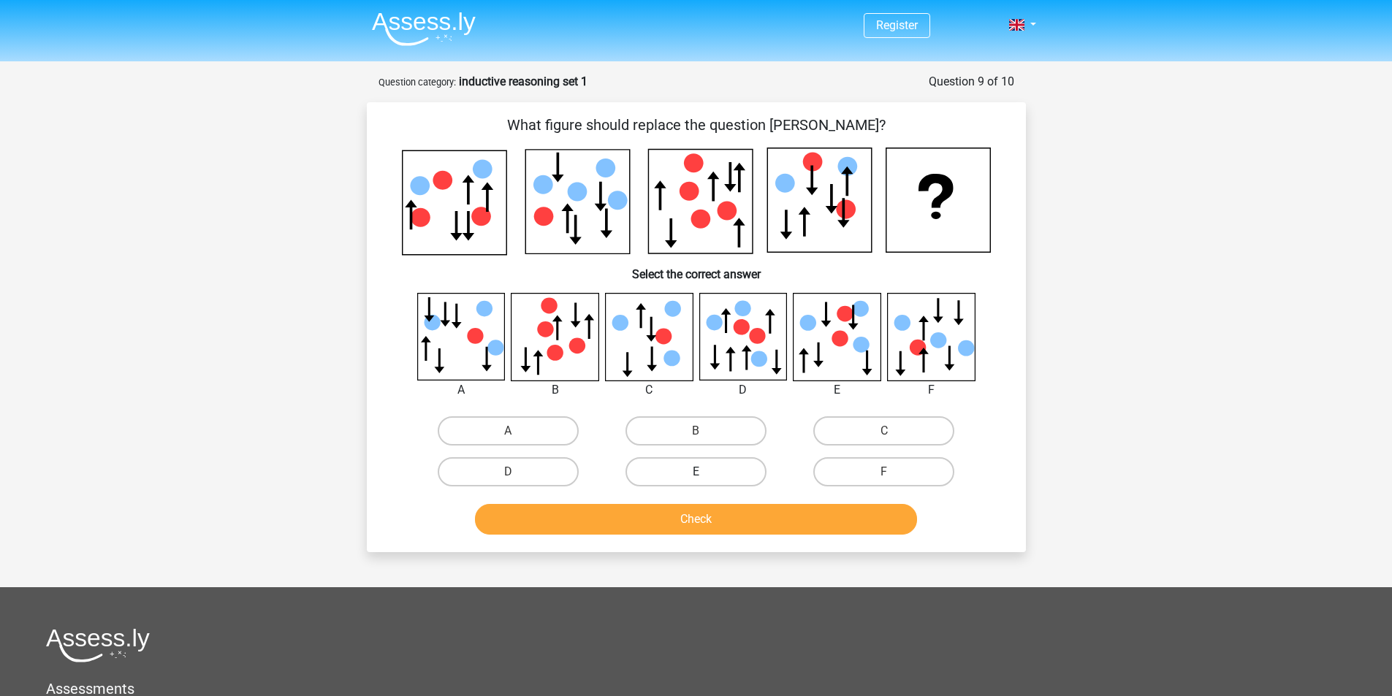
click at [705, 472] on input "E" at bounding box center [699, 476] width 9 height 9
radio input "true"
click at [739, 542] on div "What figure should replace the question mark?" at bounding box center [696, 326] width 659 height 449
click at [737, 527] on button "Check" at bounding box center [696, 519] width 442 height 31
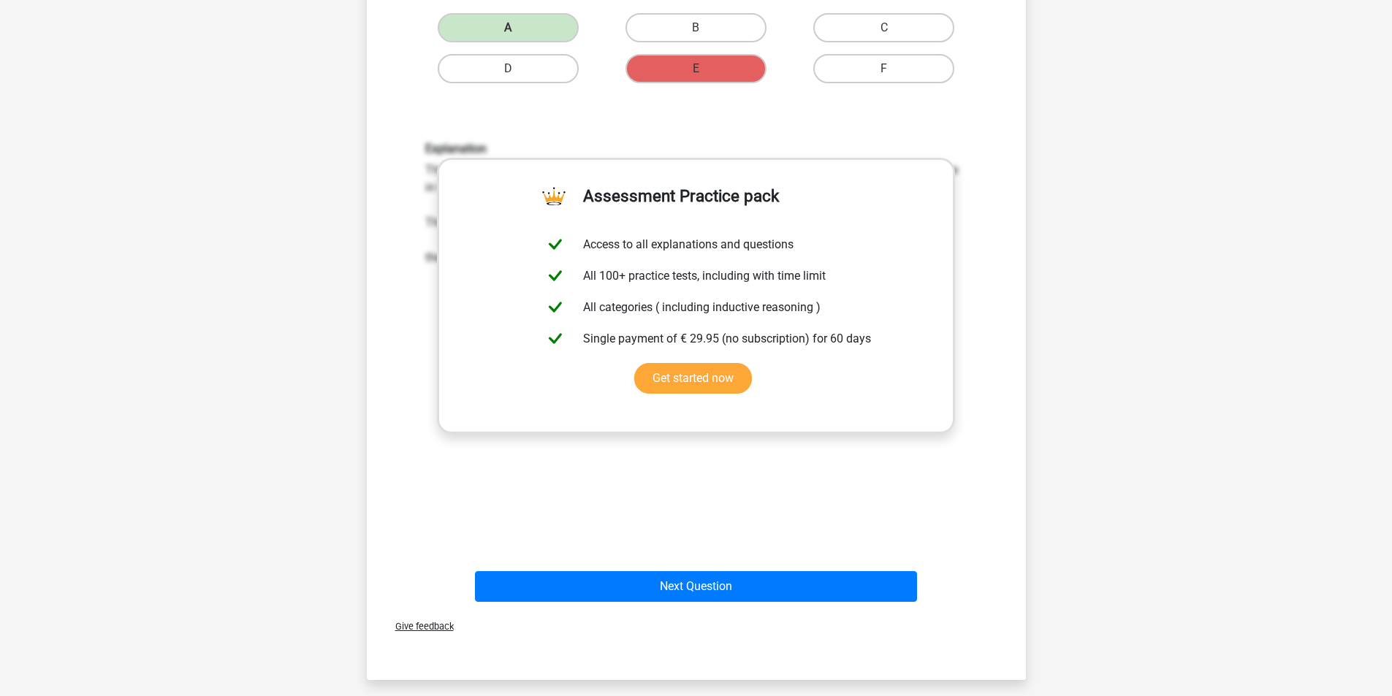
scroll to position [438, 0]
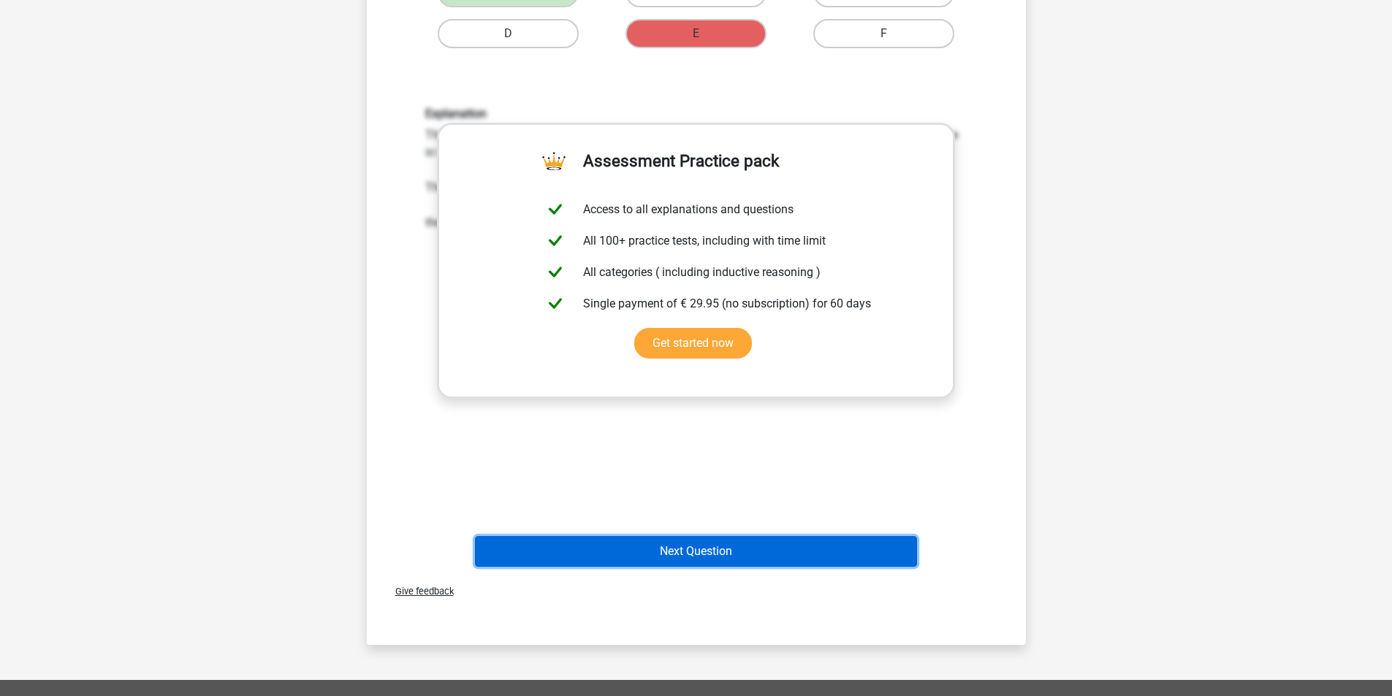
click at [799, 546] on button "Next Question" at bounding box center [696, 551] width 442 height 31
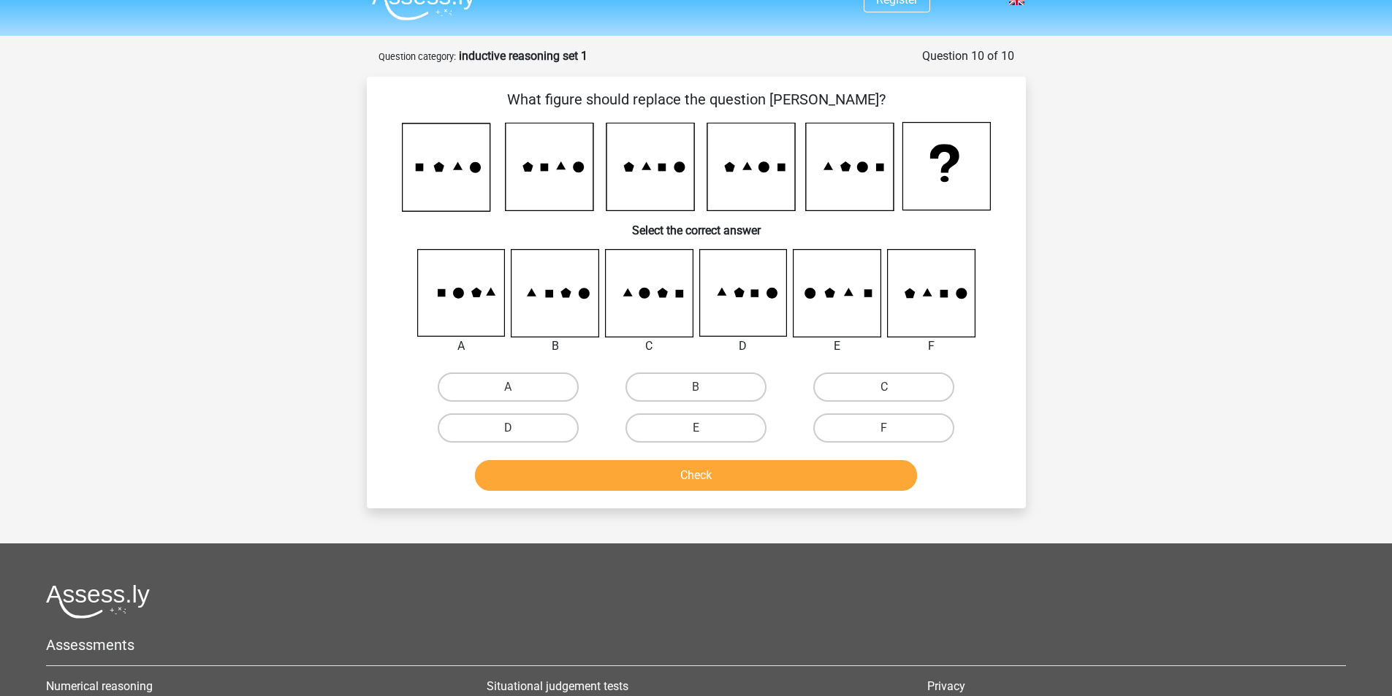
scroll to position [0, 0]
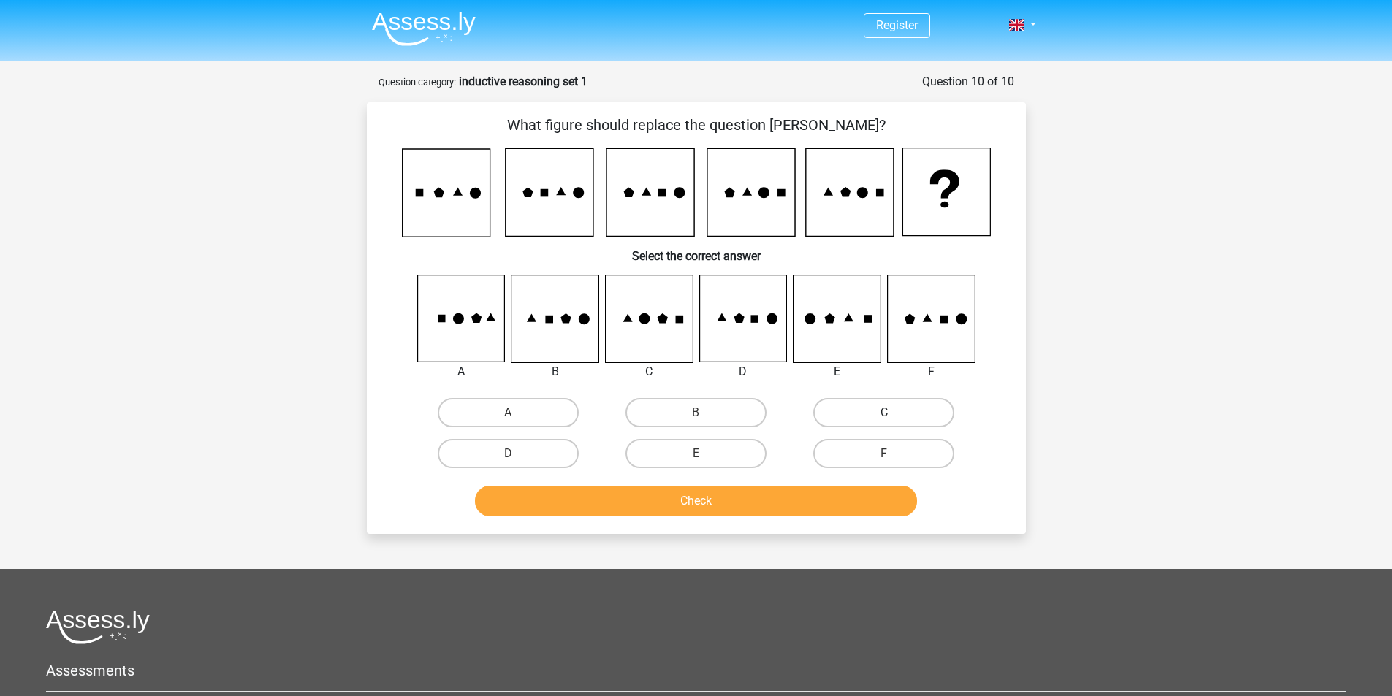
click at [833, 405] on label "C" at bounding box center [883, 412] width 141 height 29
click at [884, 413] on input "C" at bounding box center [888, 417] width 9 height 9
radio input "true"
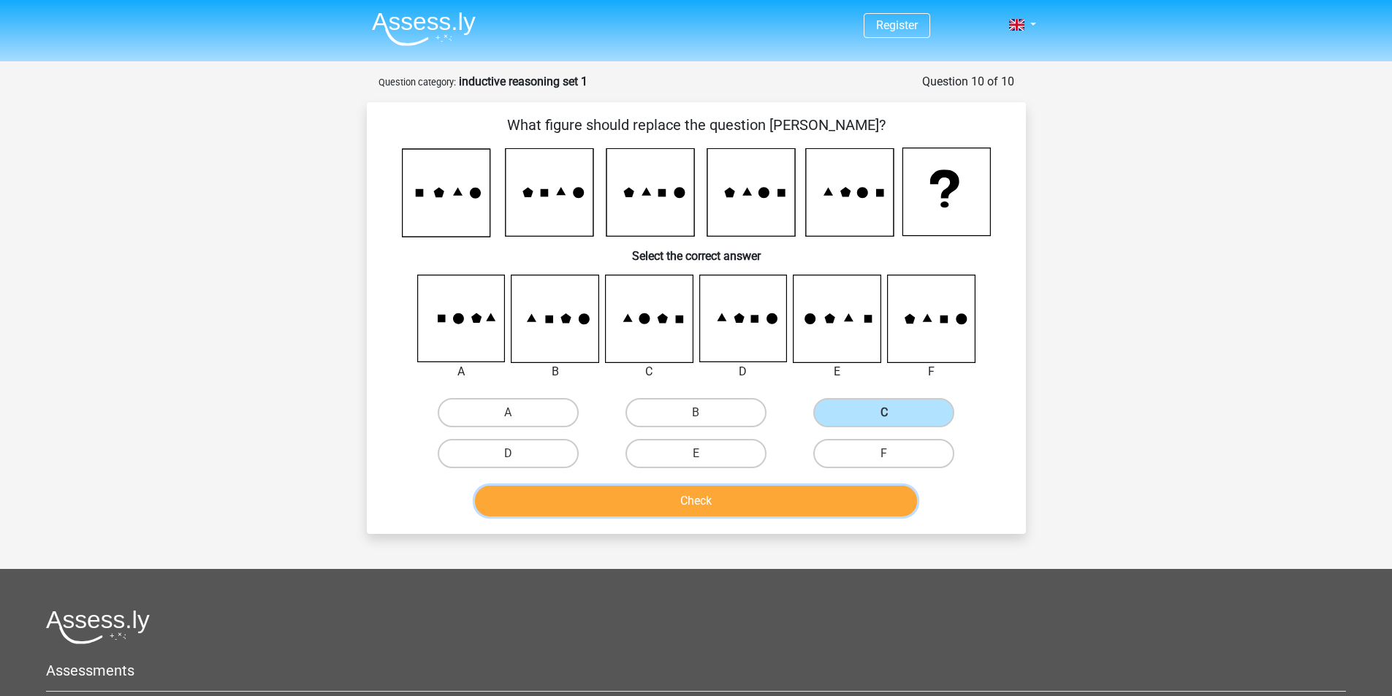
click at [790, 498] on button "Check" at bounding box center [696, 501] width 442 height 31
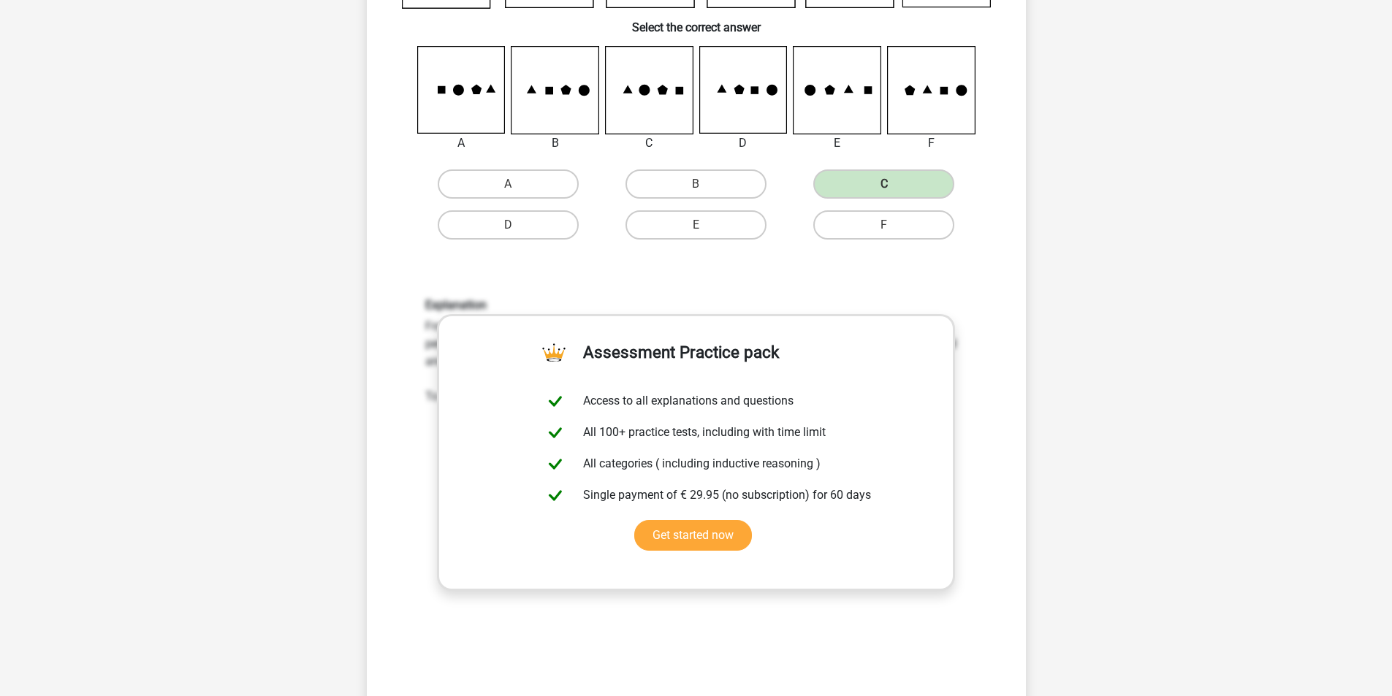
scroll to position [292, 0]
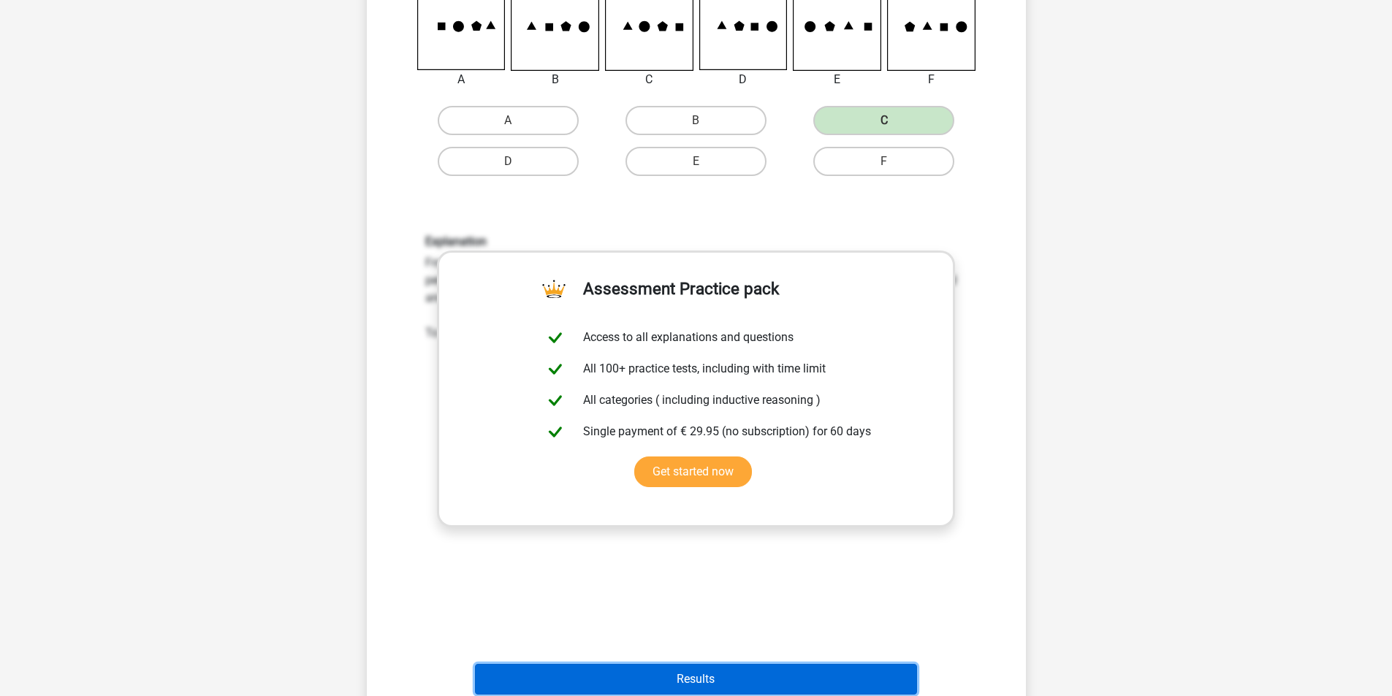
click at [860, 679] on button "Results" at bounding box center [696, 679] width 442 height 31
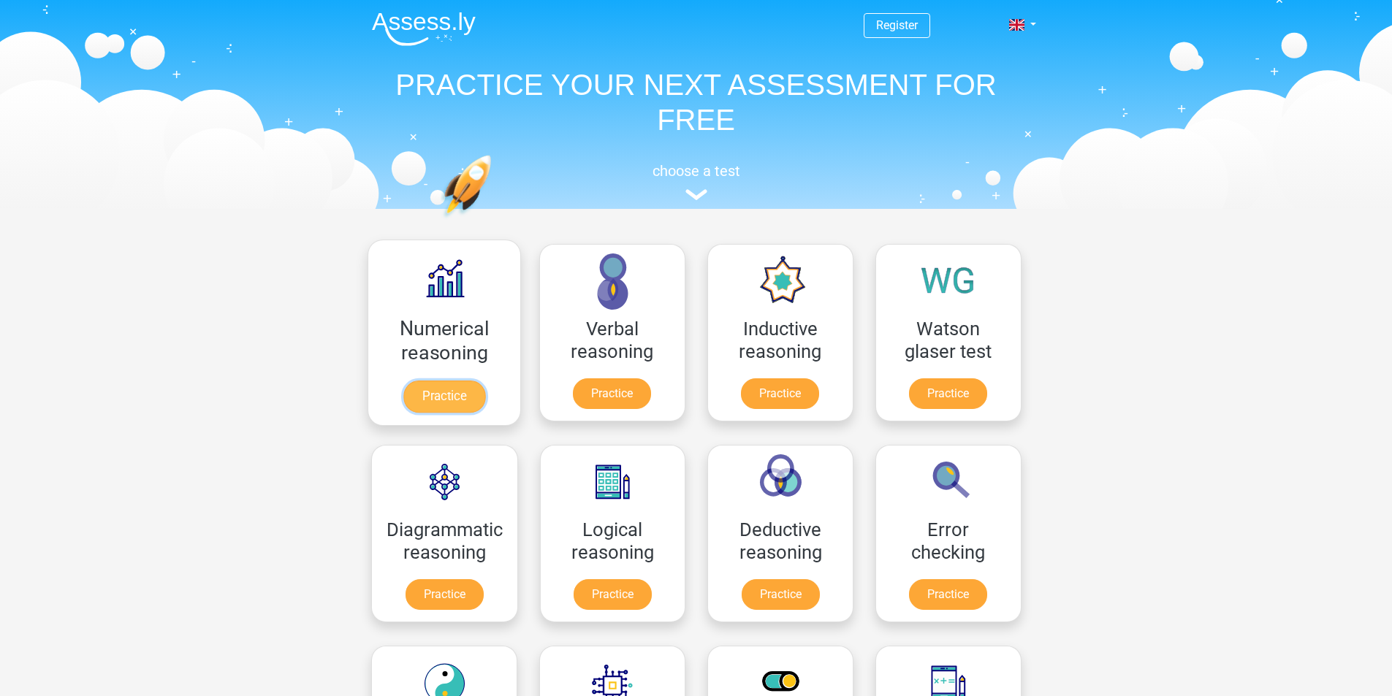
click at [454, 389] on link "Practice" at bounding box center [444, 397] width 82 height 32
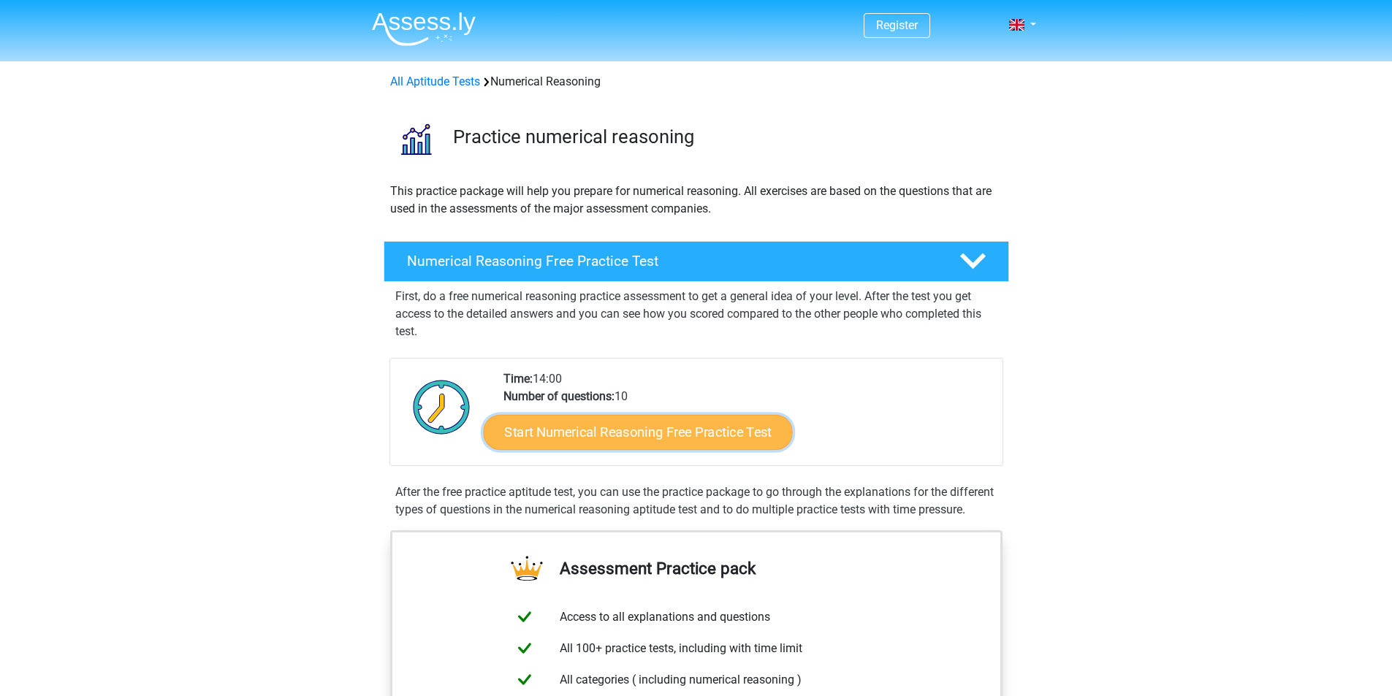
click at [741, 440] on link "Start Numerical Reasoning Free Practice Test" at bounding box center [637, 431] width 309 height 35
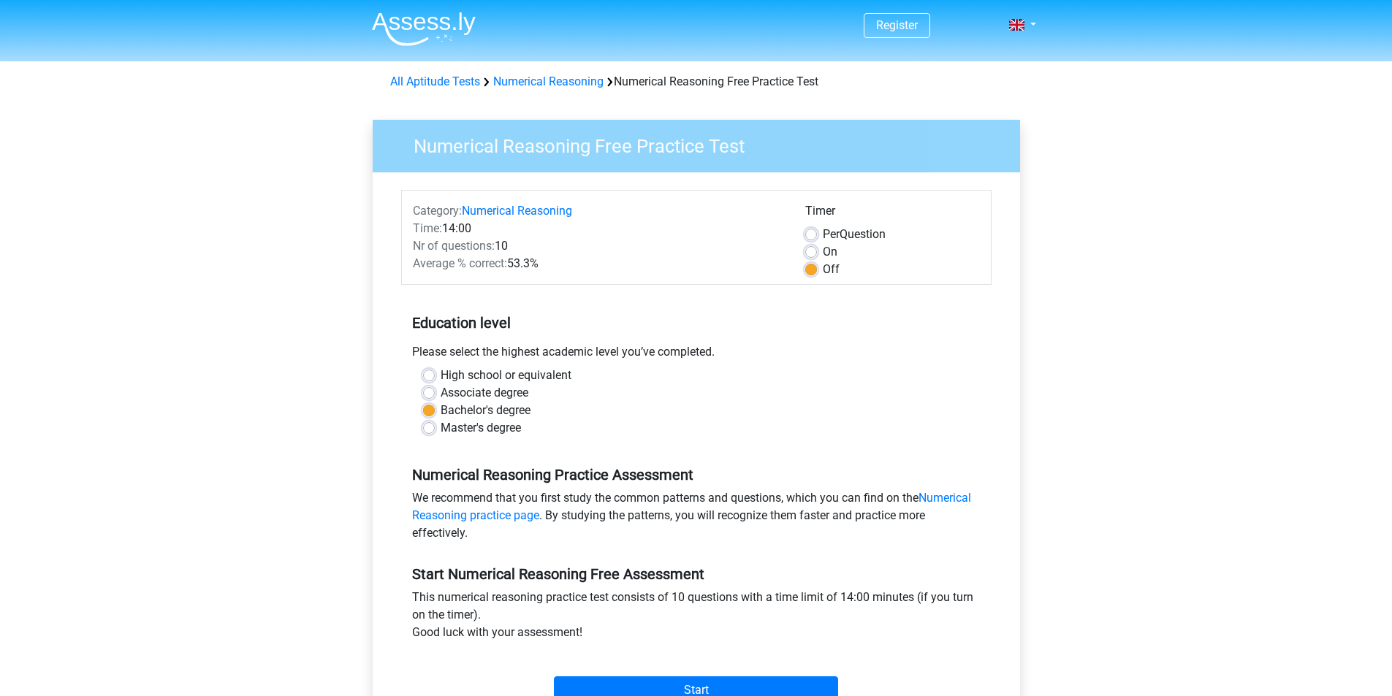
scroll to position [365, 0]
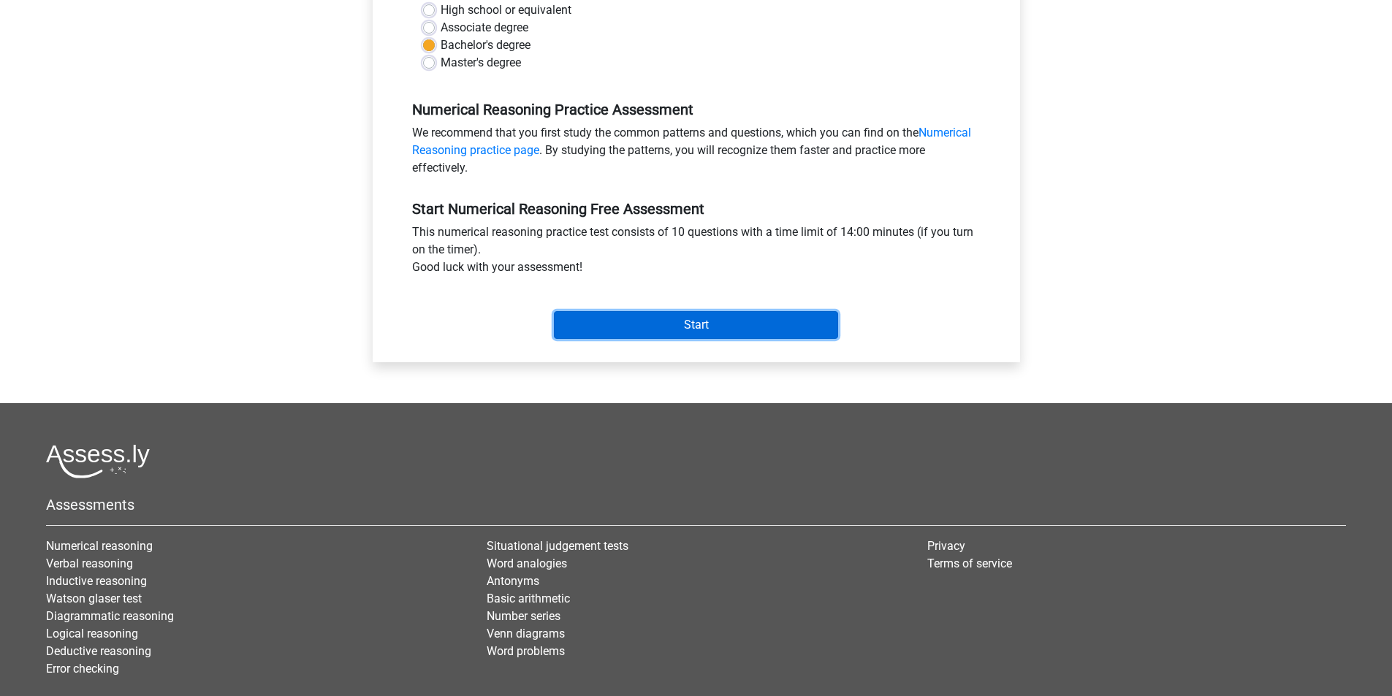
drag, startPoint x: 702, startPoint y: 332, endPoint x: 702, endPoint y: 534, distance: 201.6
click at [702, 534] on div "Register Nederlands English" at bounding box center [696, 212] width 1392 height 1154
click at [679, 331] on input "Start" at bounding box center [696, 325] width 284 height 28
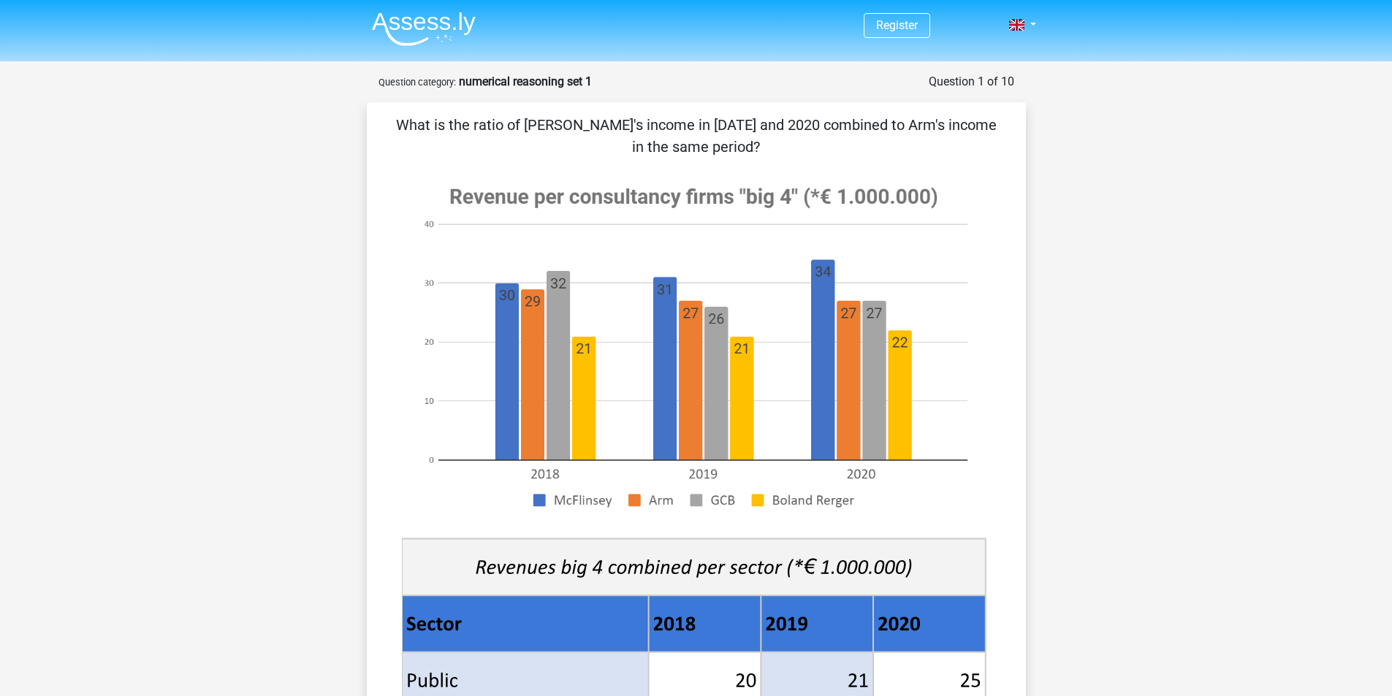
click at [679, 110] on div "What is the ratio of McFlinsey's income in 2018 and 2020 combined to Arm's inco…" at bounding box center [696, 578] width 659 height 953
drag, startPoint x: 682, startPoint y: 124, endPoint x: 696, endPoint y: 149, distance: 28.5
click at [696, 149] on div "What is the ratio of McFlinsey's income in 2018 and 2020 combined to Arm's inco…" at bounding box center [696, 578] width 659 height 953
click at [676, 117] on p "What is the ratio of McFlinsey's income in 2018 and 2020 combined to Arm's inco…" at bounding box center [696, 136] width 612 height 44
click at [583, 123] on p "What is the ratio of McFlinsey's income in 2018 and 2020 combined to Arm's inco…" at bounding box center [696, 136] width 612 height 44
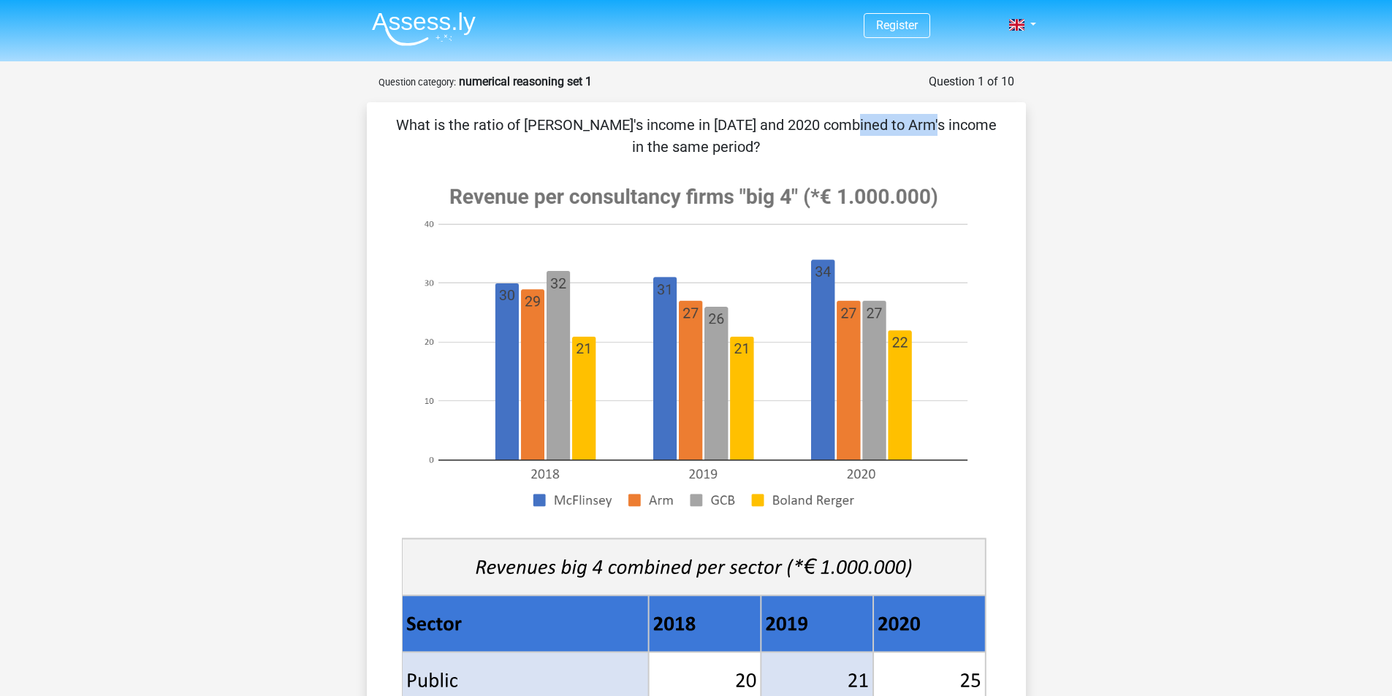
click at [583, 123] on p "What is the ratio of McFlinsey's income in 2018 and 2020 combined to Arm's inco…" at bounding box center [696, 136] width 612 height 44
click at [671, 129] on p "What is the ratio of McFlinsey's income in 2018 and 2020 combined to Arm's inco…" at bounding box center [696, 136] width 612 height 44
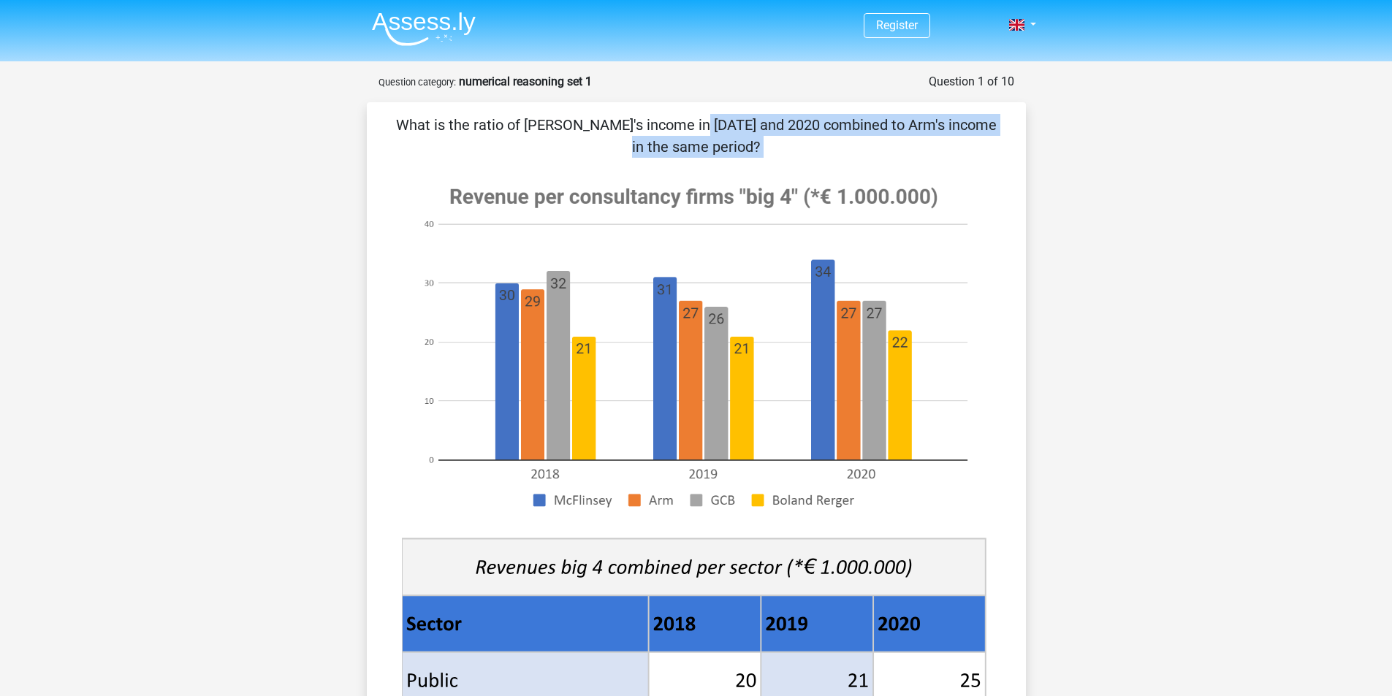
click at [678, 149] on p "What is the ratio of McFlinsey's income in 2018 and 2020 combined to Arm's inco…" at bounding box center [696, 136] width 612 height 44
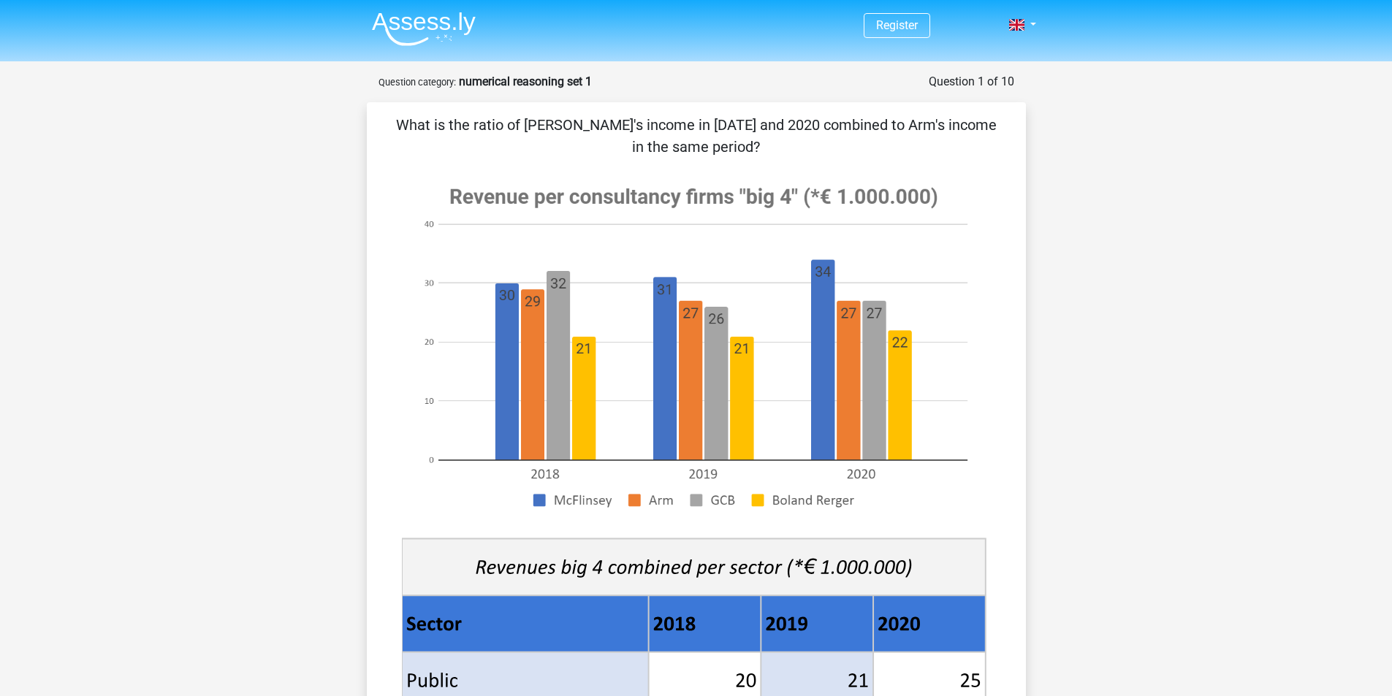
click at [678, 149] on p "What is the ratio of McFlinsey's income in 2018 and 2020 combined to Arm's inco…" at bounding box center [696, 136] width 612 height 44
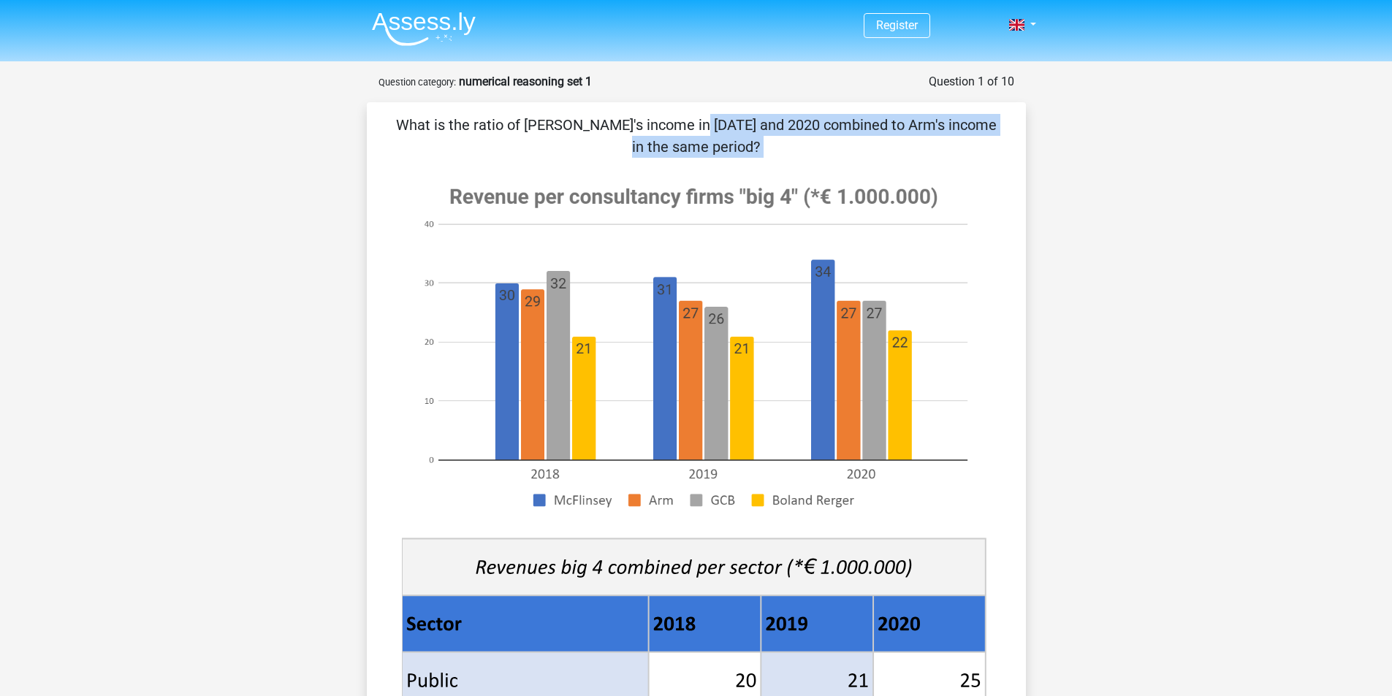
drag, startPoint x: 678, startPoint y: 149, endPoint x: 678, endPoint y: 158, distance: 8.8
click at [678, 151] on p "What is the ratio of McFlinsey's income in 2018 and 2020 combined to Arm's inco…" at bounding box center [696, 136] width 612 height 44
click at [529, 129] on p "What is the ratio of McFlinsey's income in 2018 and 2020 combined to Arm's inco…" at bounding box center [696, 136] width 612 height 44
click at [693, 129] on p "What is the ratio of McFlinsey's income in 2018 and 2020 combined to Arm's inco…" at bounding box center [696, 136] width 612 height 44
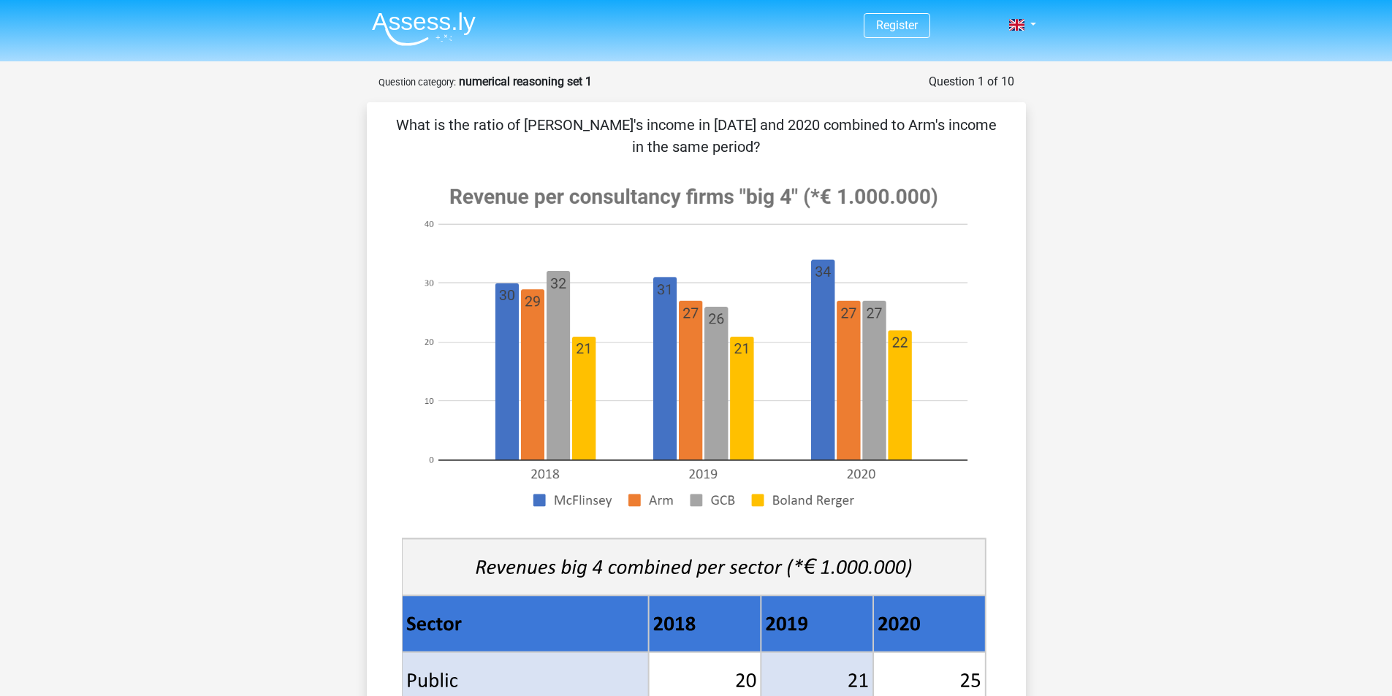
click at [679, 123] on p "What is the ratio of McFlinsey's income in 2018 and 2020 combined to Arm's inco…" at bounding box center [696, 136] width 612 height 44
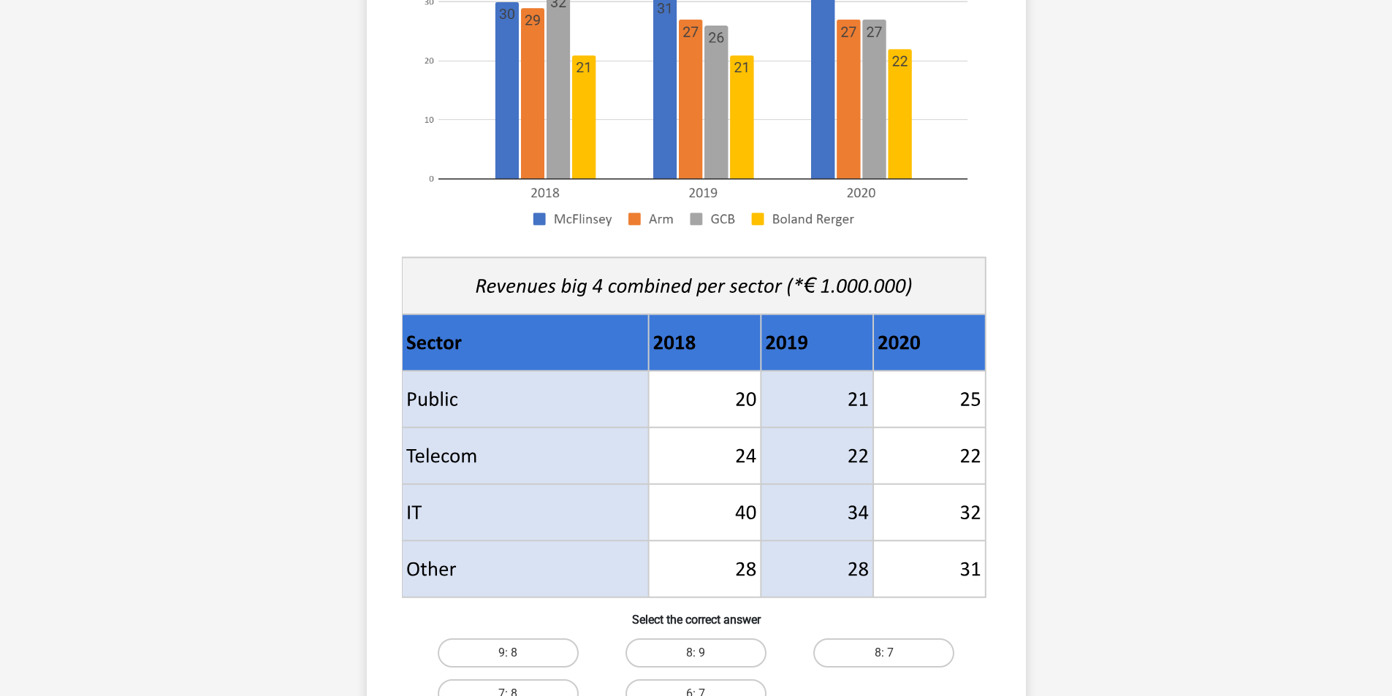
scroll to position [292, 0]
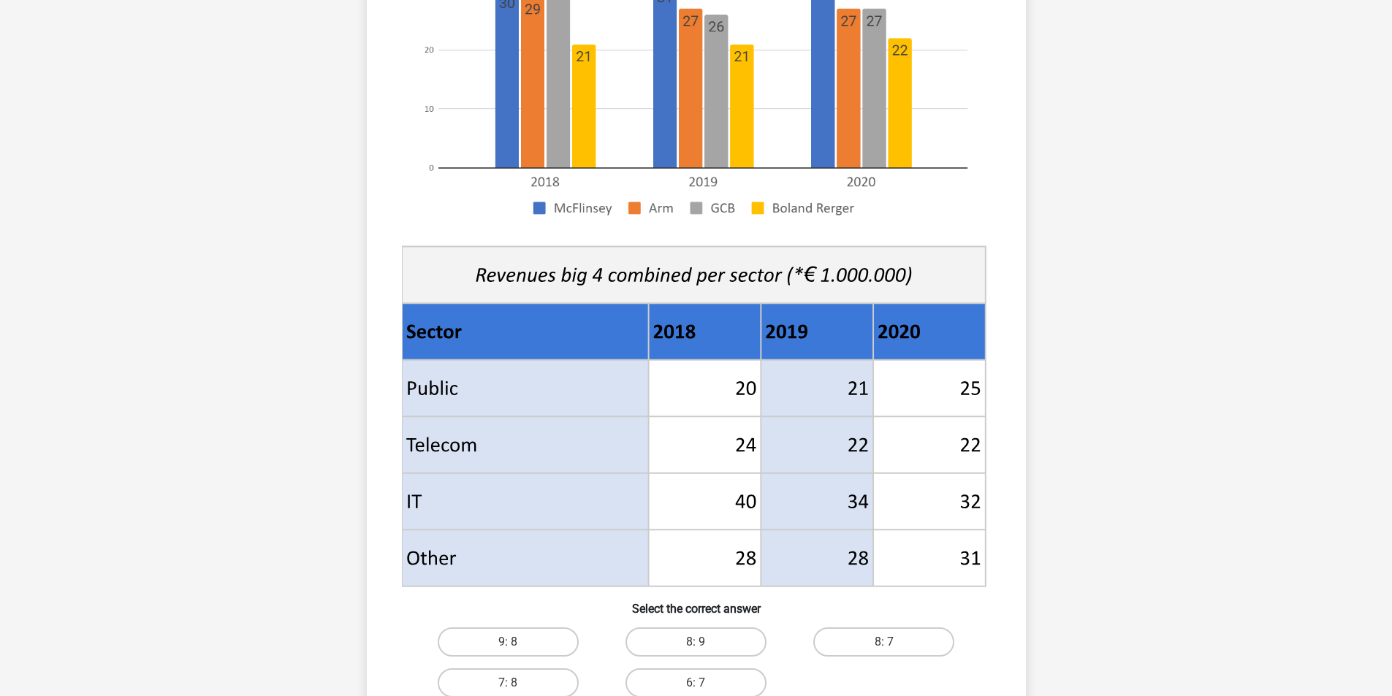
click at [457, 551] on icon at bounding box center [525, 558] width 247 height 57
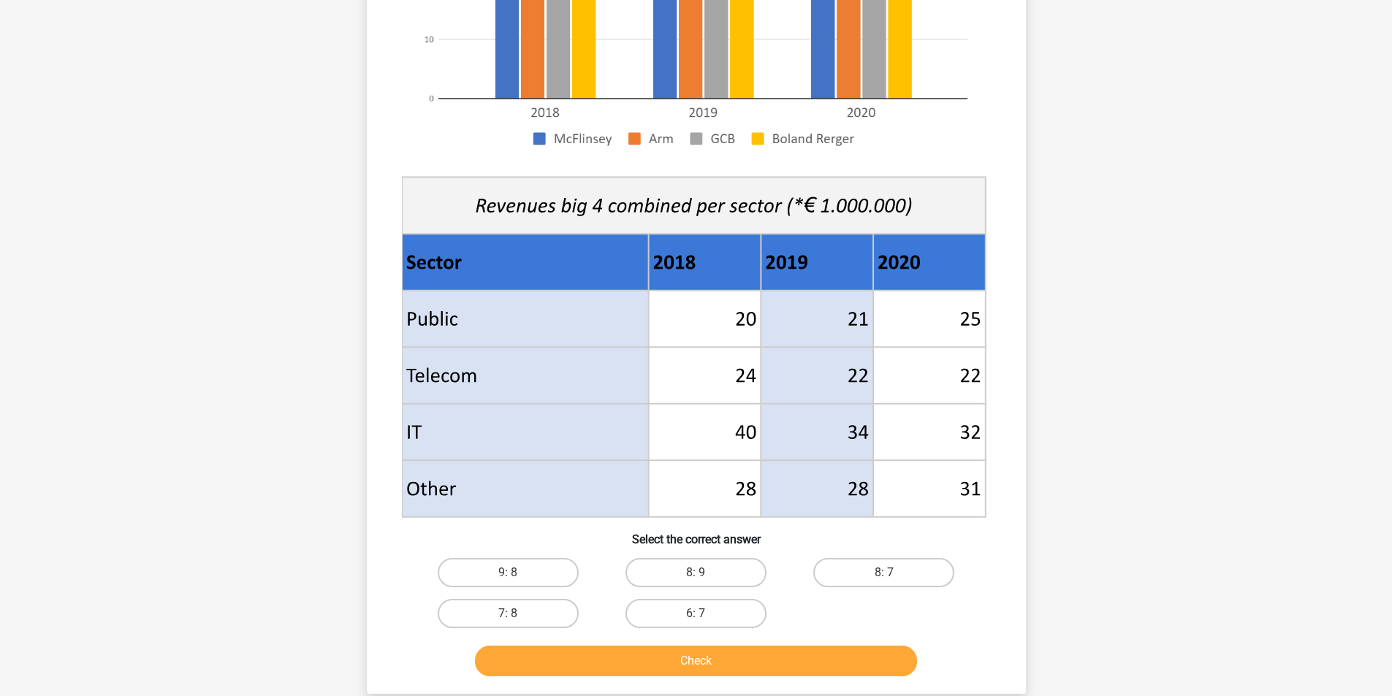
scroll to position [365, 0]
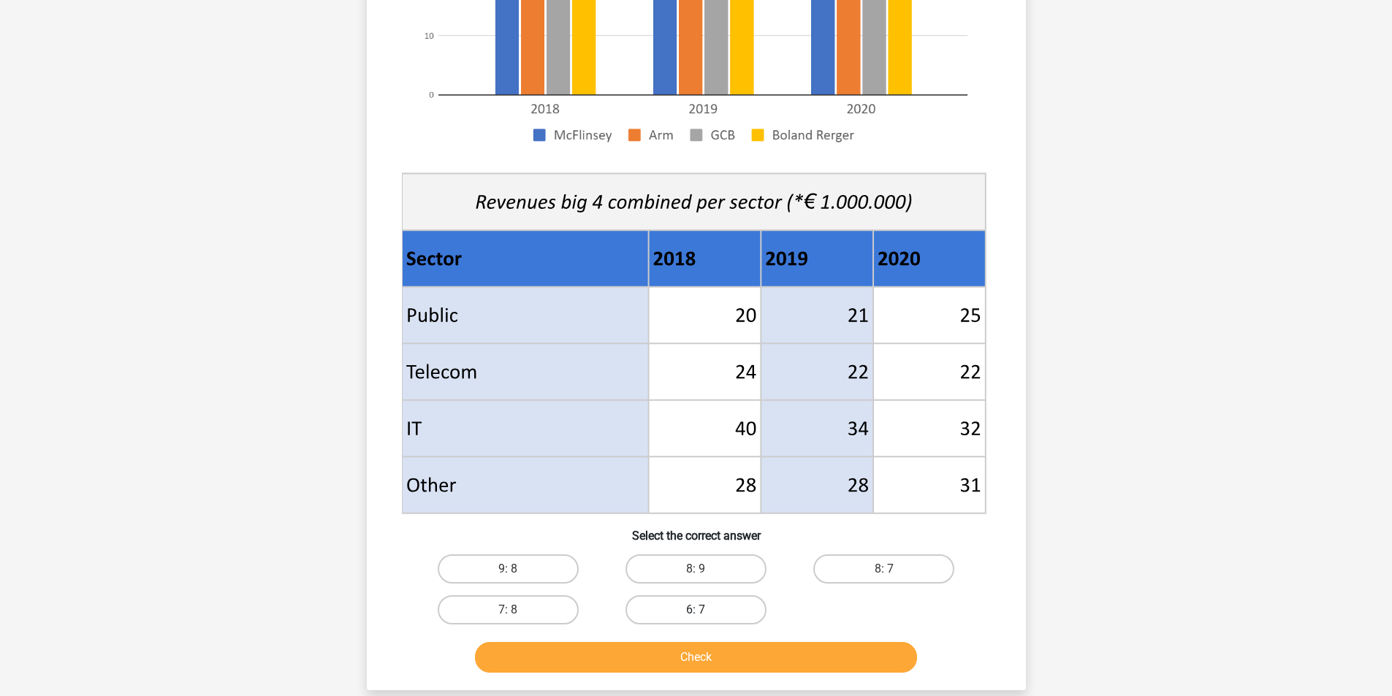
click at [681, 608] on label "6: 7" at bounding box center [695, 609] width 141 height 29
click at [695, 610] on input "6: 7" at bounding box center [699, 614] width 9 height 9
radio input "true"
click at [684, 657] on button "Check" at bounding box center [696, 657] width 442 height 31
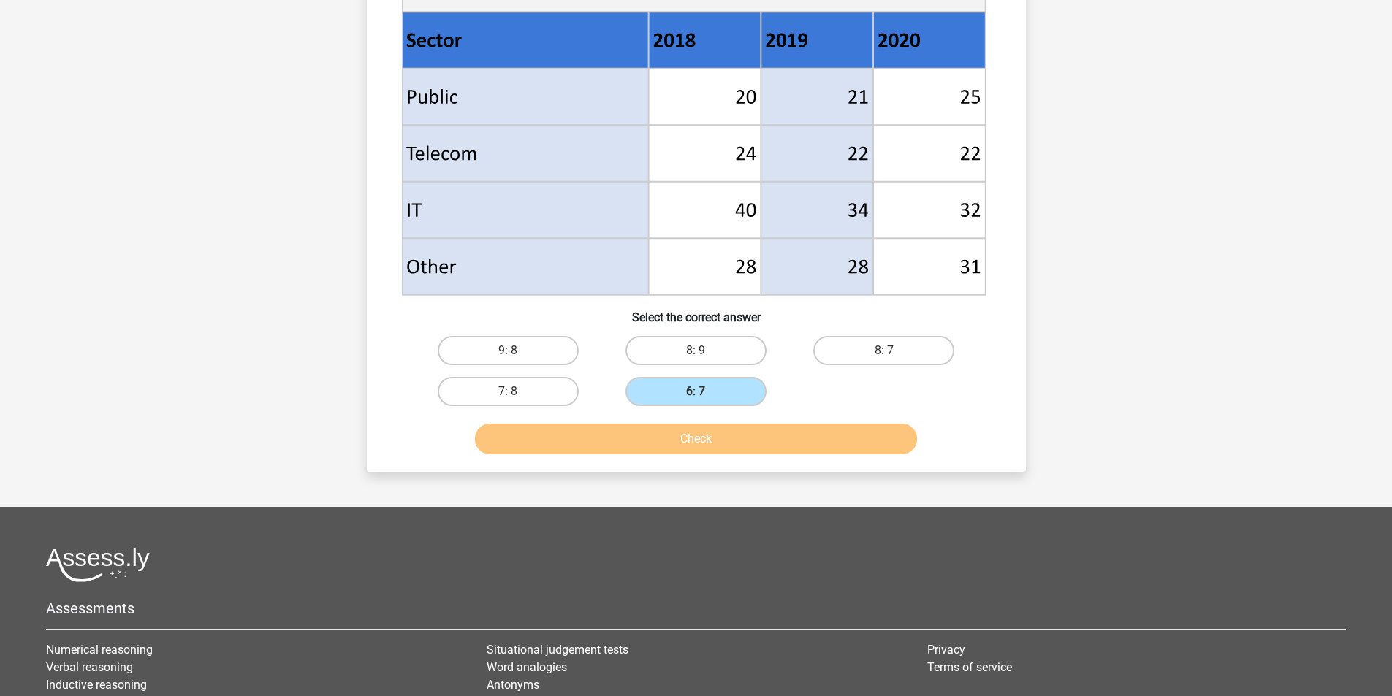
scroll to position [584, 0]
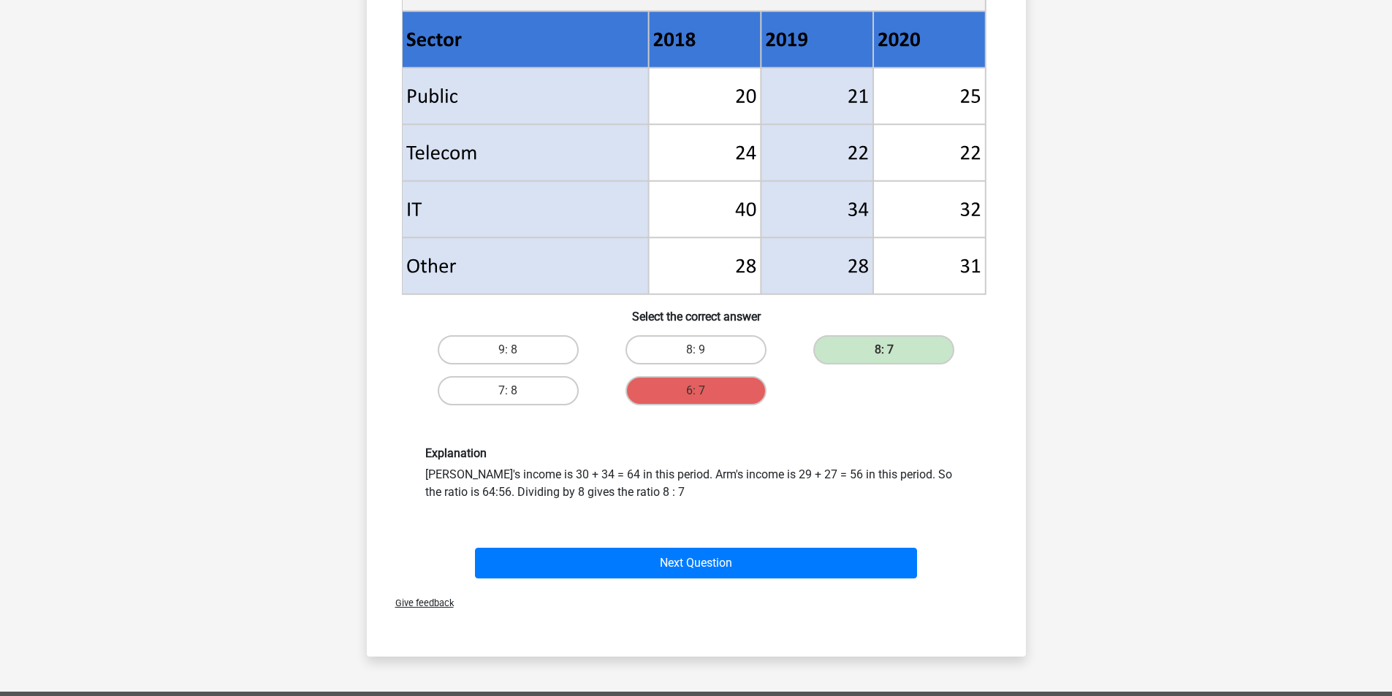
click at [550, 481] on div "Explanation McFlinsey's income is 30 + 34 = 64 in this period. Arm's income is …" at bounding box center [696, 473] width 564 height 55
drag, startPoint x: 547, startPoint y: 472, endPoint x: 460, endPoint y: 504, distance: 92.7
click at [460, 504] on div "Explanation McFlinsey's income is 30 + 34 = 64 in this period. Arm's income is …" at bounding box center [696, 473] width 612 height 125
click at [615, 495] on div "Explanation McFlinsey's income is 30 + 34 = 64 in this period. Arm's income is …" at bounding box center [696, 473] width 564 height 55
click at [894, 470] on div "Explanation McFlinsey's income is 30 + 34 = 64 in this period. Arm's income is …" at bounding box center [696, 473] width 564 height 55
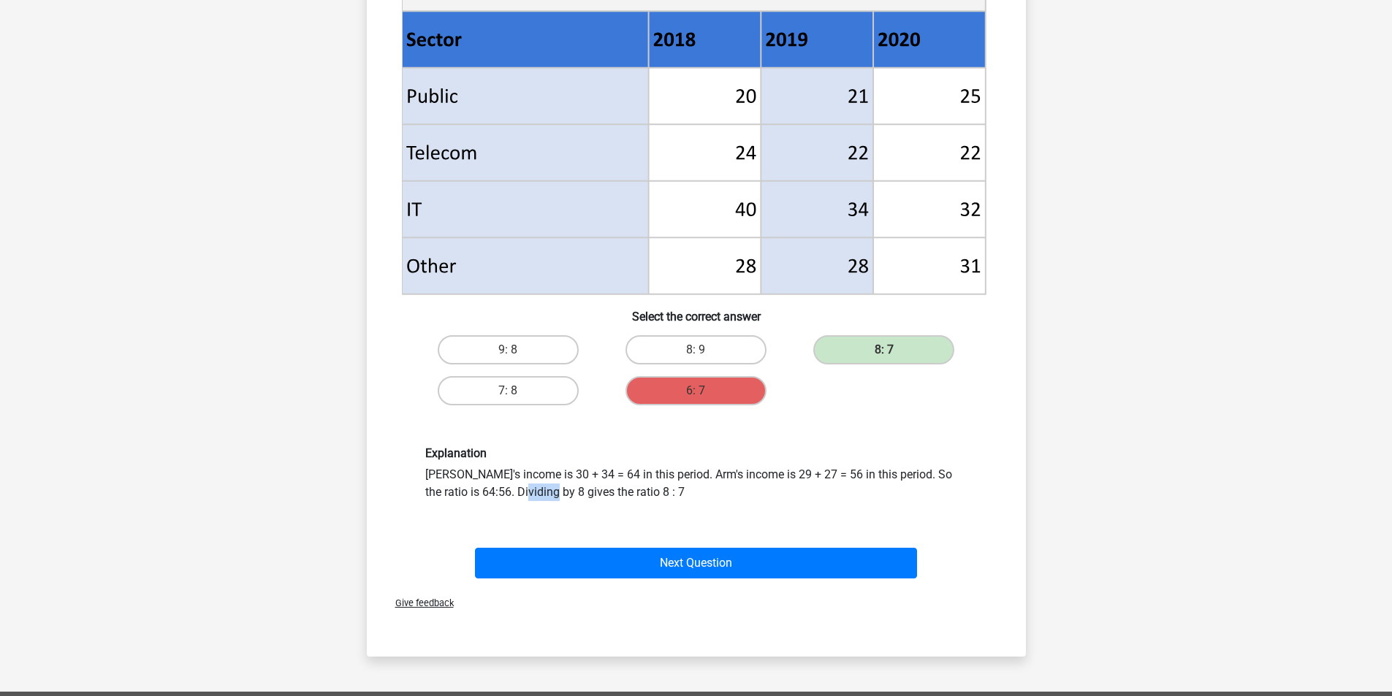
click at [894, 470] on div "Explanation McFlinsey's income is 30 + 34 = 64 in this period. Arm's income is …" at bounding box center [696, 473] width 564 height 55
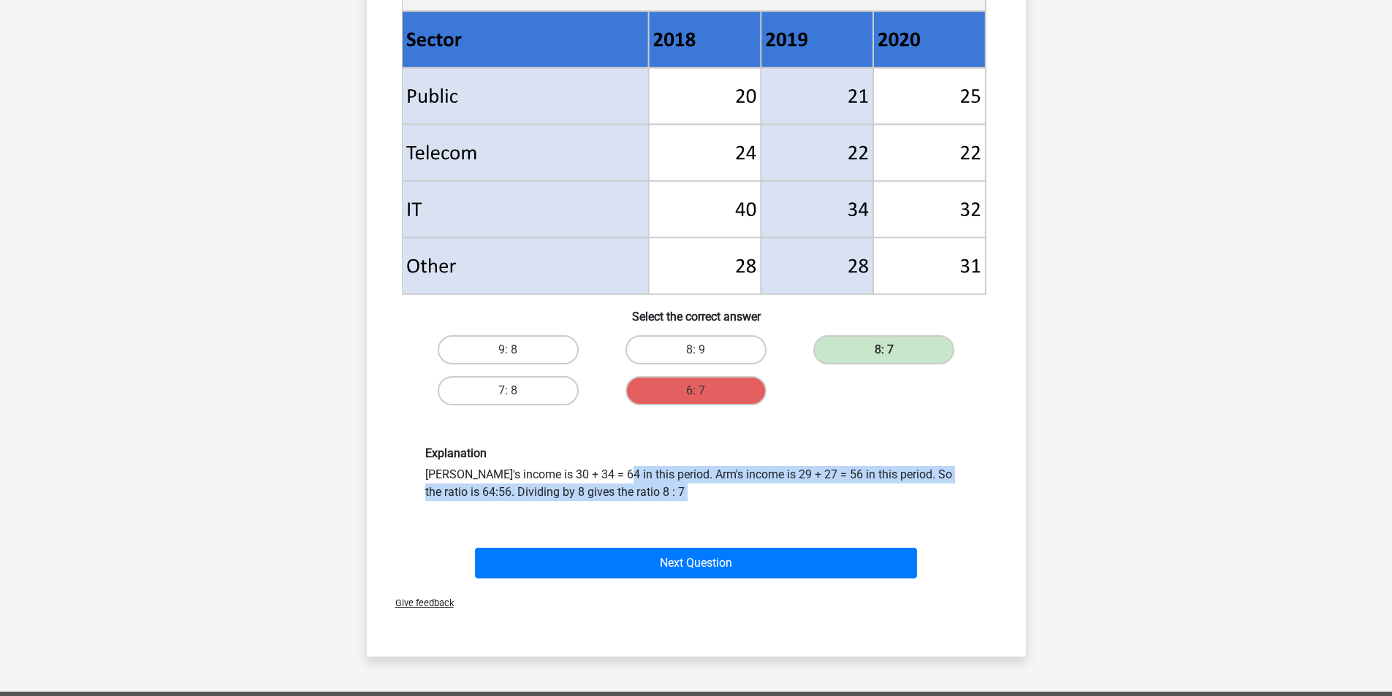
click at [894, 470] on div "Explanation McFlinsey's income is 30 + 34 = 64 in this period. Arm's income is …" at bounding box center [696, 473] width 564 height 55
click at [901, 493] on div "Explanation McFlinsey's income is 30 + 34 = 64 in this period. Arm's income is …" at bounding box center [696, 473] width 564 height 55
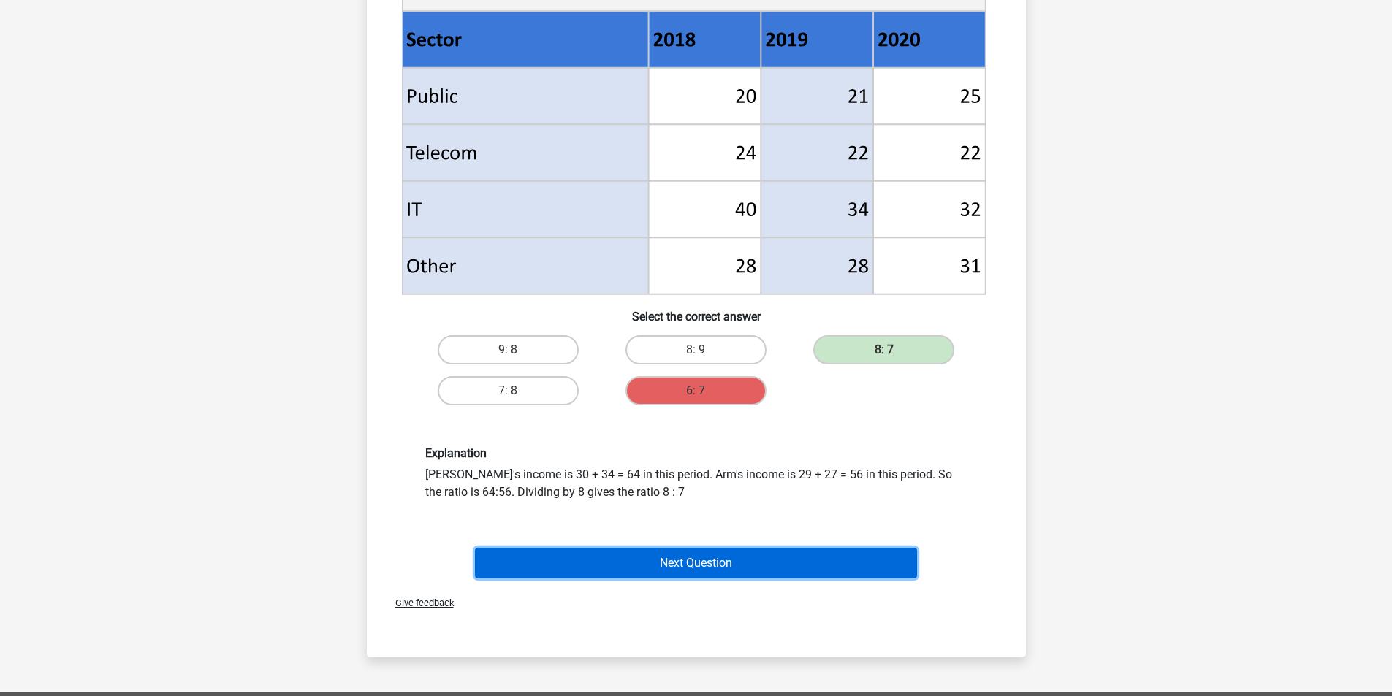
click at [718, 569] on button "Next Question" at bounding box center [696, 563] width 442 height 31
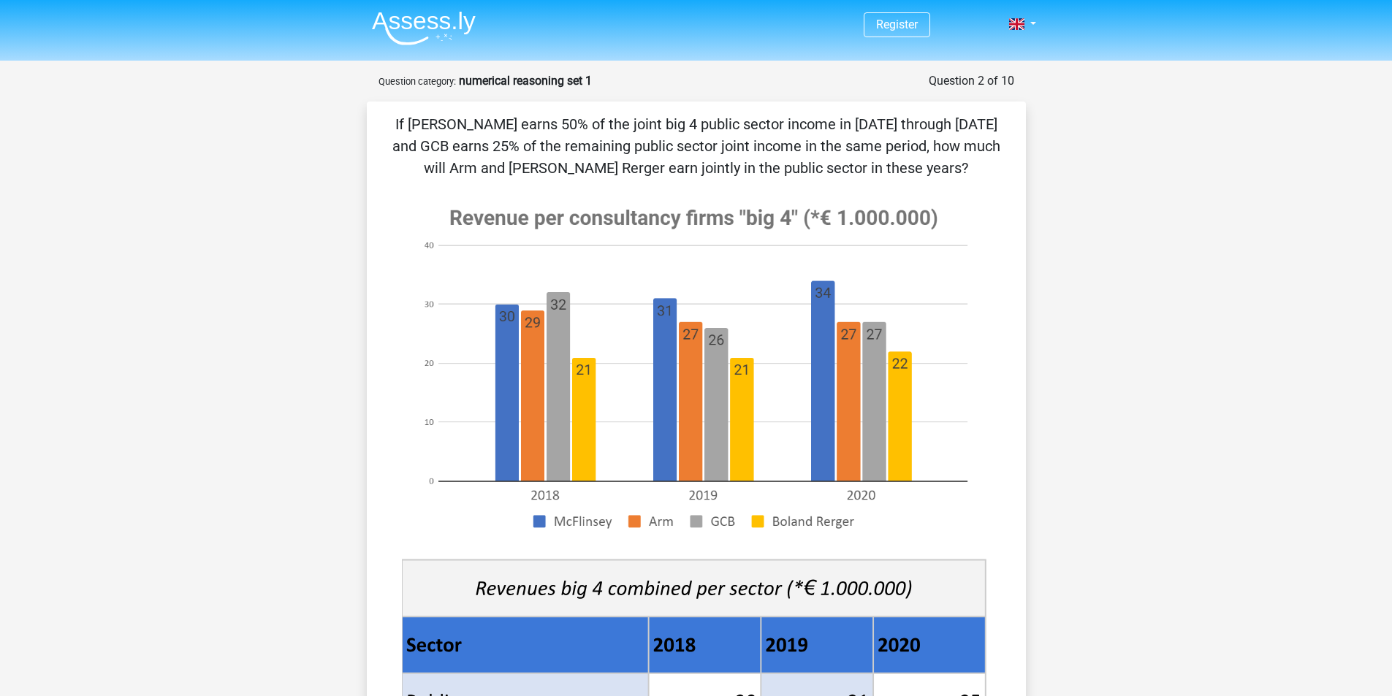
scroll to position [0, 0]
